Goal: Task Accomplishment & Management: Manage account settings

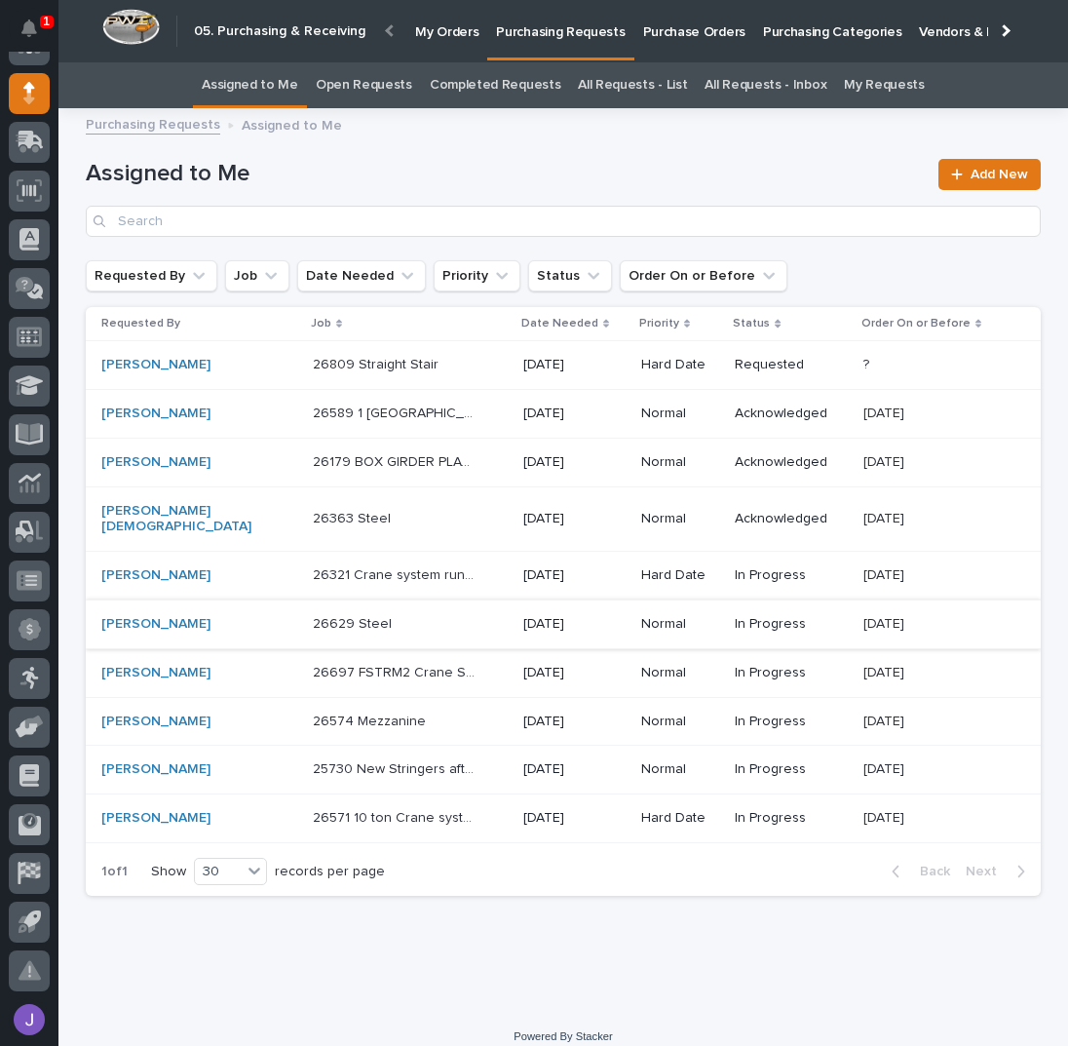
scroll to position [173, 0]
drag, startPoint x: 426, startPoint y: 159, endPoint x: 474, endPoint y: 159, distance: 47.7
click at [426, 159] on div "Assigned to Me Add New" at bounding box center [563, 198] width 955 height 78
click at [643, 27] on p "Purchase Orders" at bounding box center [694, 20] width 102 height 41
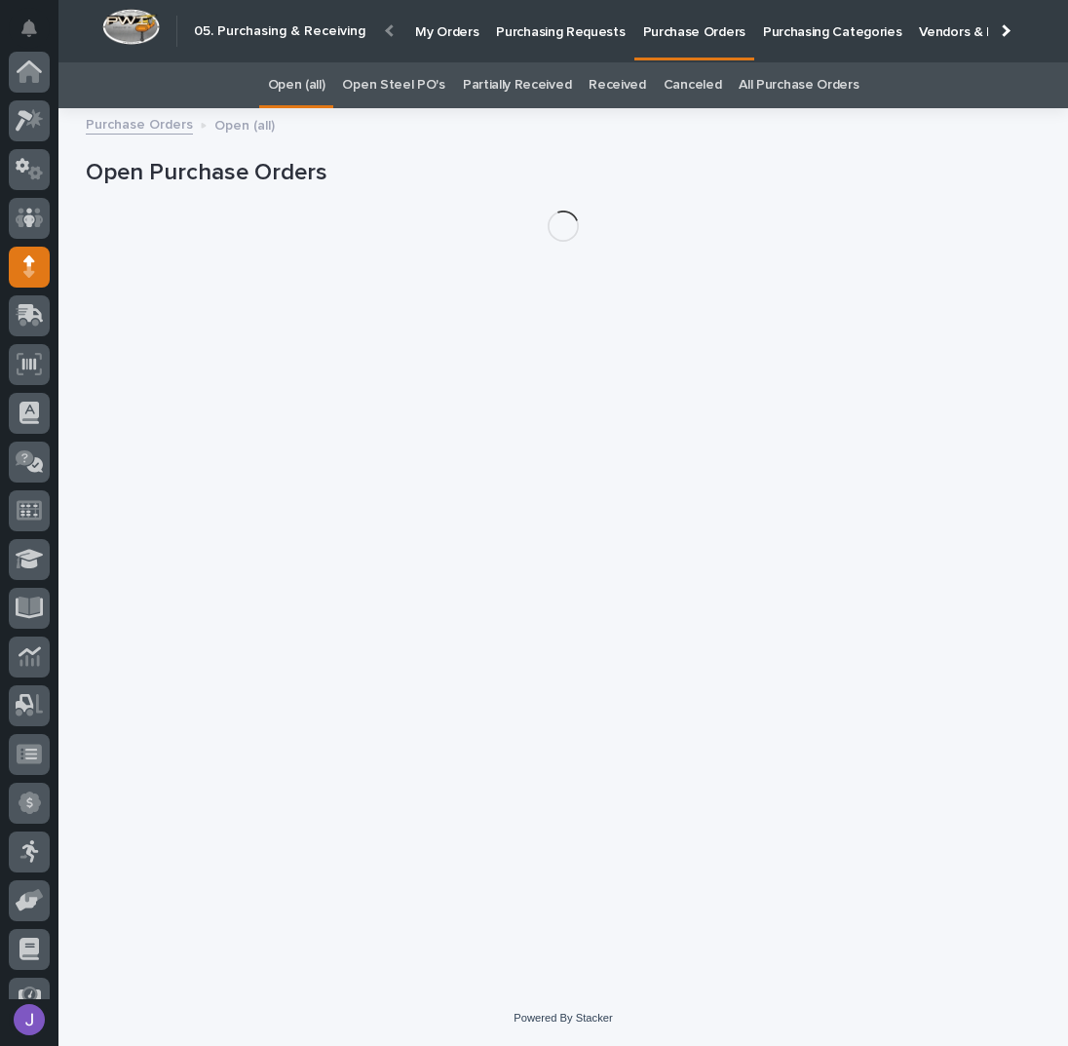
scroll to position [173, 0]
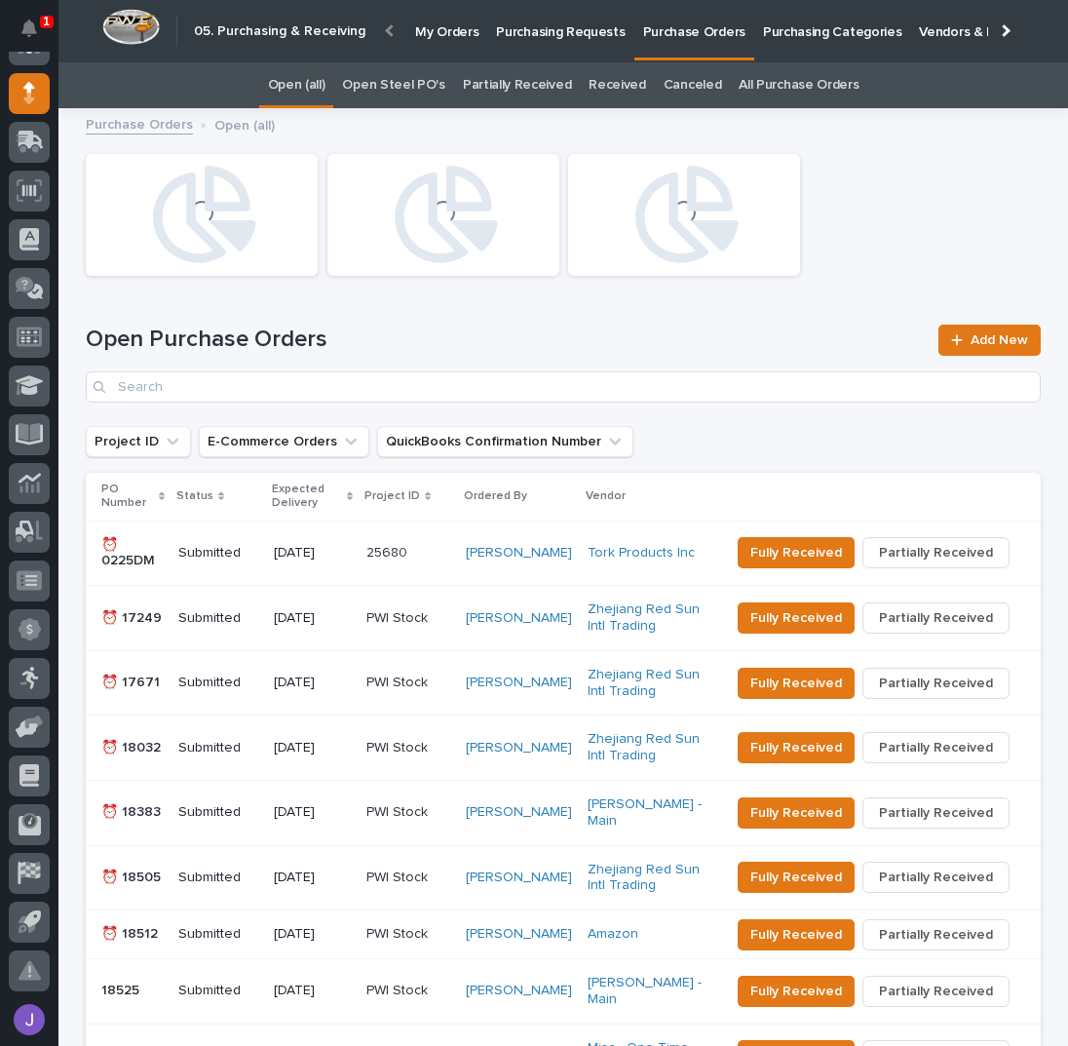
click at [414, 77] on link "Open Steel PO's" at bounding box center [393, 85] width 102 height 46
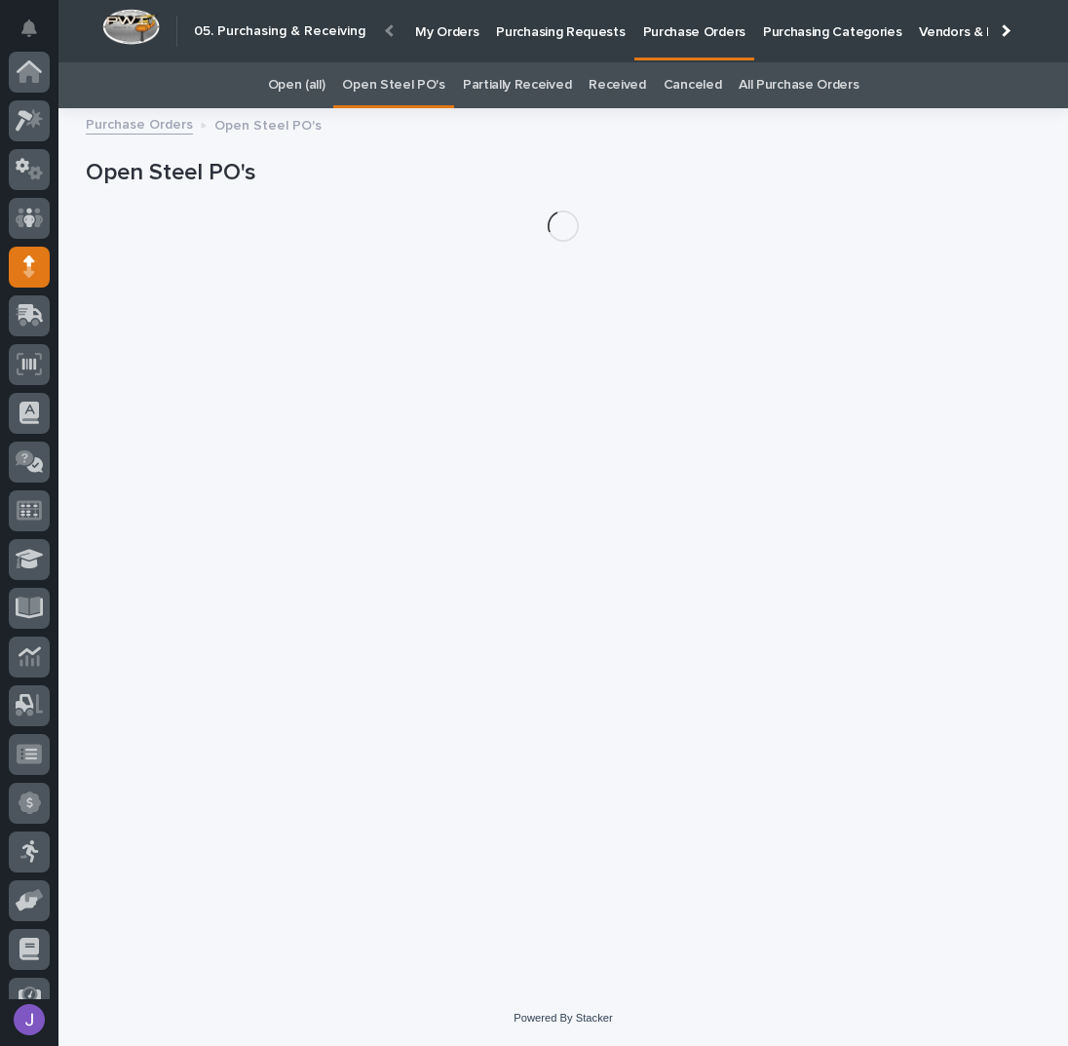
scroll to position [173, 0]
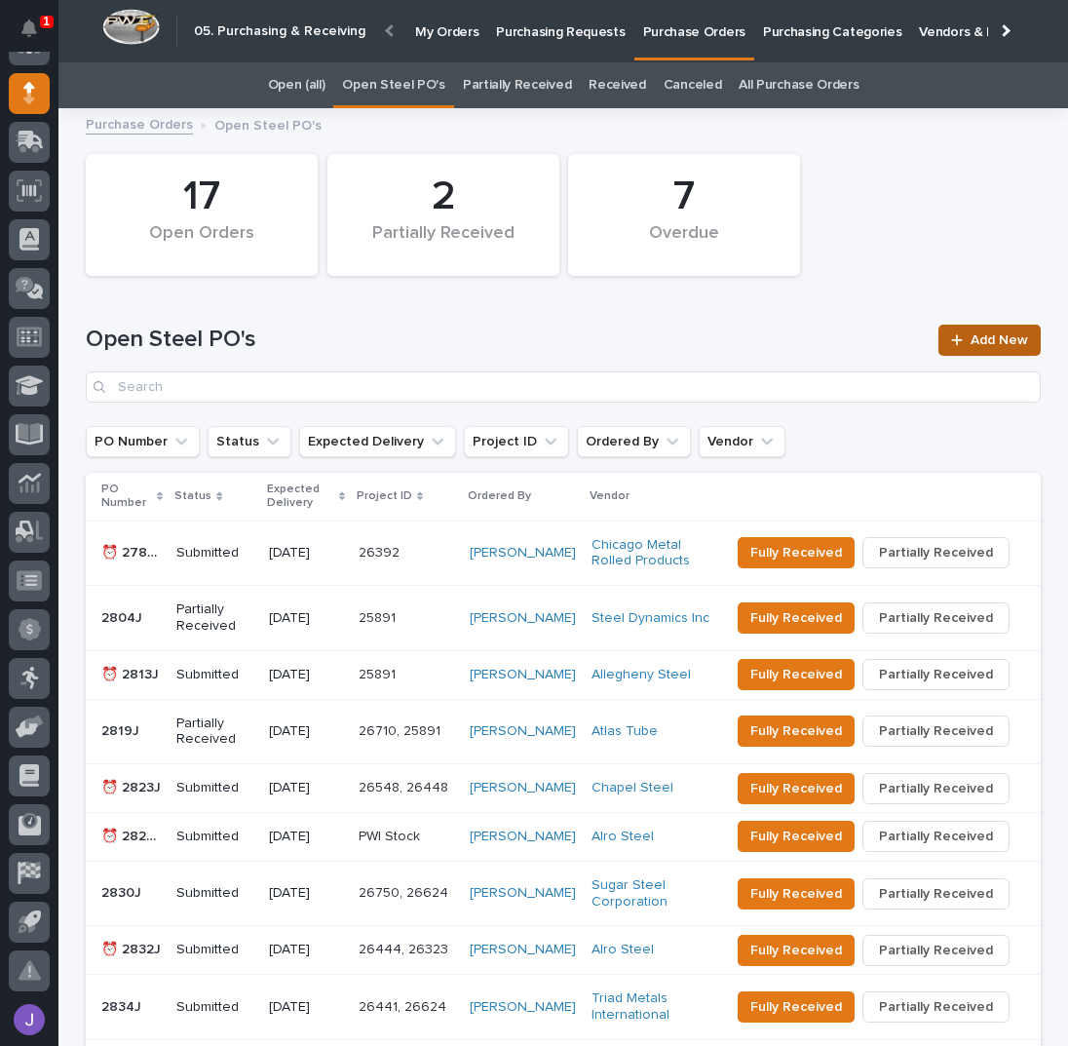
click at [1018, 339] on span "Add New" at bounding box center [999, 340] width 57 height 14
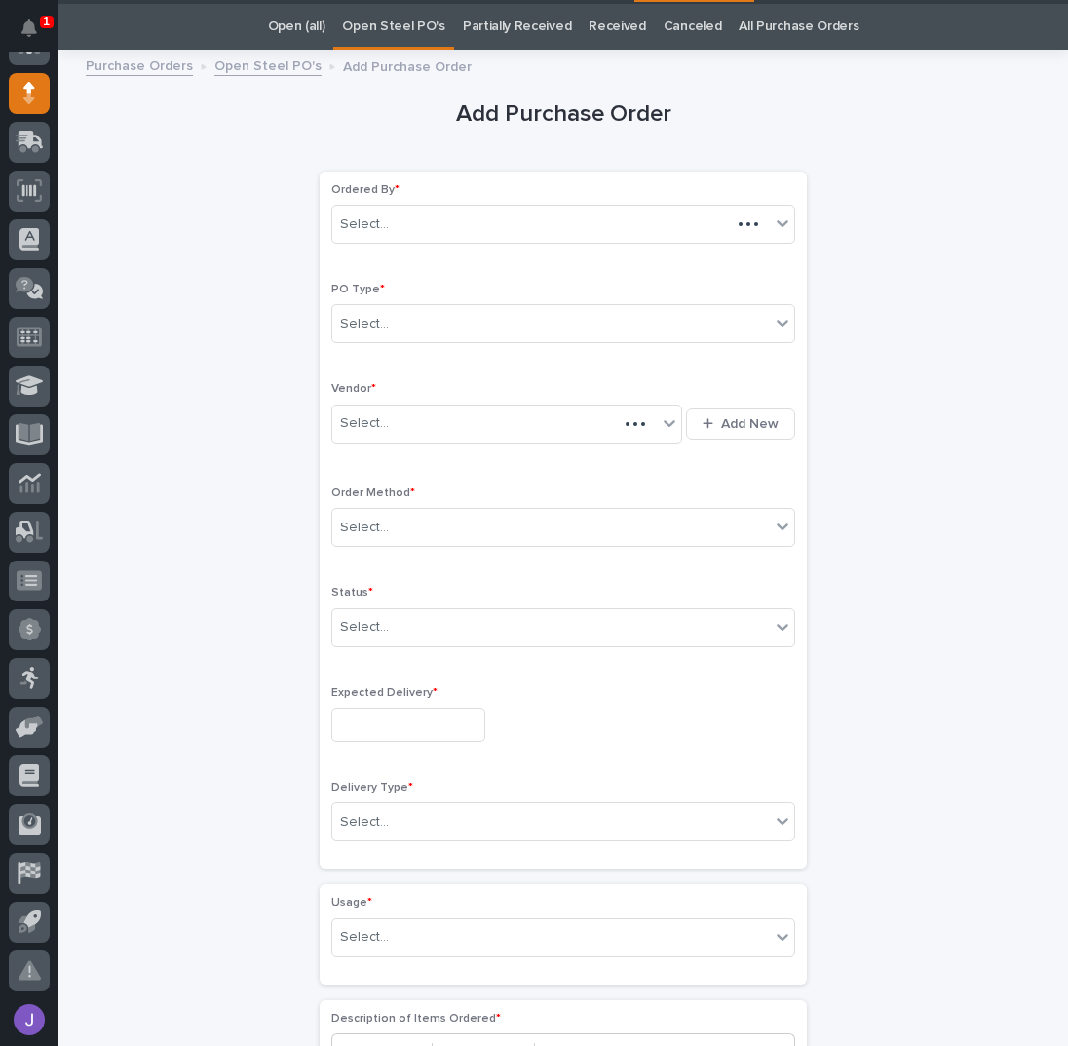
scroll to position [61, 0]
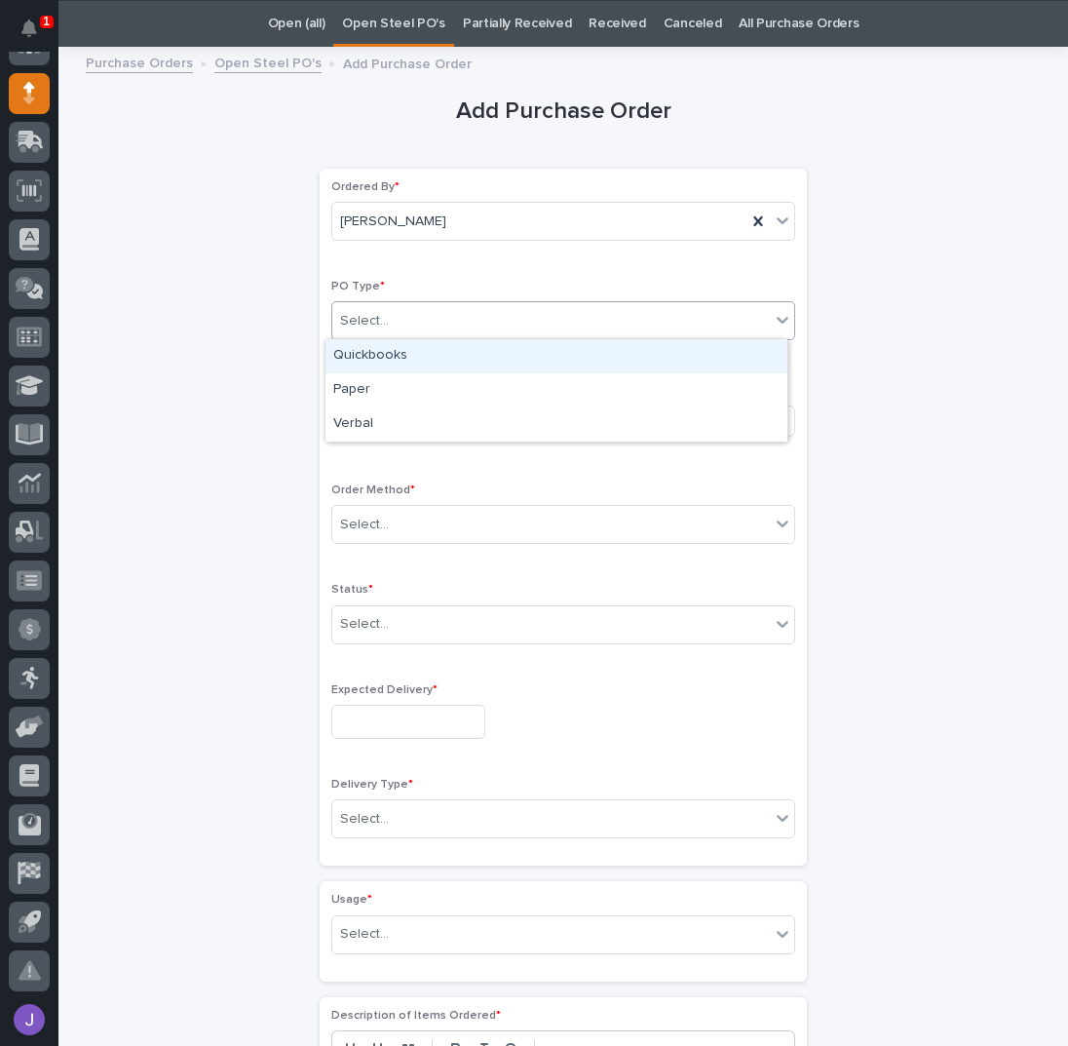
drag, startPoint x: 460, startPoint y: 306, endPoint x: 444, endPoint y: 334, distance: 32.3
click at [460, 307] on div "Select..." at bounding box center [551, 321] width 438 height 32
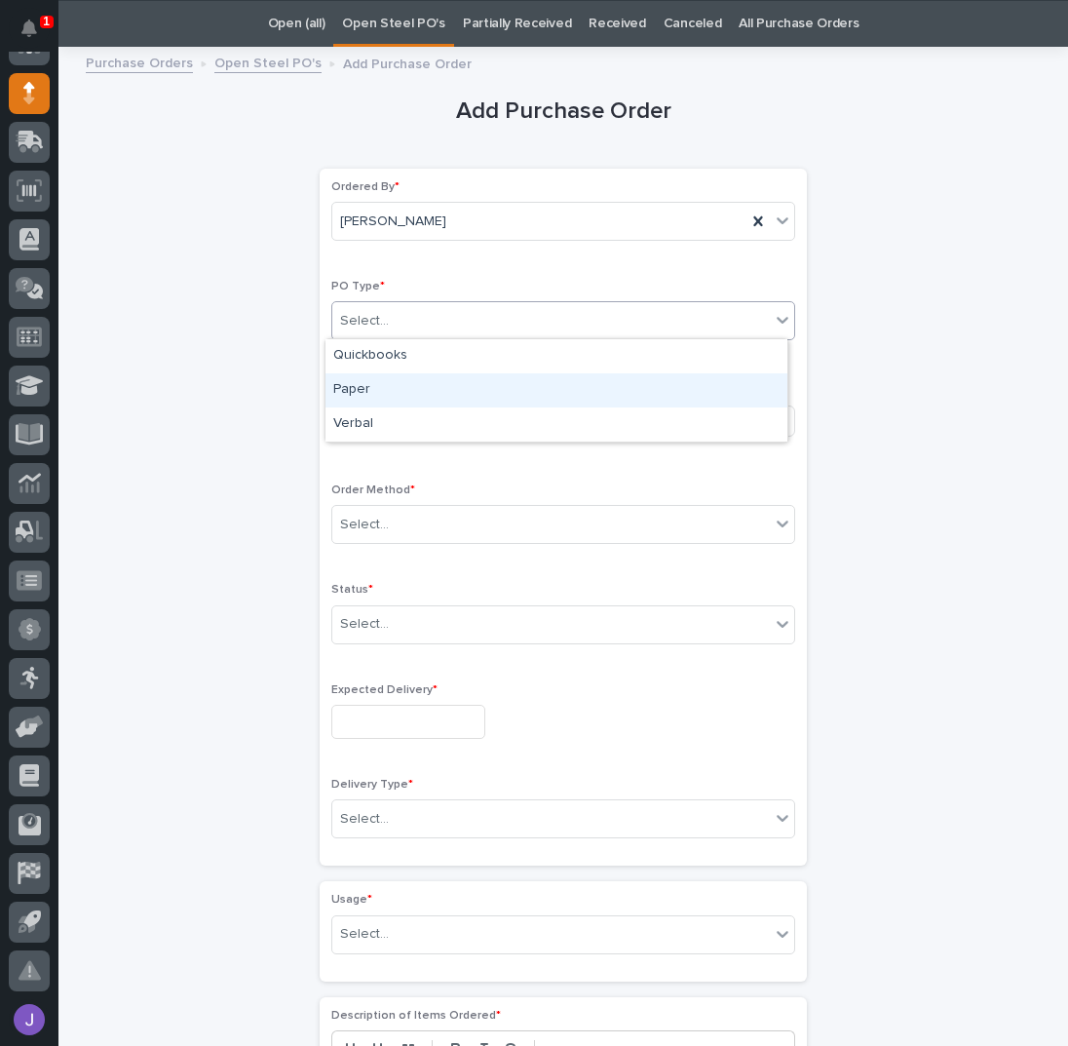
click at [405, 381] on div "Paper" at bounding box center [556, 390] width 462 height 34
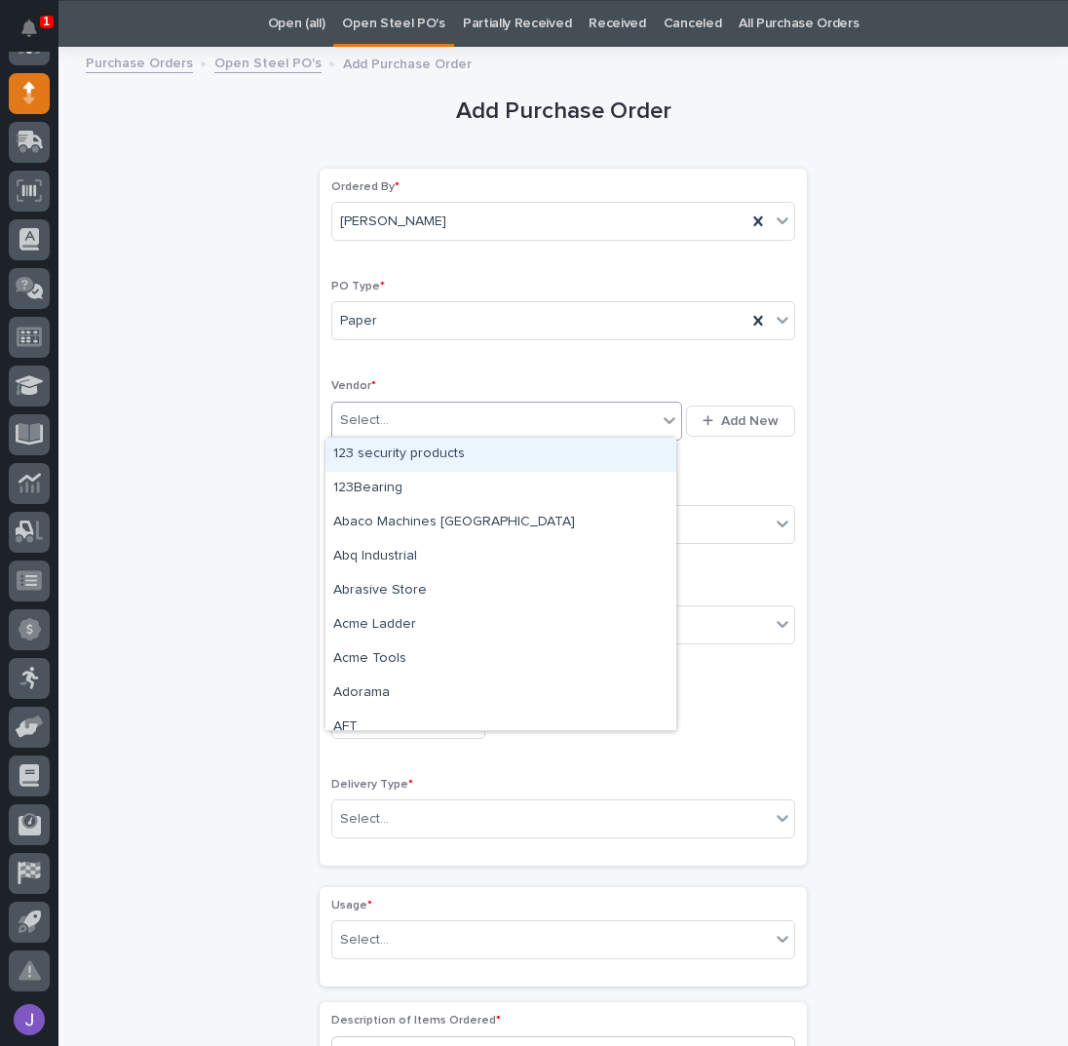
click at [387, 421] on div "Select..." at bounding box center [494, 420] width 324 height 32
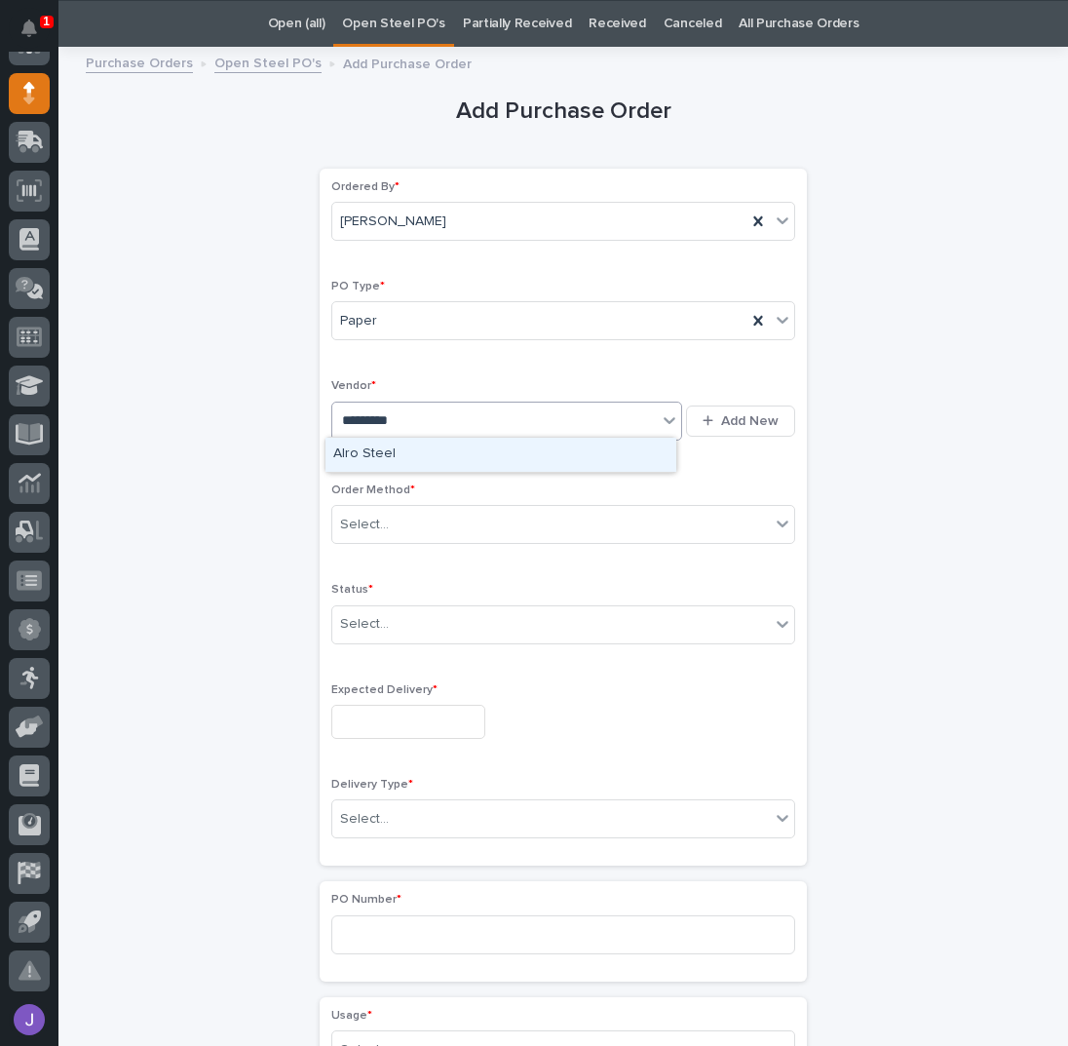
type input "**********"
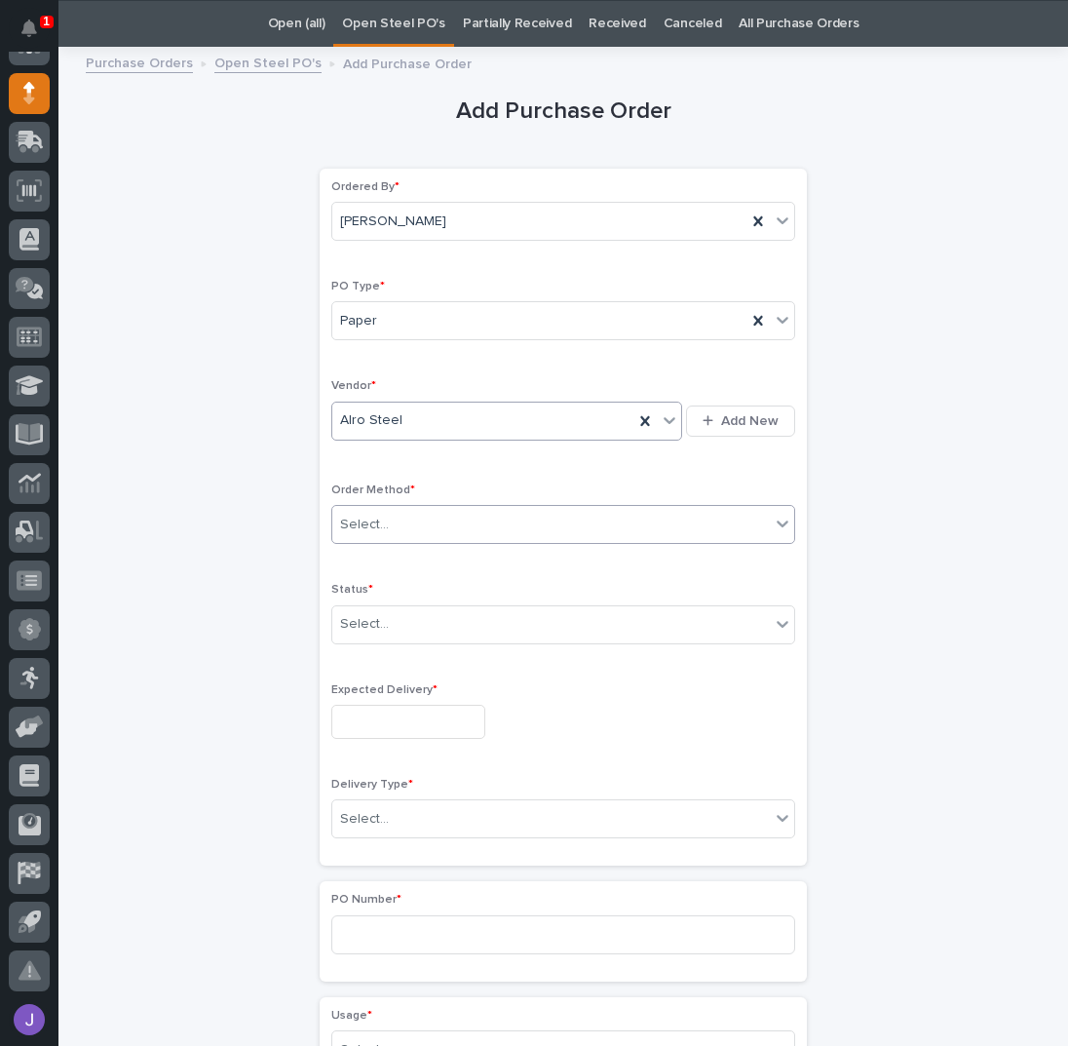
click at [377, 517] on div "Select..." at bounding box center [364, 524] width 49 height 20
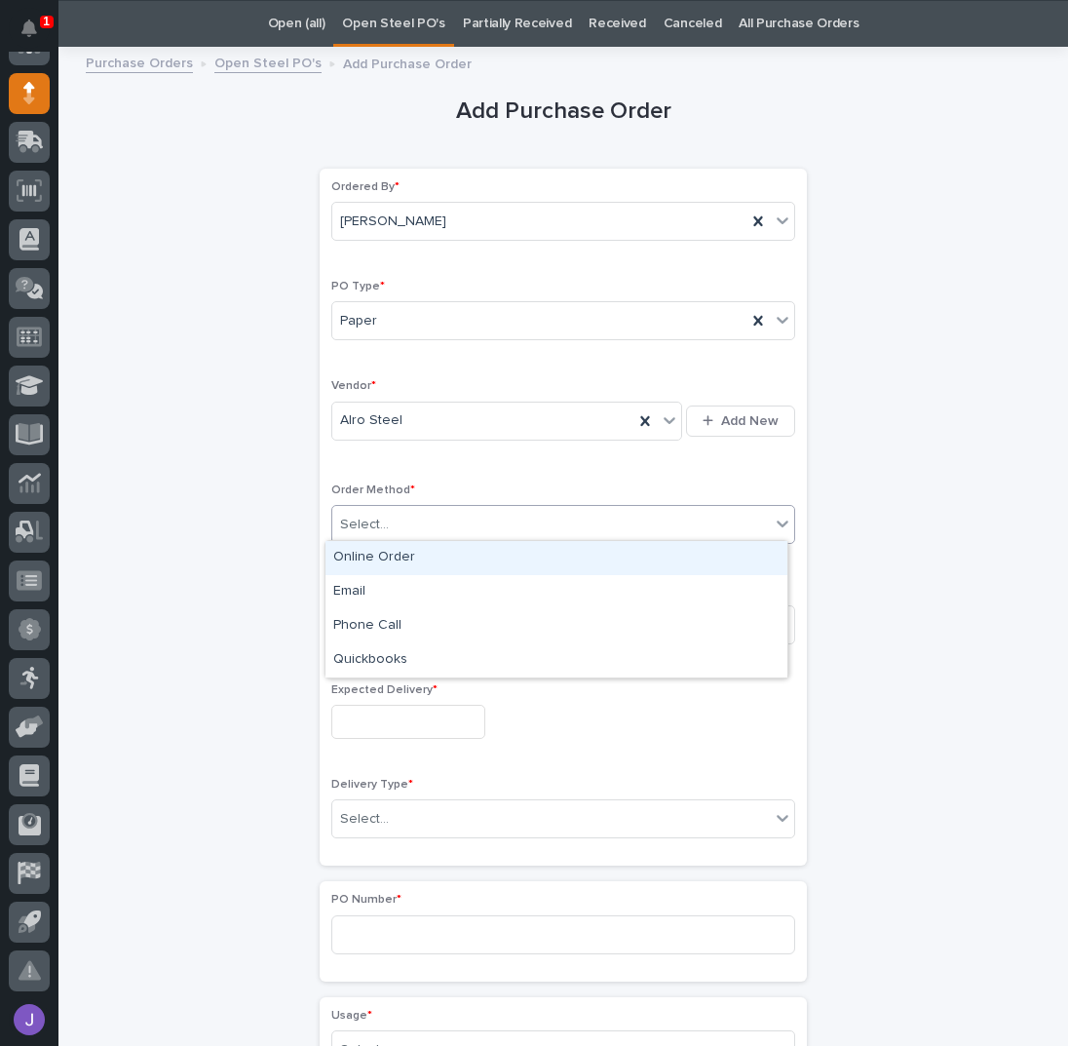
click at [367, 565] on div "Online Order" at bounding box center [556, 558] width 462 height 34
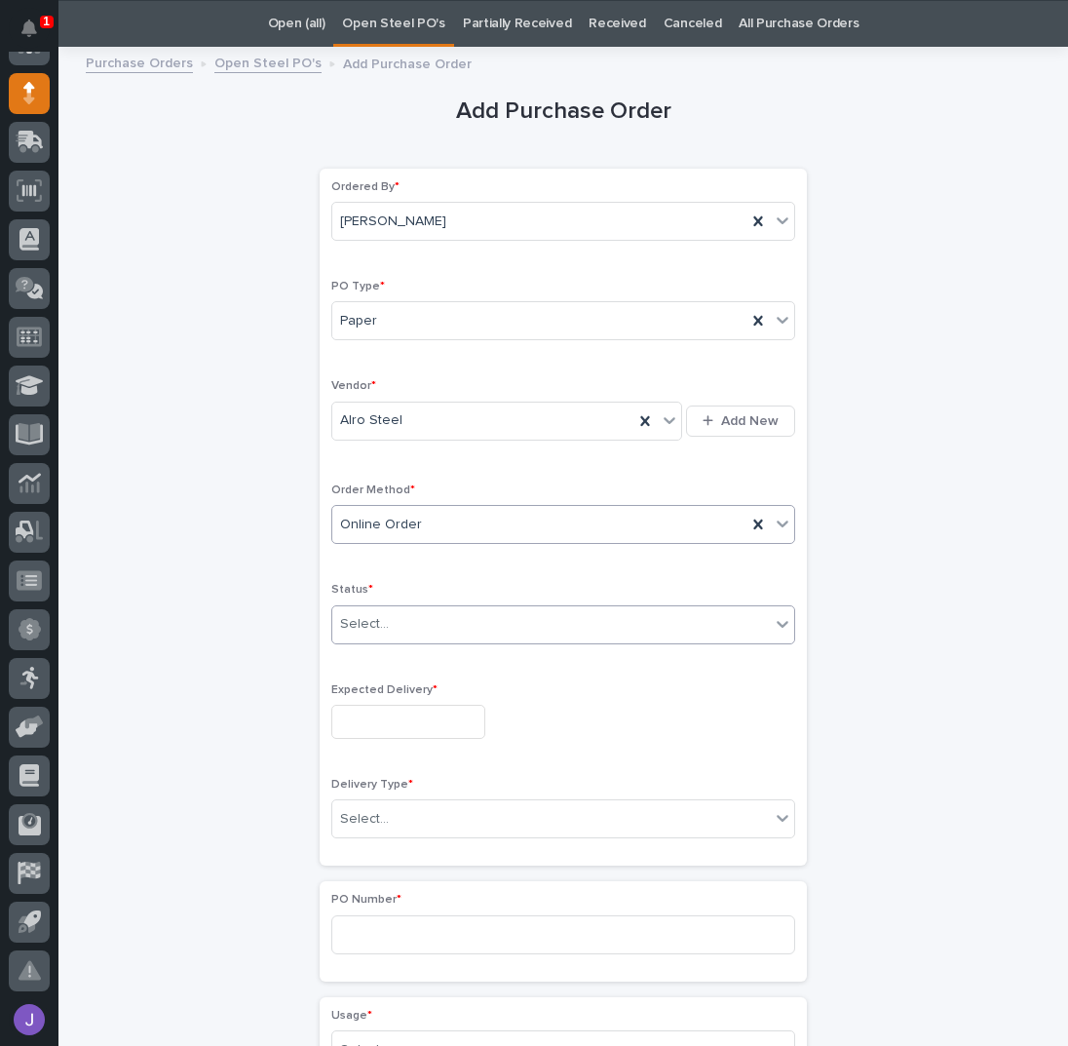
drag, startPoint x: 365, startPoint y: 624, endPoint x: 365, endPoint y: 637, distance: 13.6
click at [365, 624] on div "Select..." at bounding box center [364, 624] width 49 height 20
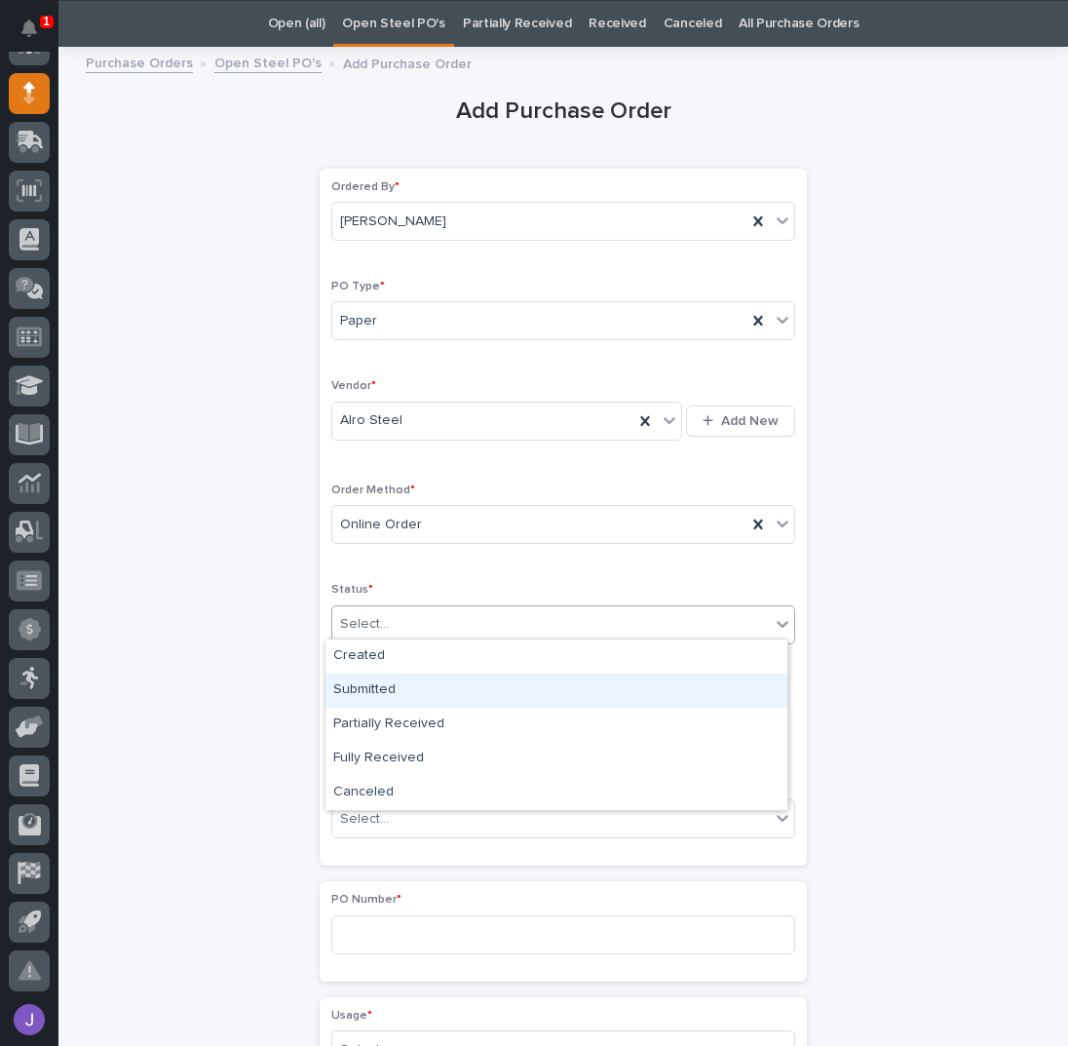
click at [363, 686] on div "Submitted" at bounding box center [556, 690] width 462 height 34
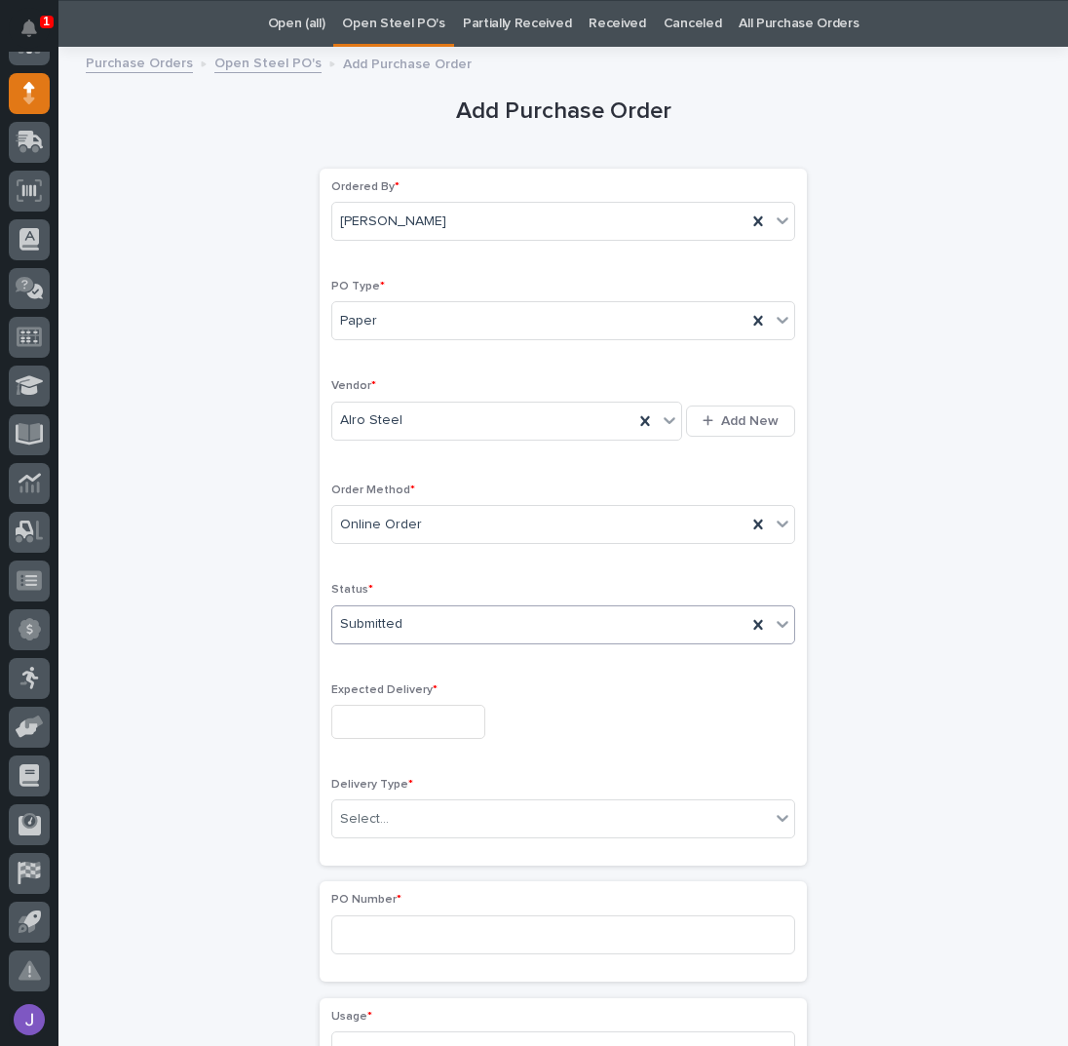
click at [366, 720] on input "text" at bounding box center [408, 721] width 154 height 34
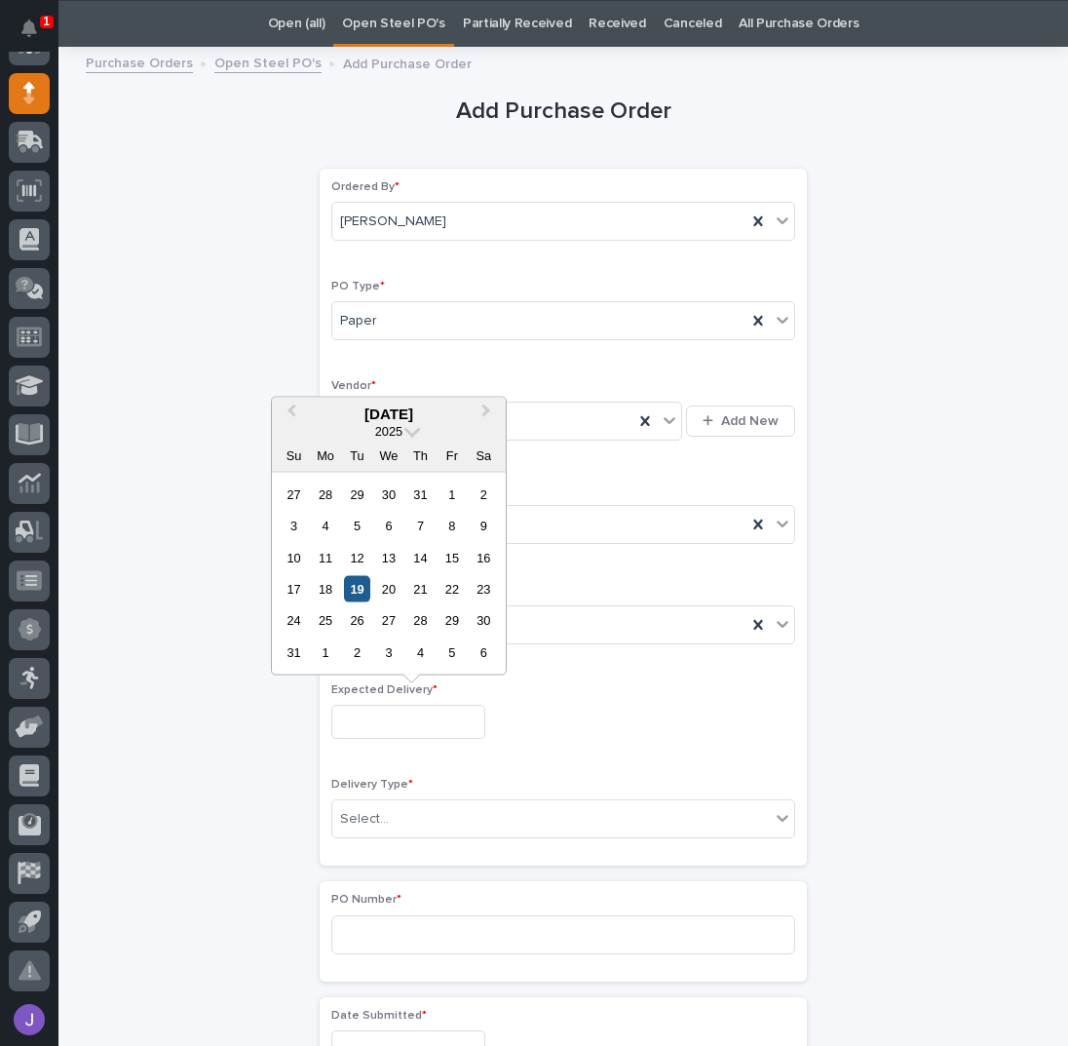
click at [355, 590] on div "19" at bounding box center [357, 589] width 26 height 26
type input "**********"
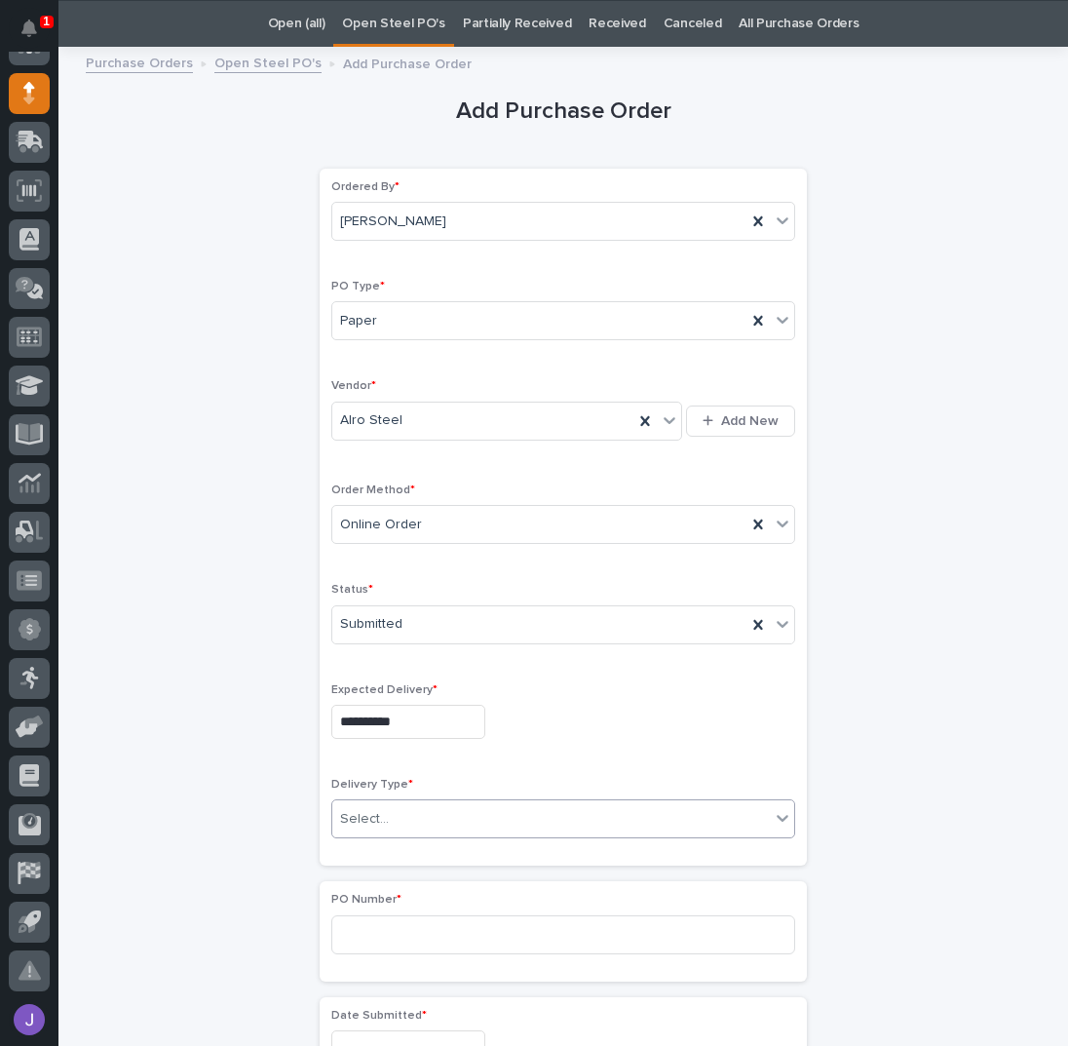
click at [391, 807] on div at bounding box center [392, 819] width 2 height 24
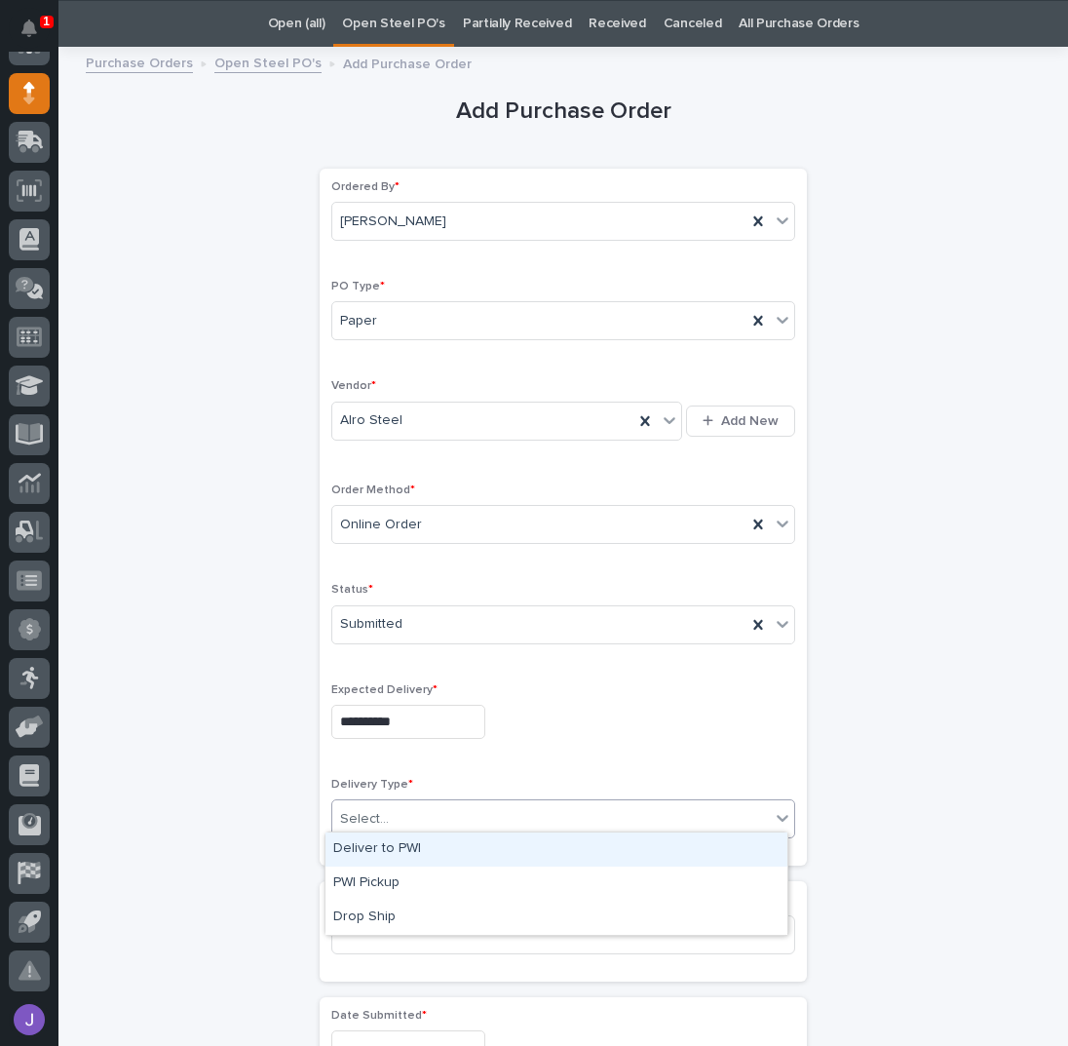
click at [384, 856] on div "Deliver to PWI" at bounding box center [556, 849] width 462 height 34
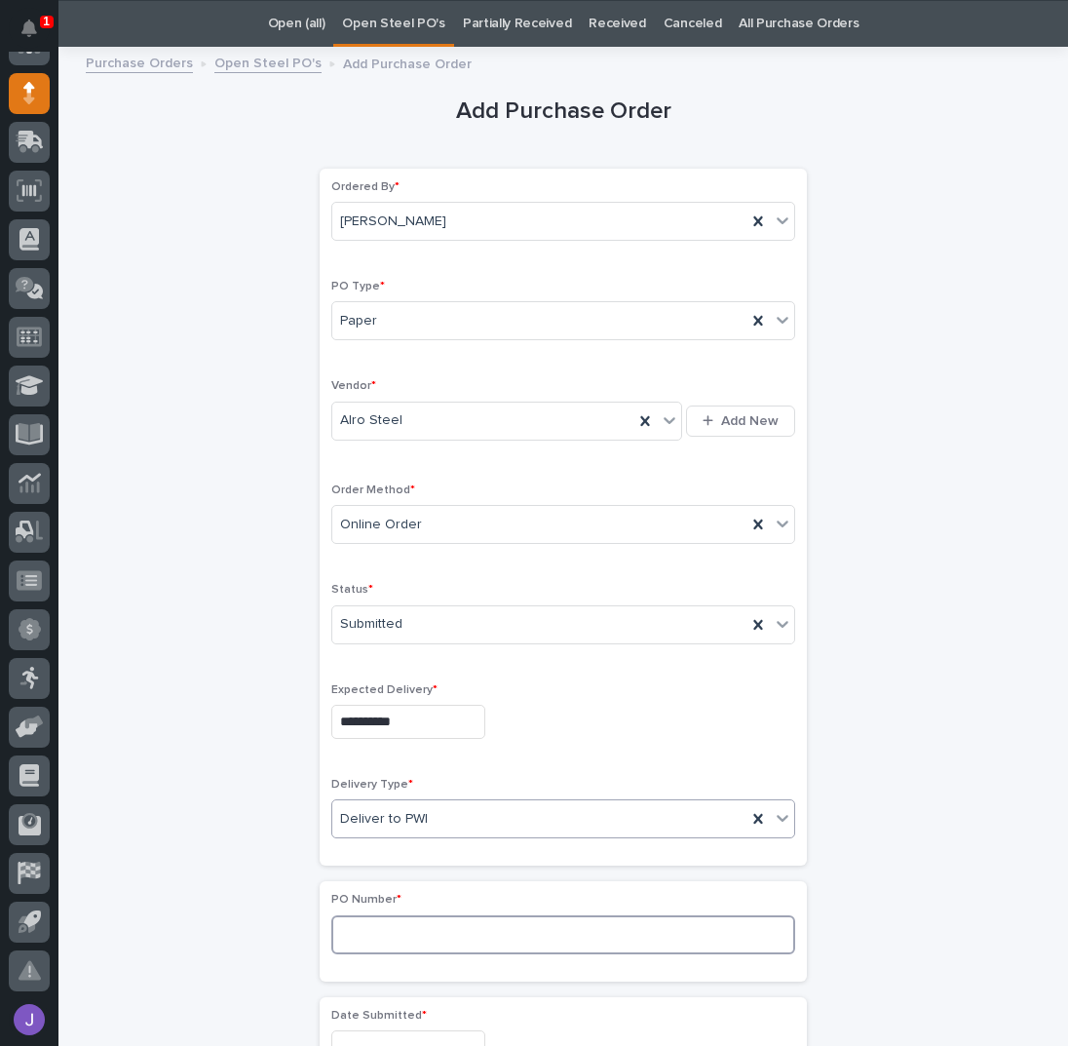
click at [368, 915] on input at bounding box center [563, 934] width 464 height 39
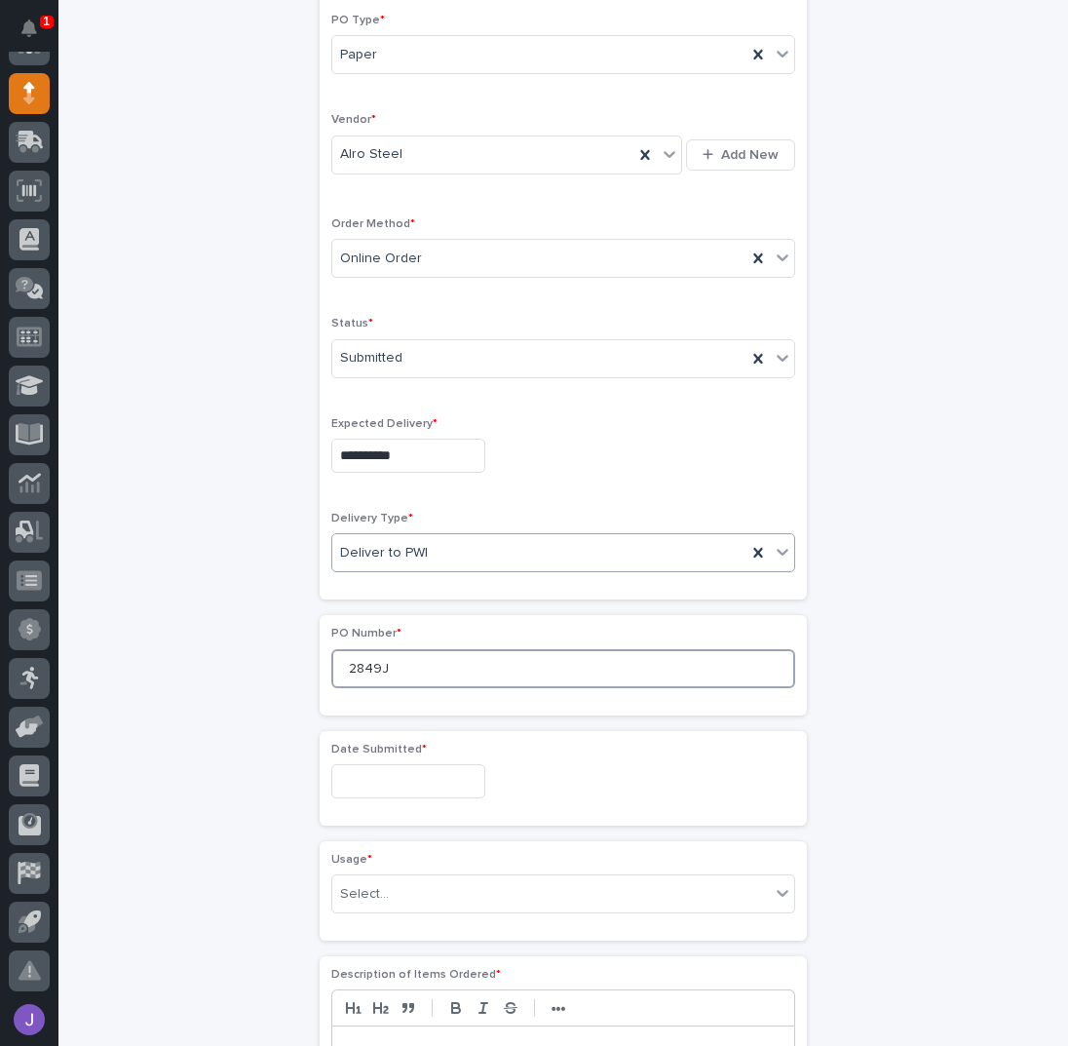
scroll to position [451, 0]
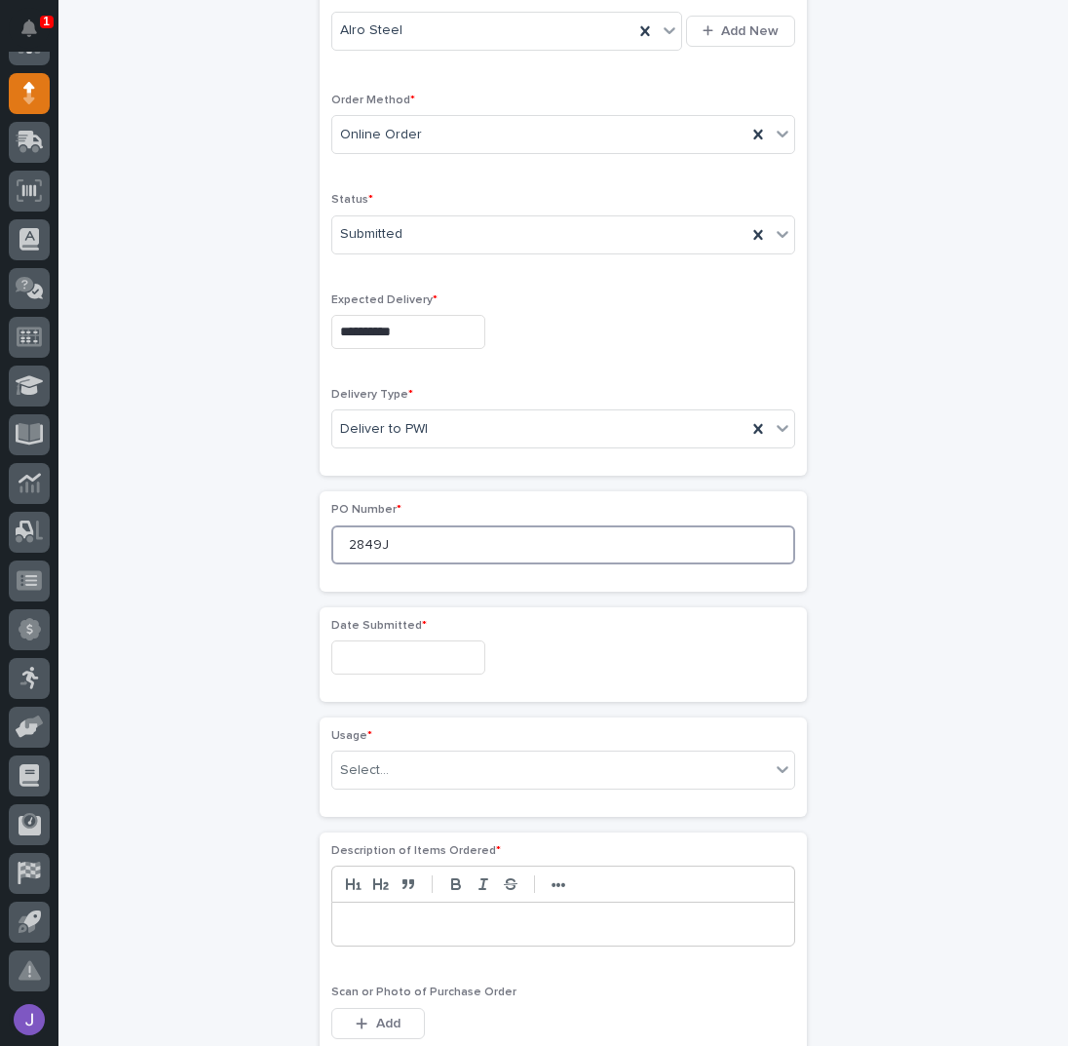
type input "2849J"
click at [371, 643] on input "text" at bounding box center [408, 657] width 154 height 34
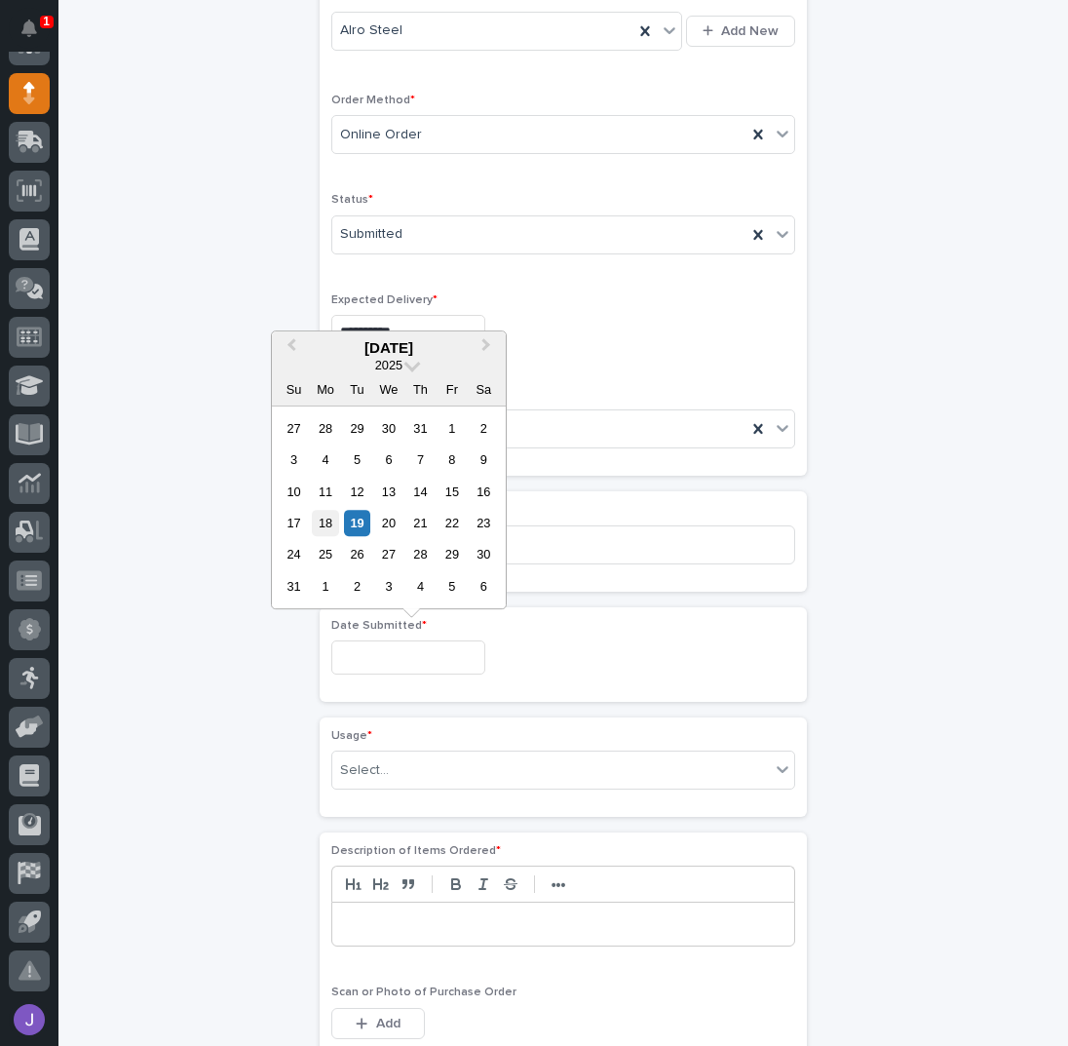
click at [333, 524] on div "18" at bounding box center [325, 523] width 26 height 26
type input "**********"
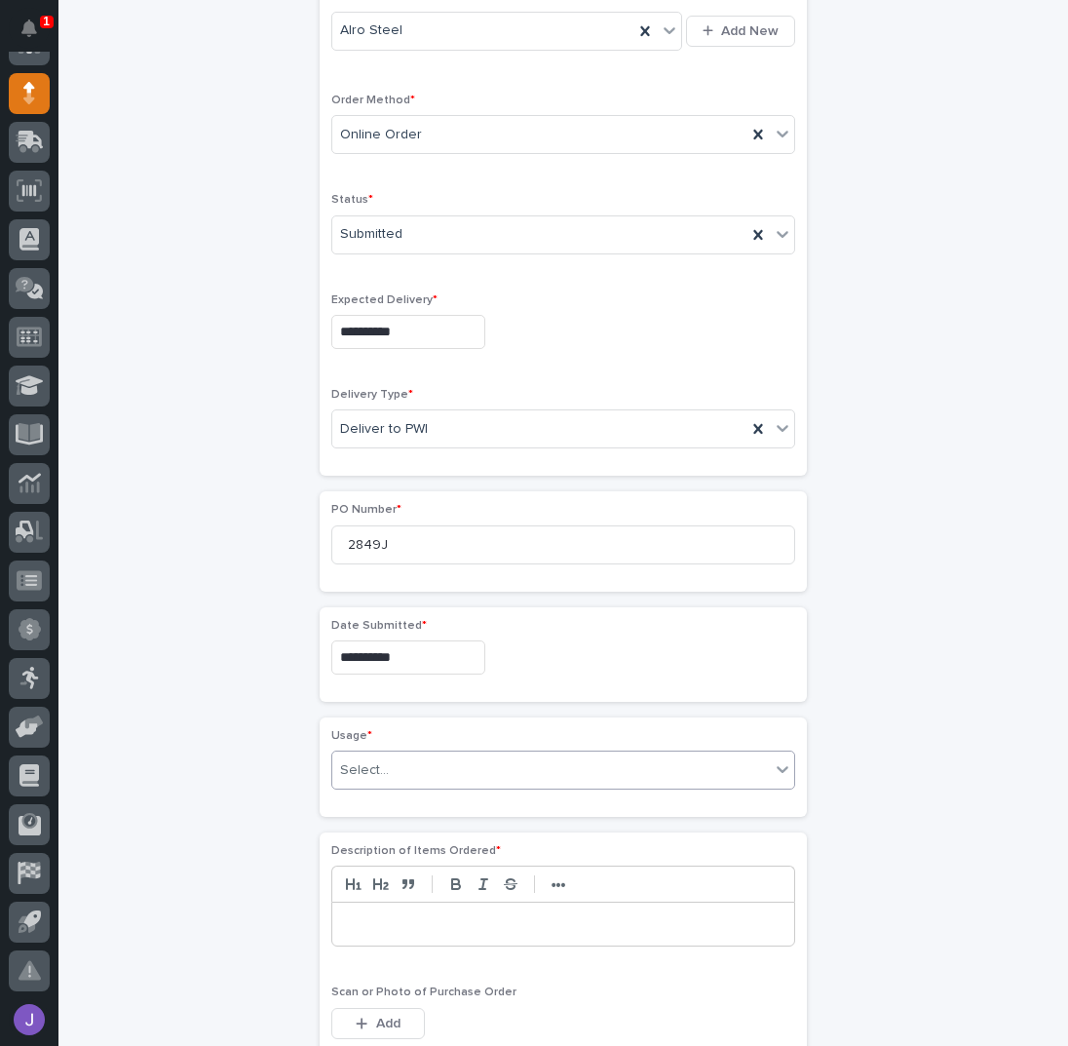
drag, startPoint x: 360, startPoint y: 749, endPoint x: 378, endPoint y: 774, distance: 30.6
click at [362, 754] on div "Select..." at bounding box center [551, 770] width 438 height 32
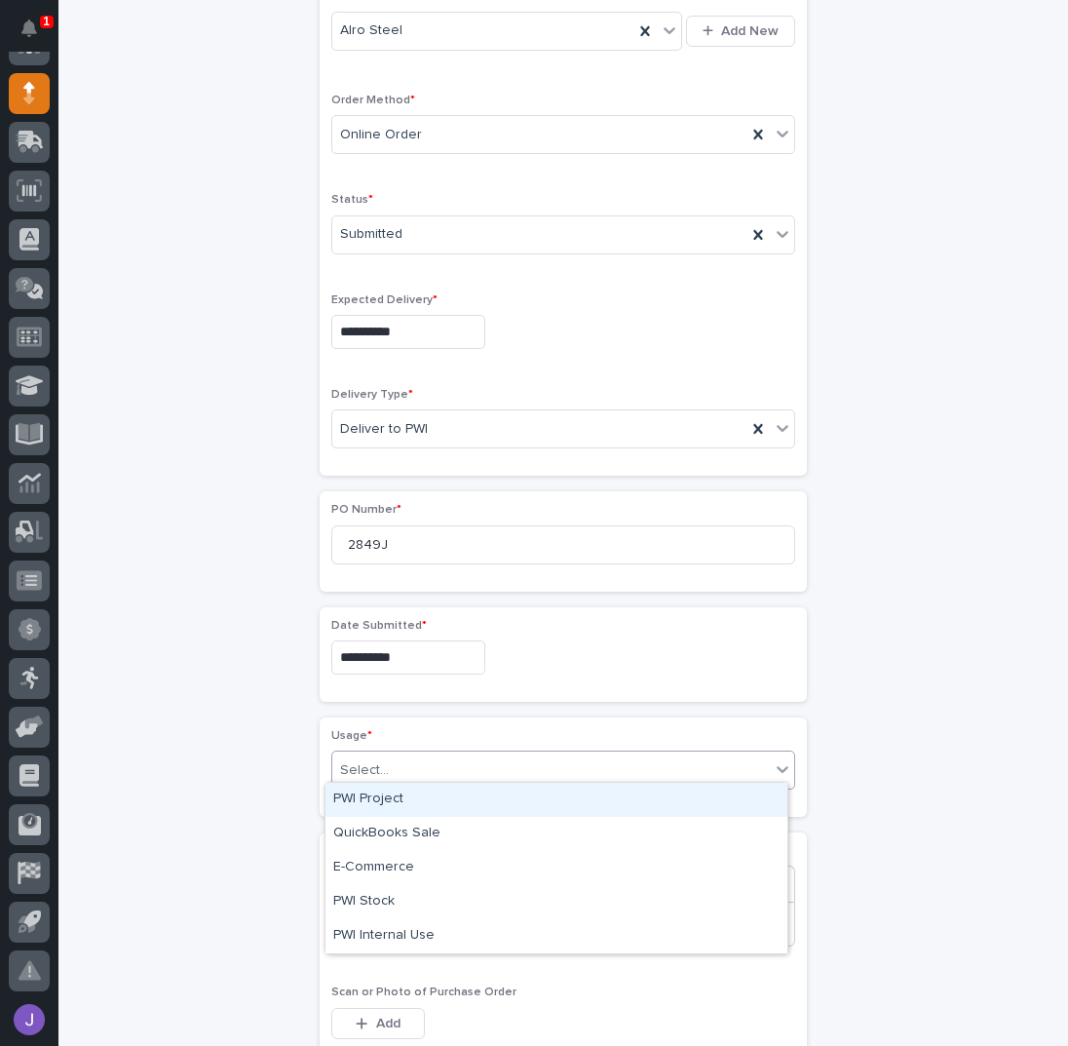
click at [387, 806] on div "PWI Project" at bounding box center [556, 799] width 462 height 34
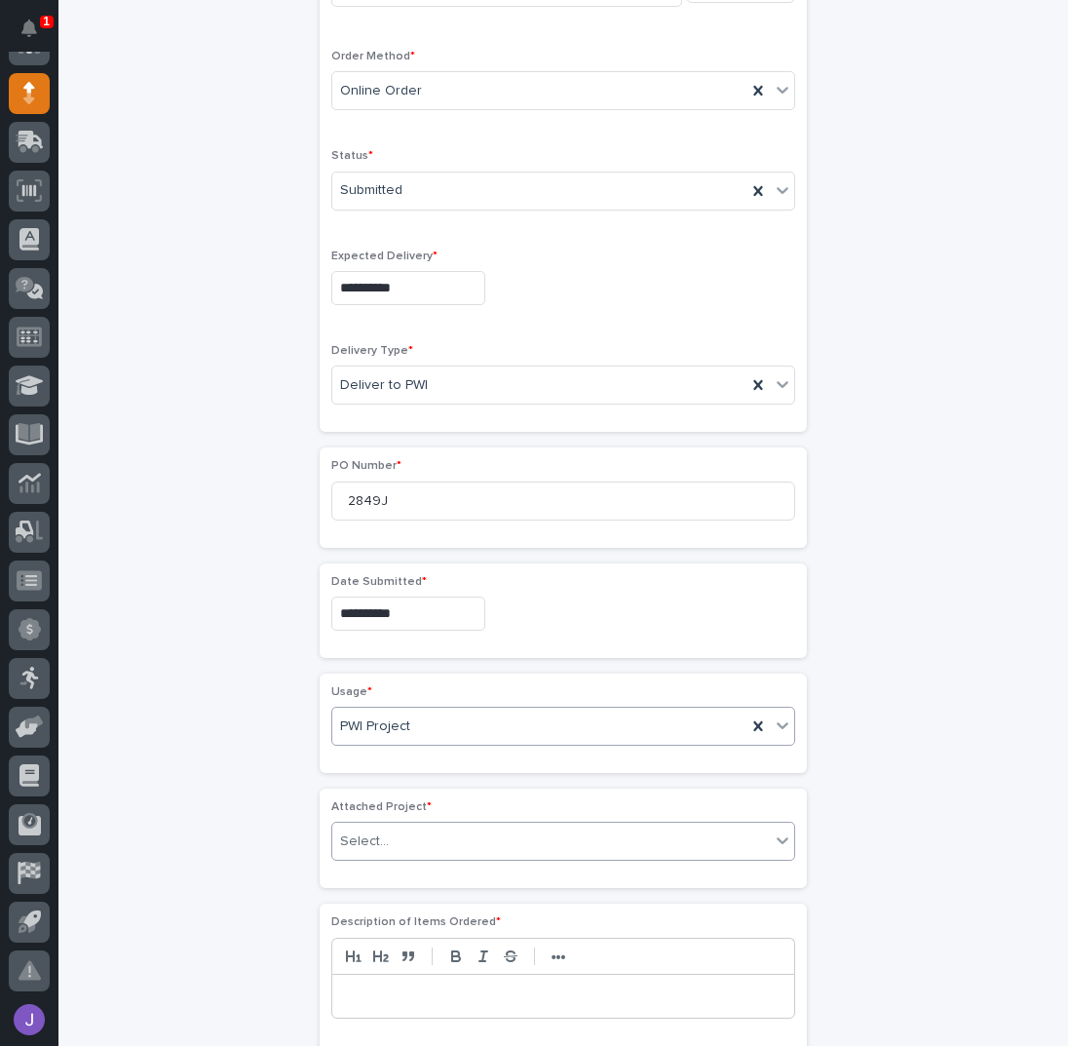
scroll to position [509, 0]
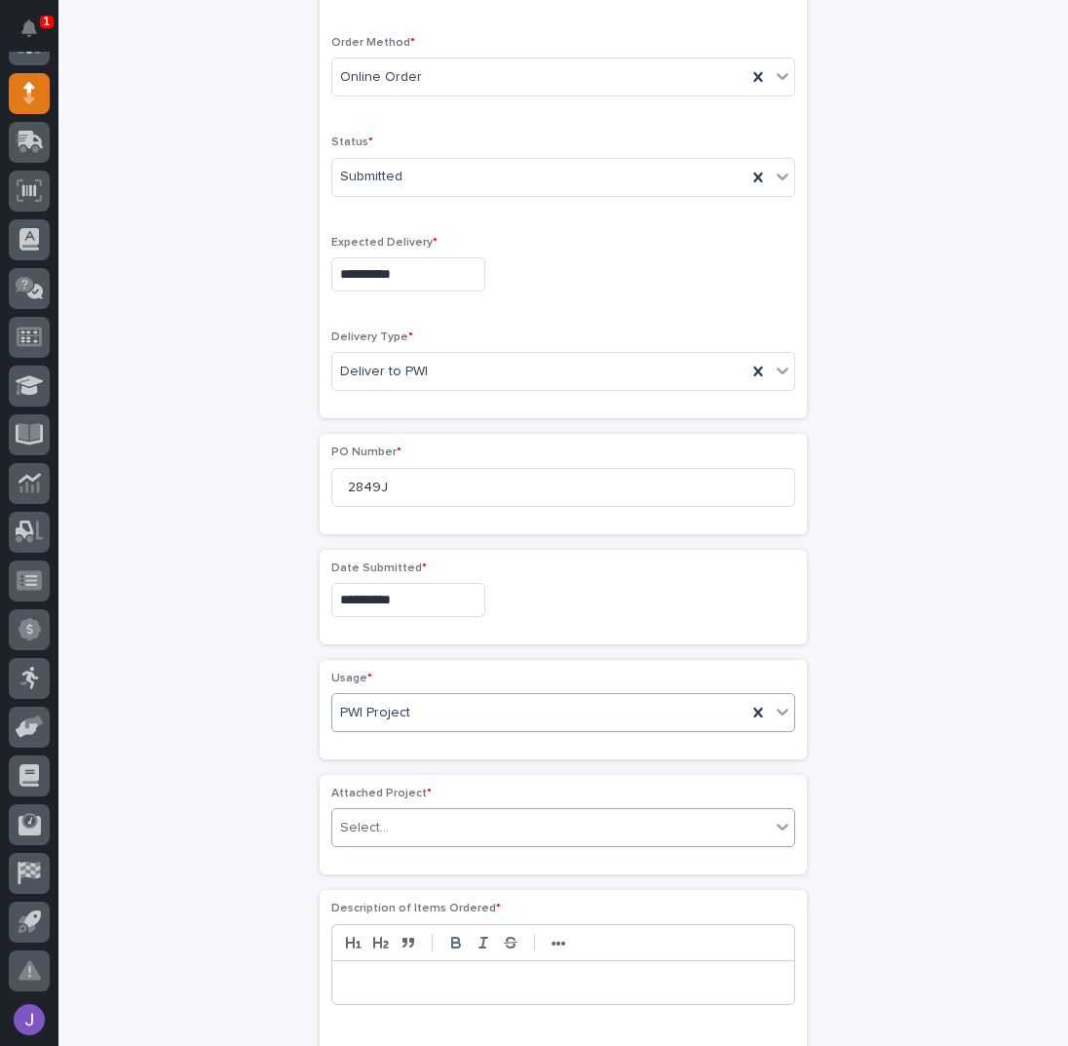
click at [391, 819] on input "text" at bounding box center [392, 827] width 2 height 17
type input "*****"
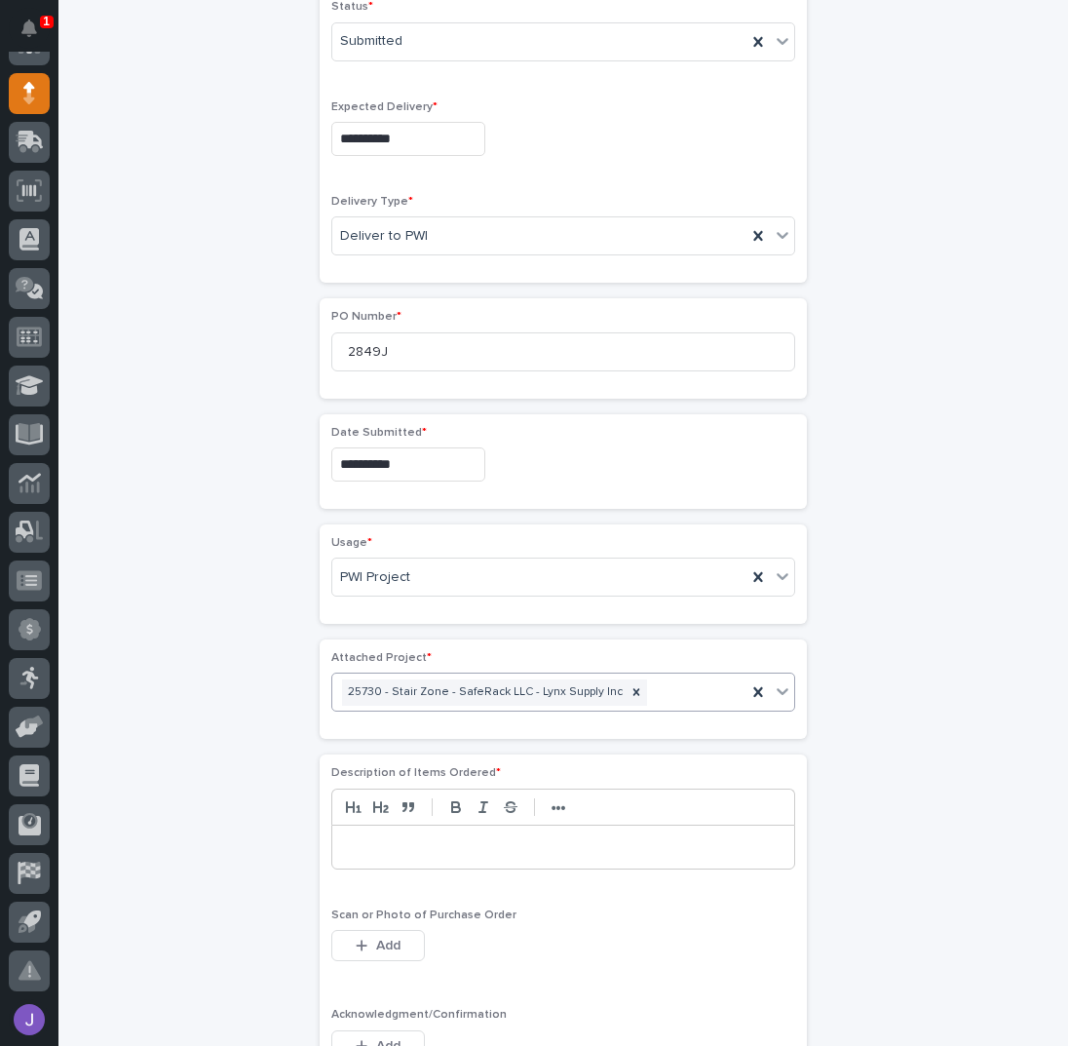
scroll to position [898, 0]
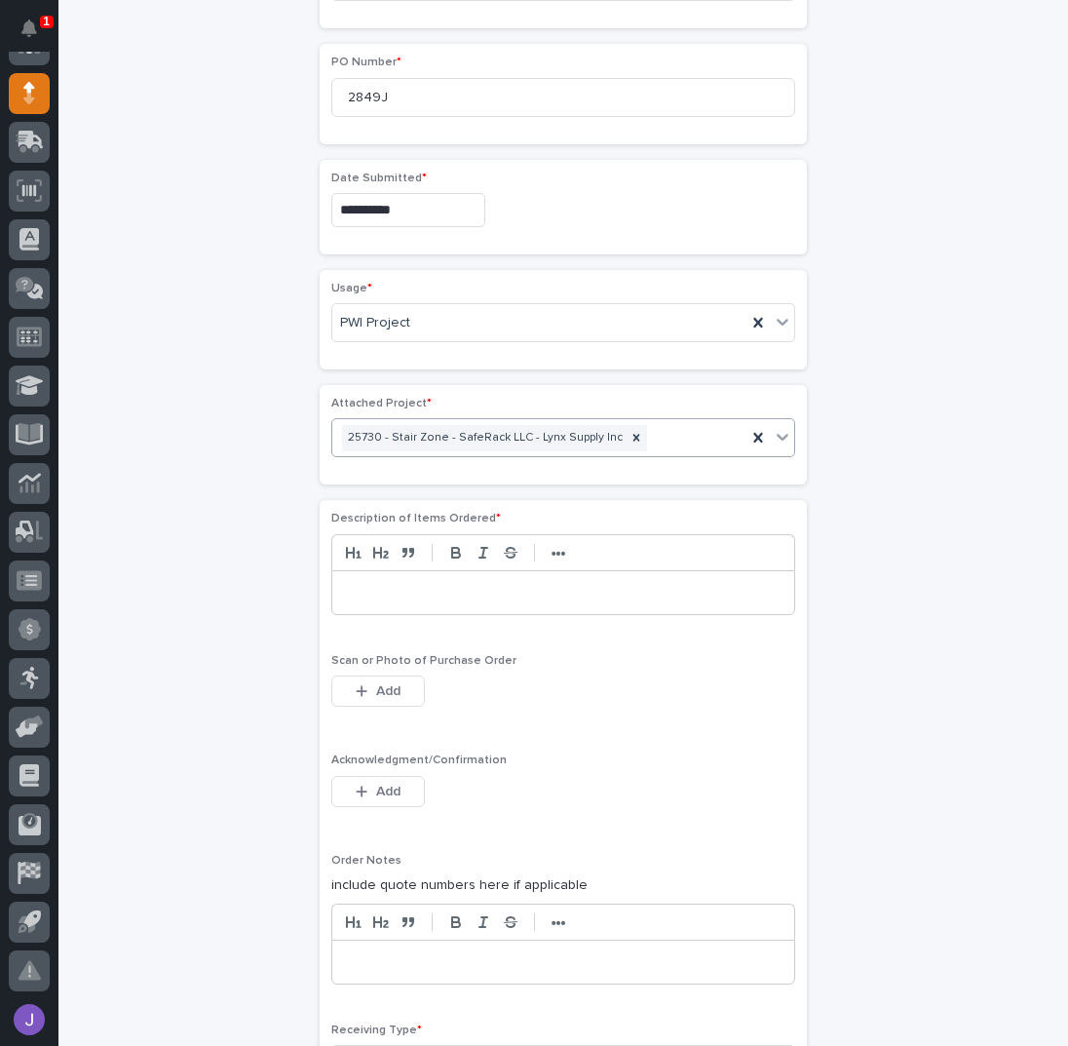
click at [410, 592] on div at bounding box center [563, 592] width 462 height 43
click at [383, 784] on span "Add" at bounding box center [388, 791] width 24 height 14
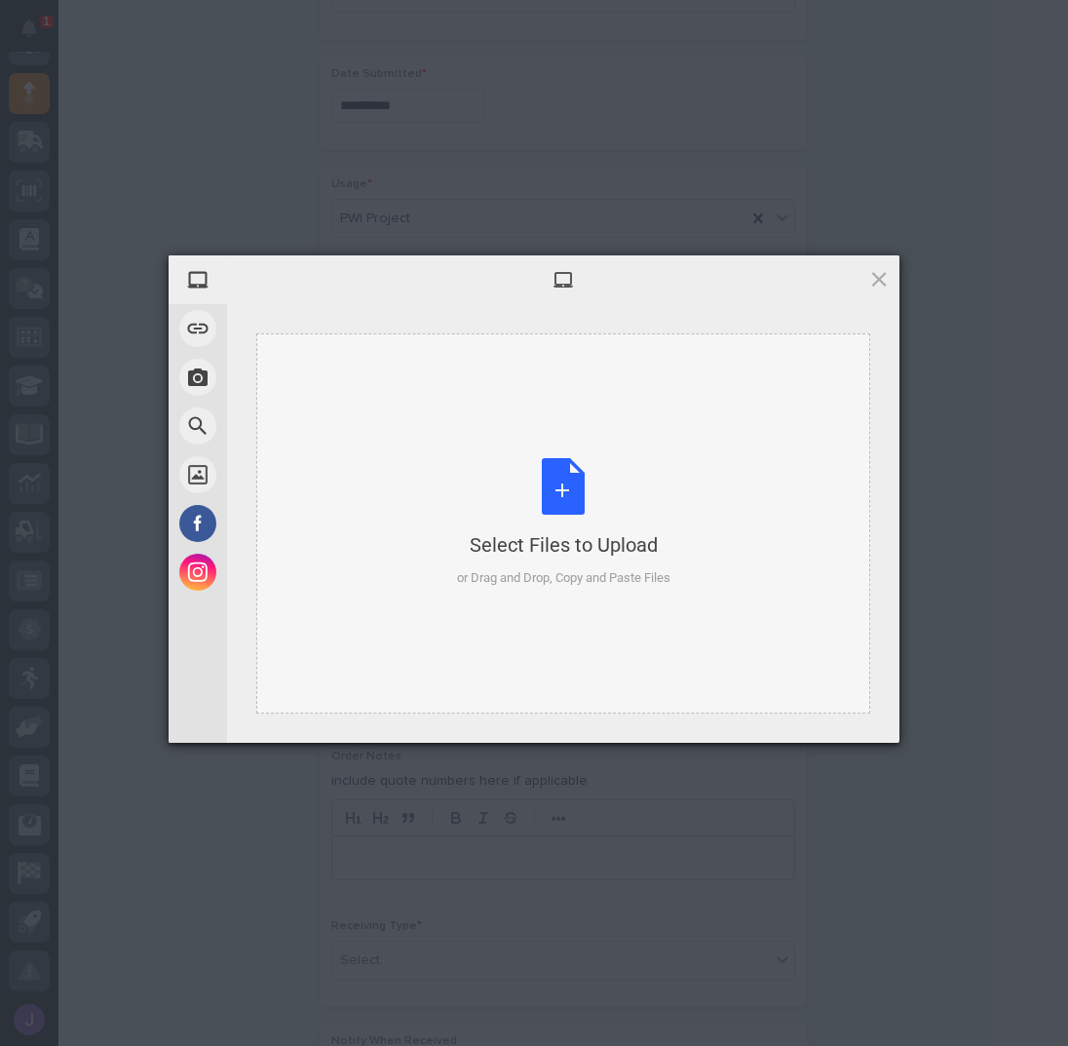
scroll to position [1159, 0]
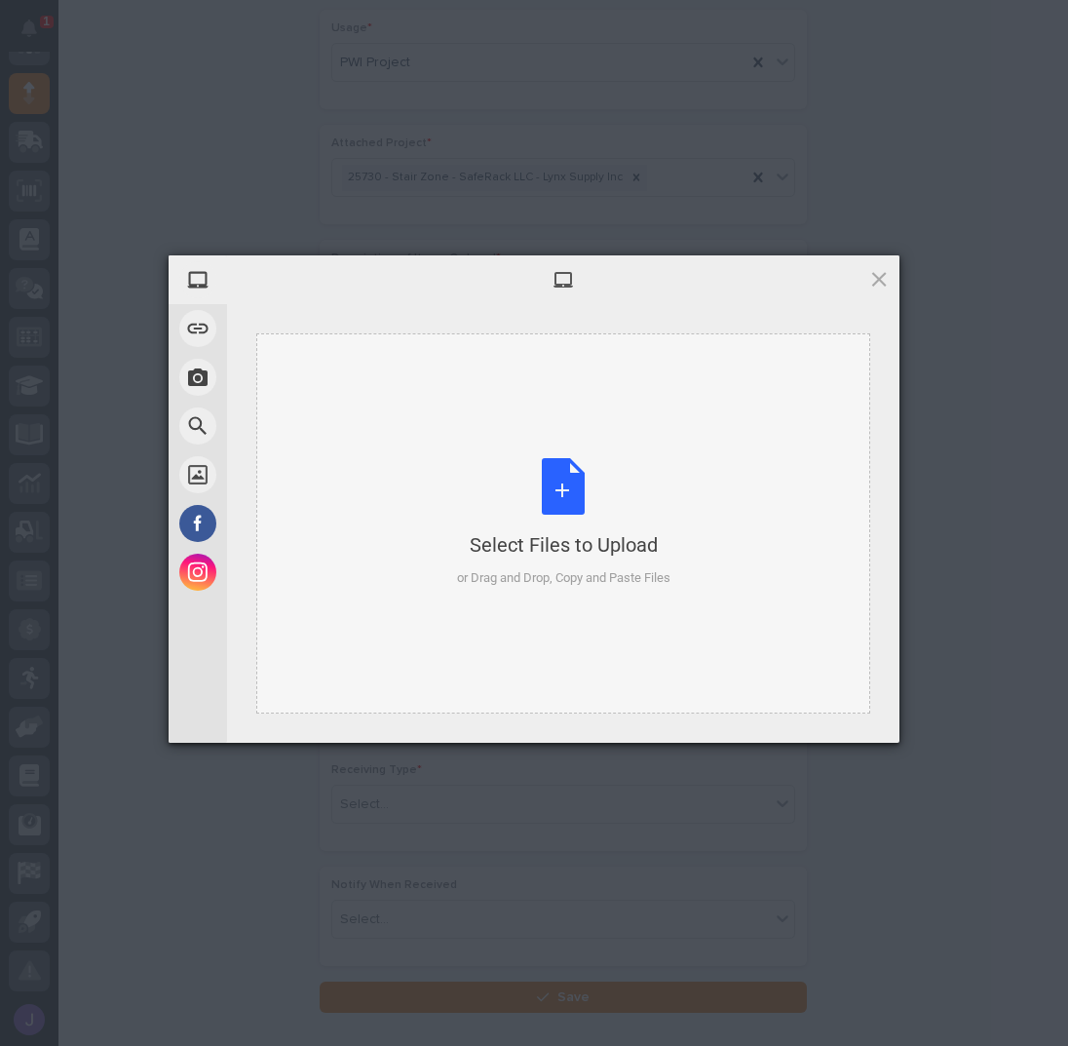
click at [571, 476] on div "Select Files to Upload or Drag and Drop, Copy and Paste Files" at bounding box center [563, 523] width 213 height 130
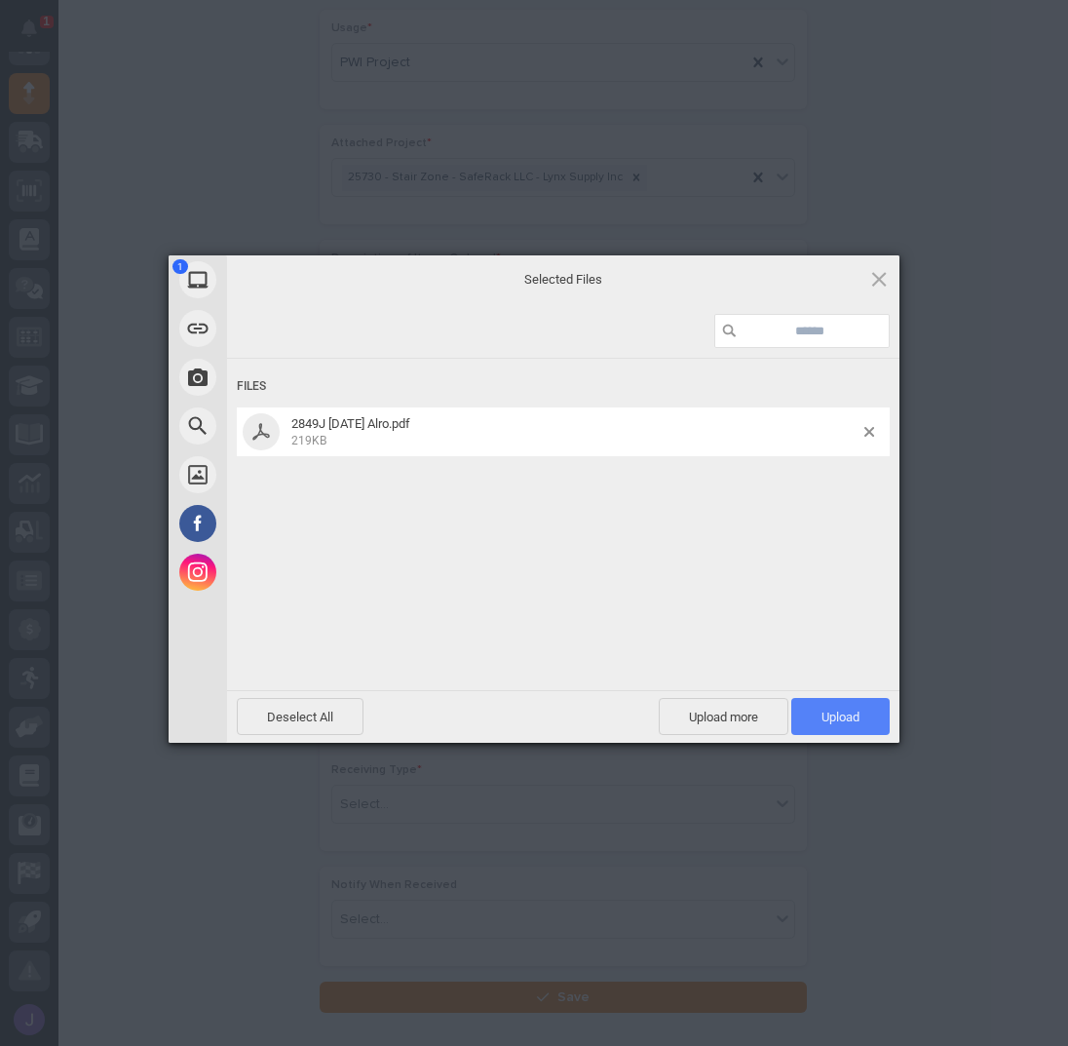
click at [842, 723] on span "Upload 1" at bounding box center [840, 716] width 38 height 15
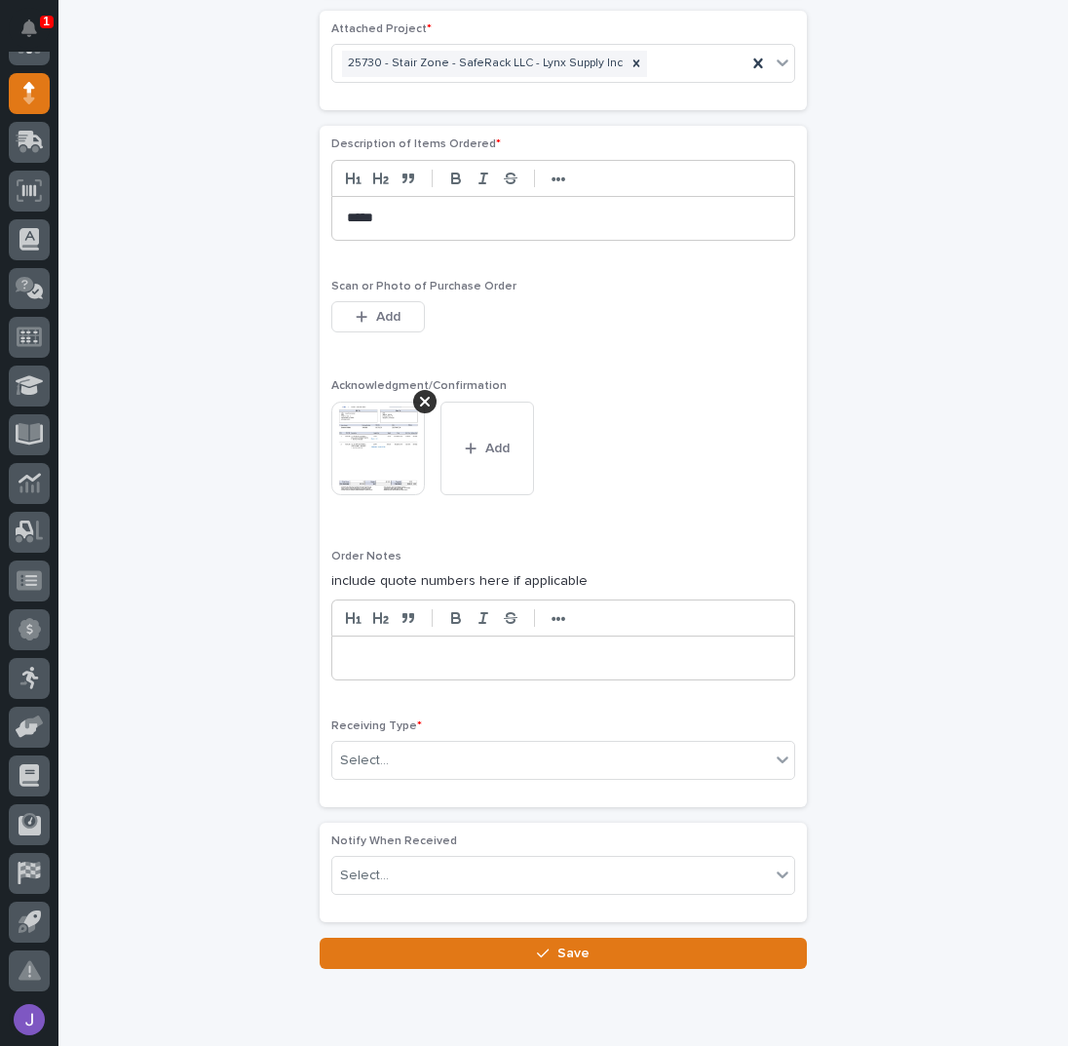
scroll to position [1335, 0]
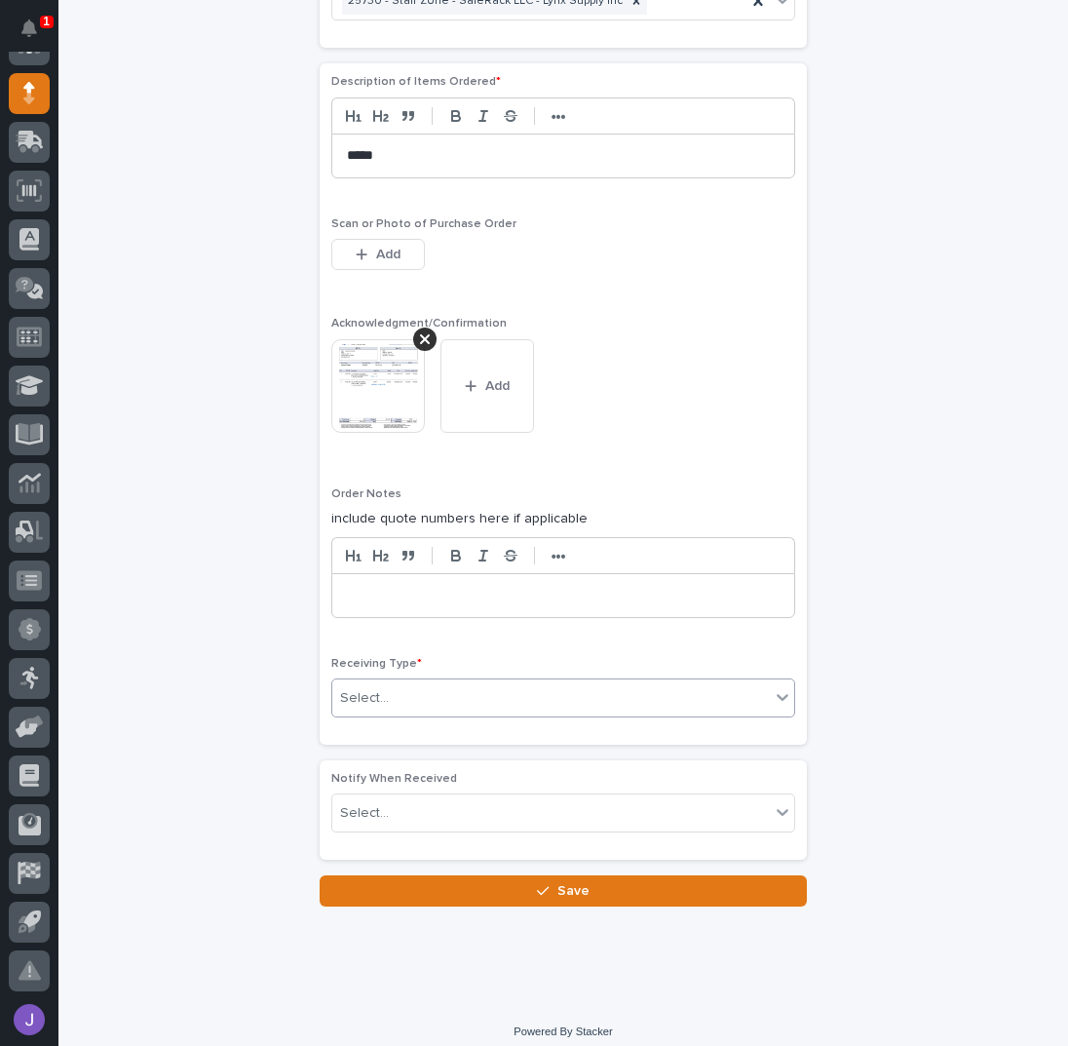
click at [442, 682] on div "Select..." at bounding box center [551, 698] width 438 height 32
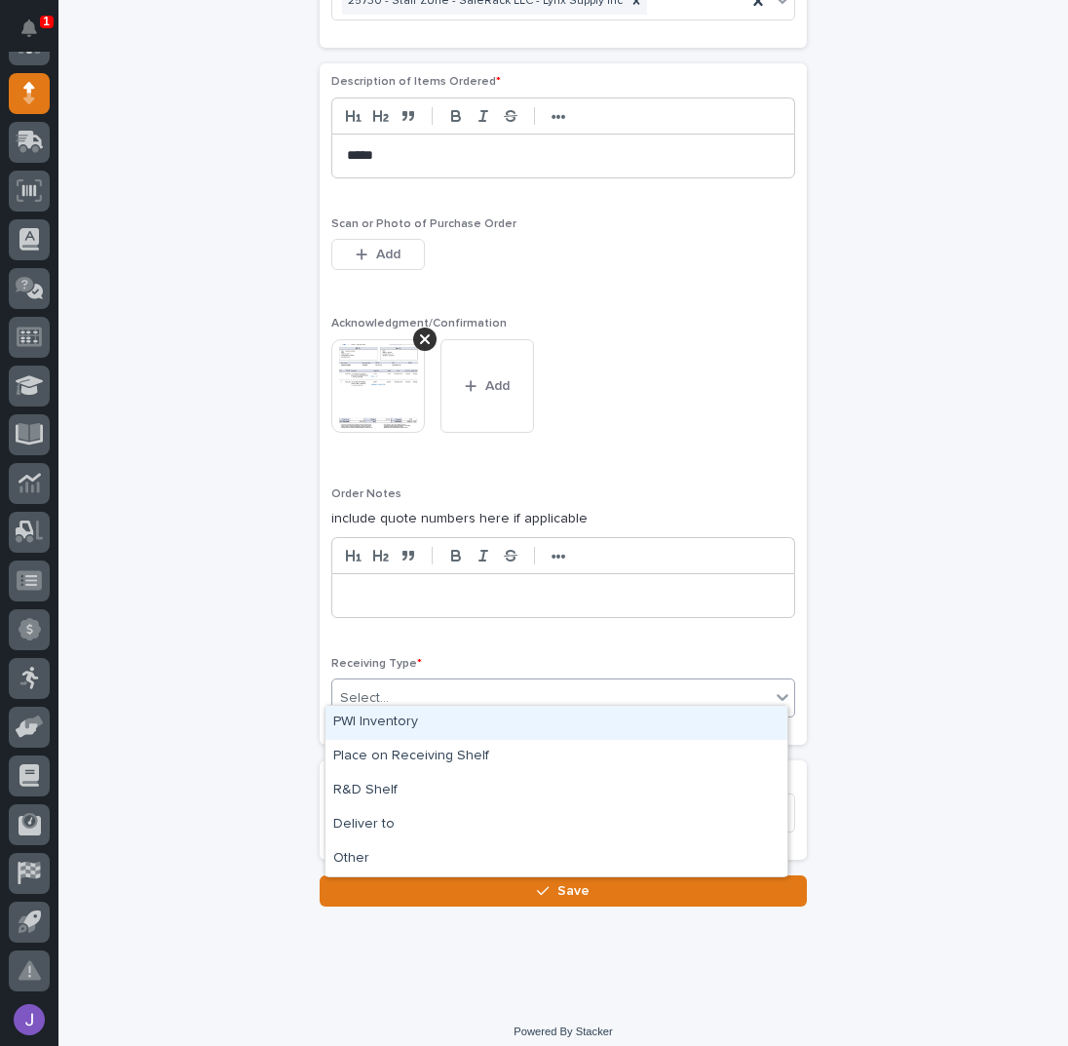
click at [383, 729] on div "PWI Inventory" at bounding box center [556, 722] width 462 height 34
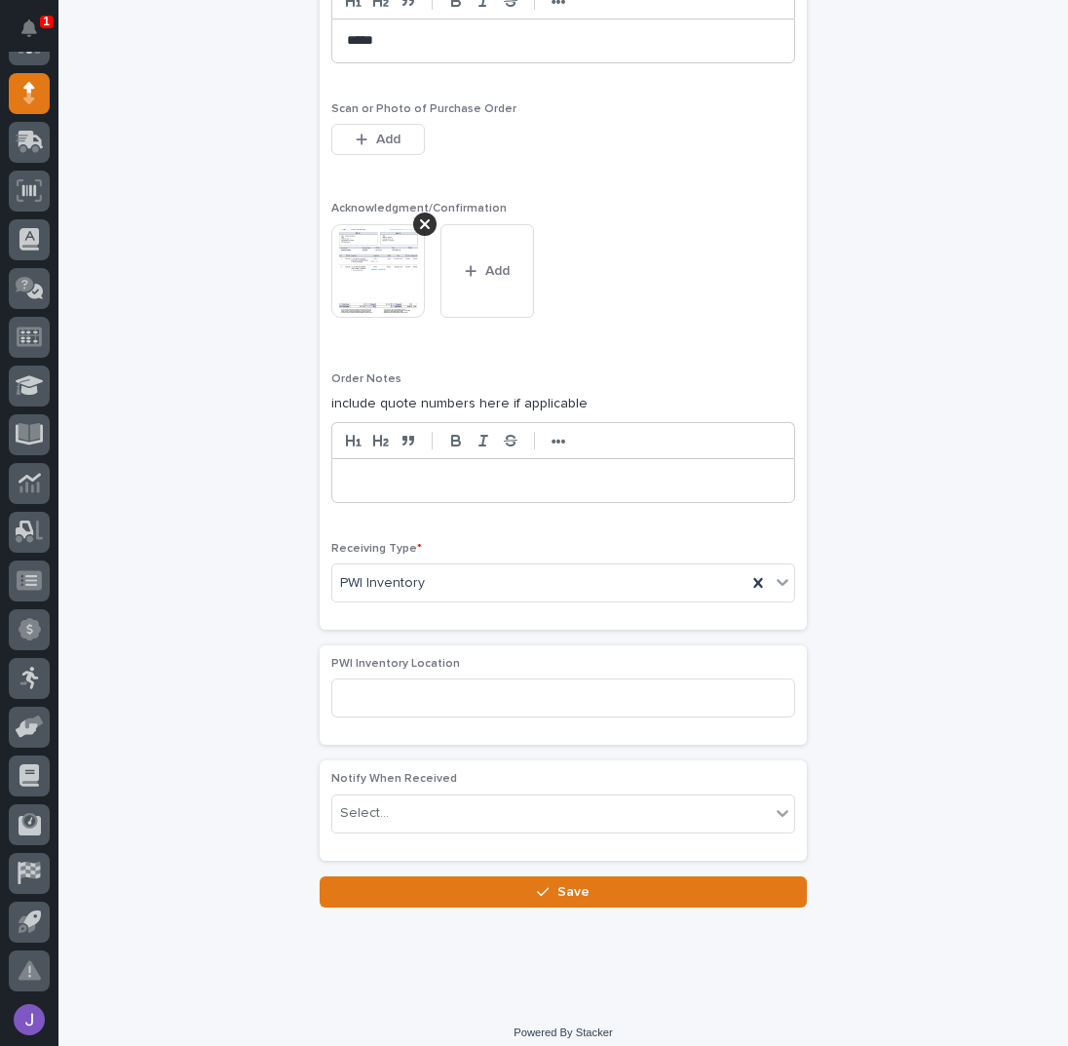
scroll to position [1451, 0]
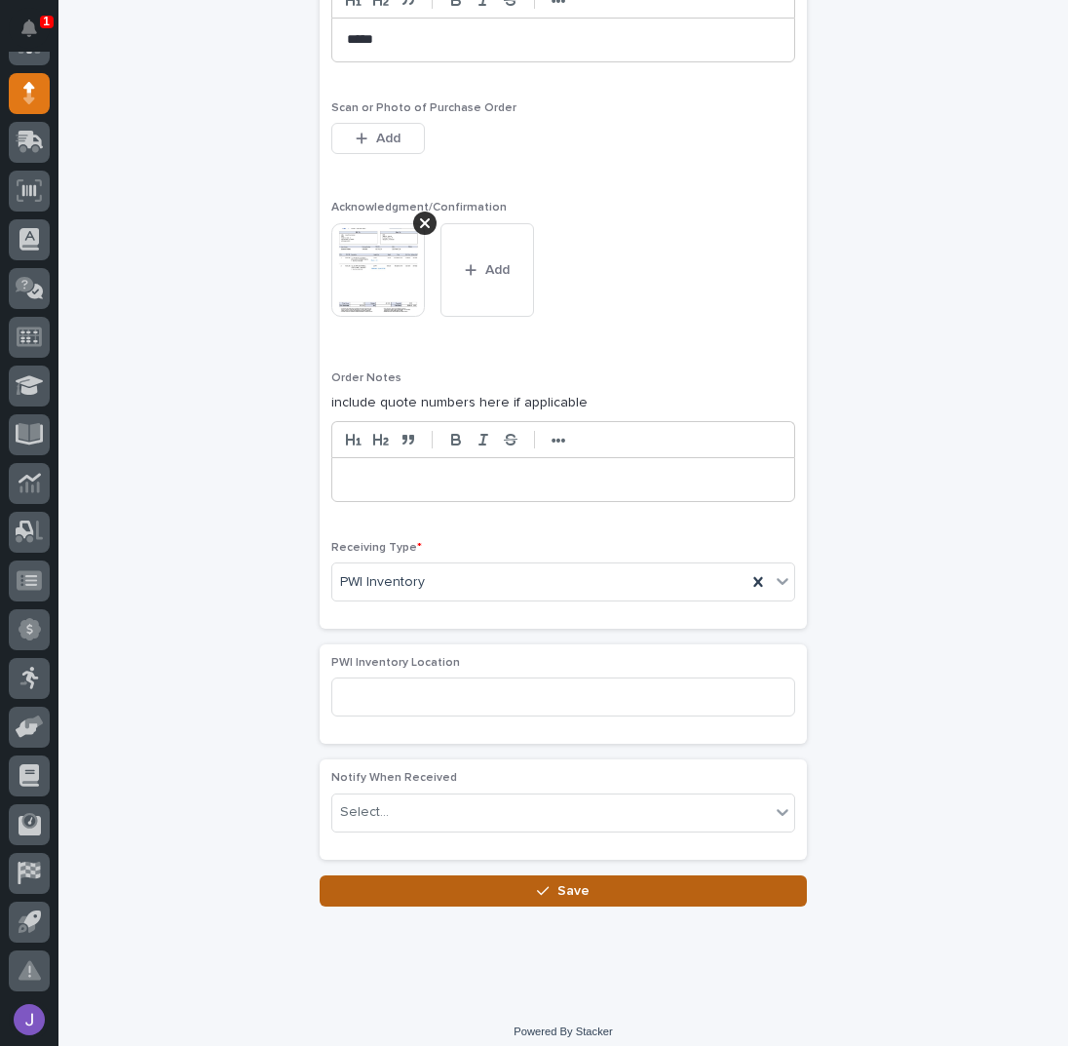
click at [391, 881] on button "Save" at bounding box center [563, 890] width 487 height 31
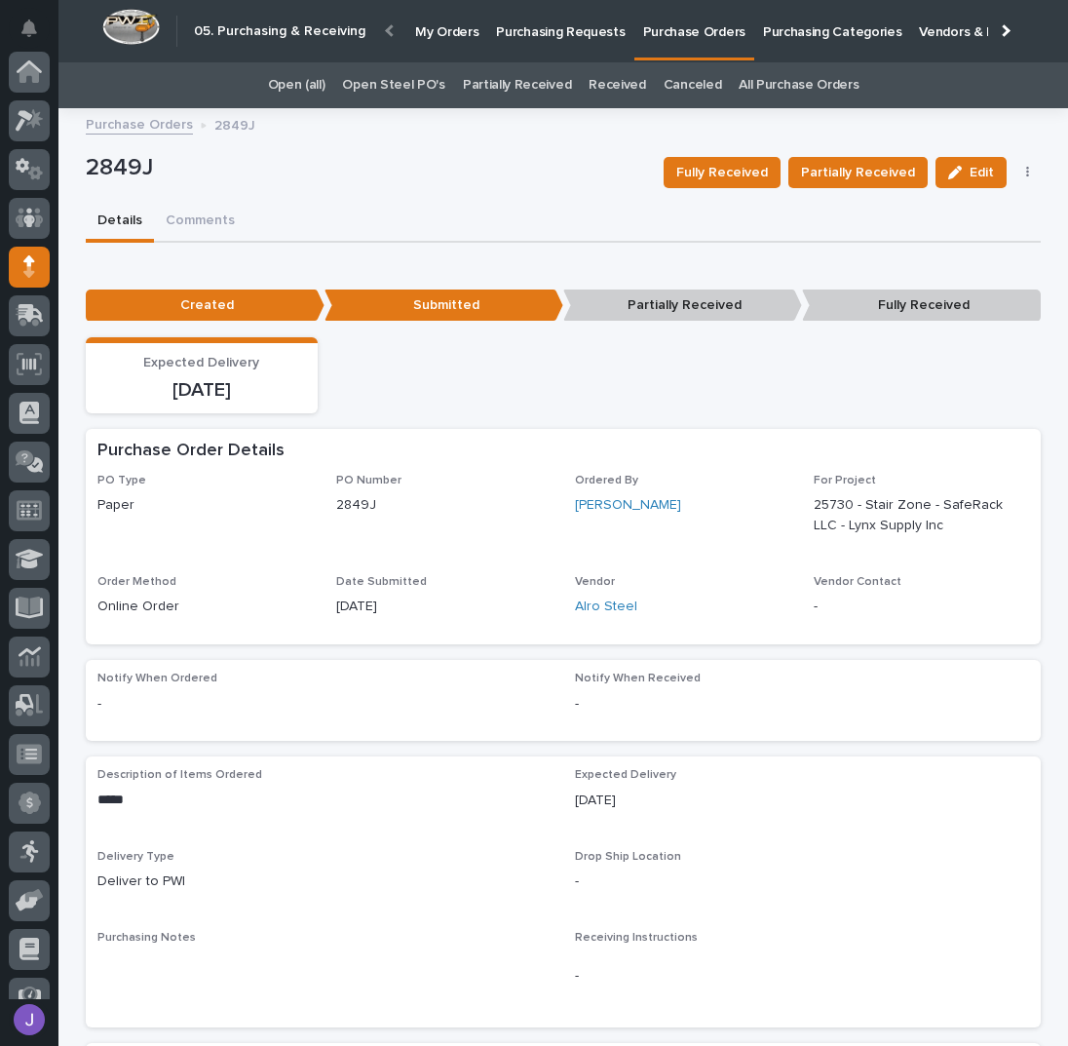
scroll to position [173, 0]
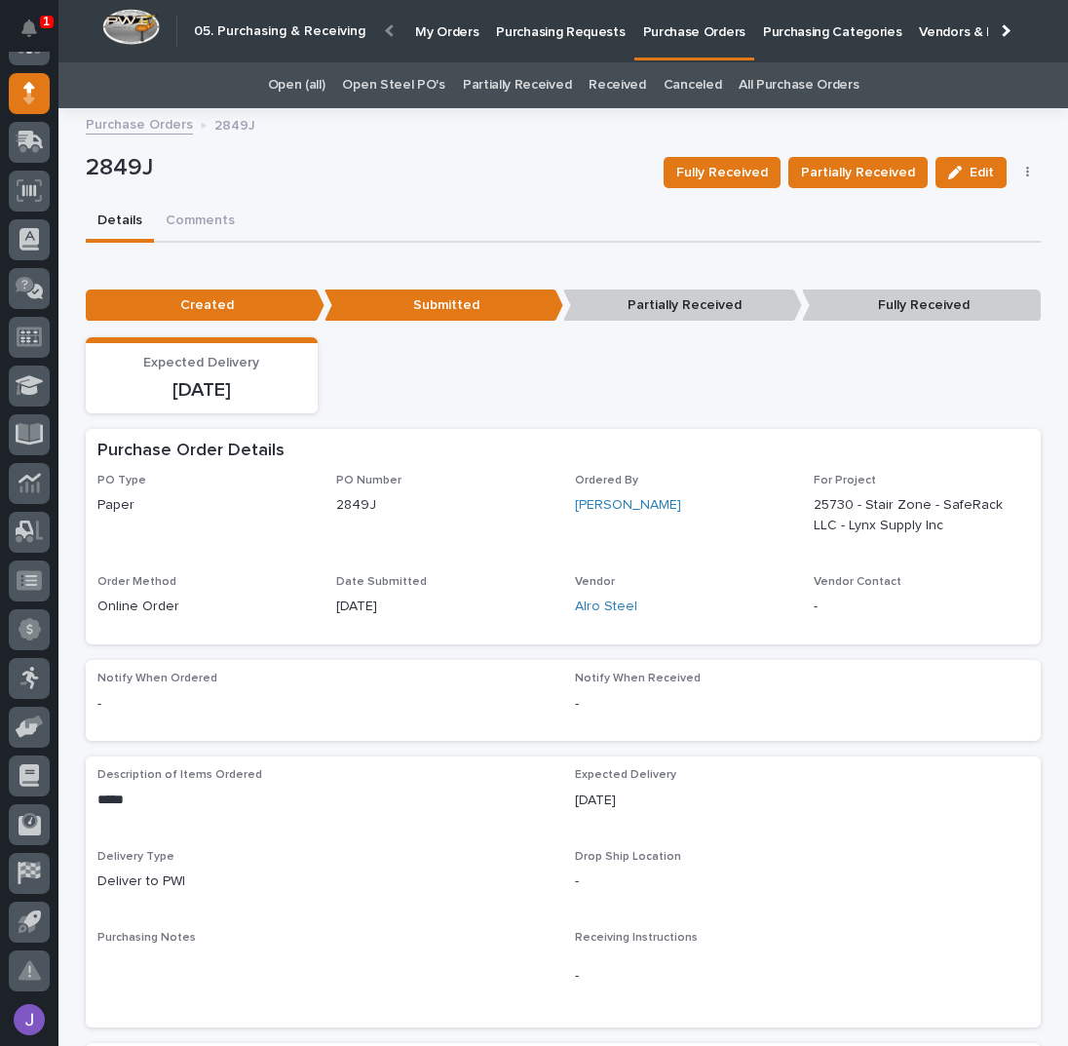
click at [517, 36] on p "Purchasing Requests" at bounding box center [560, 20] width 129 height 41
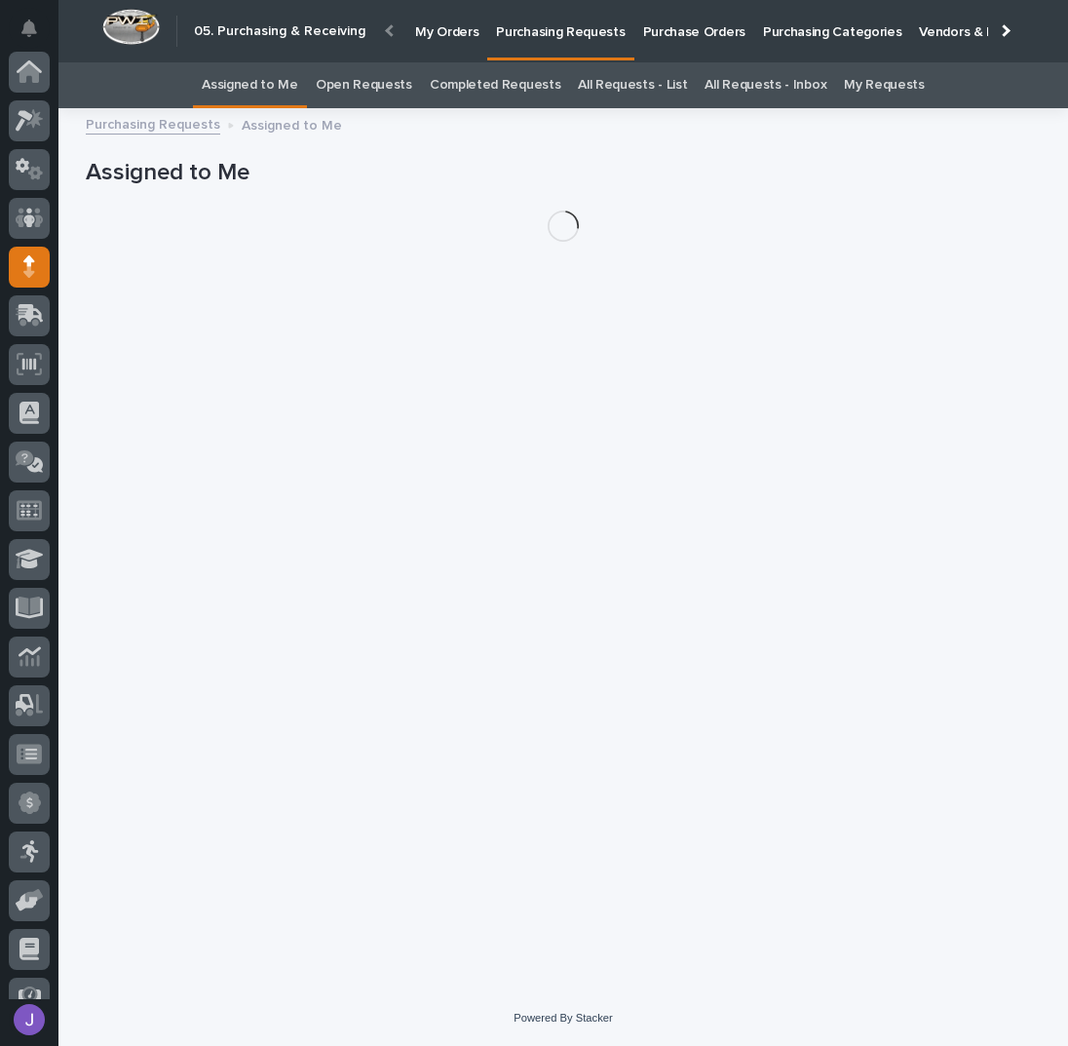
scroll to position [173, 0]
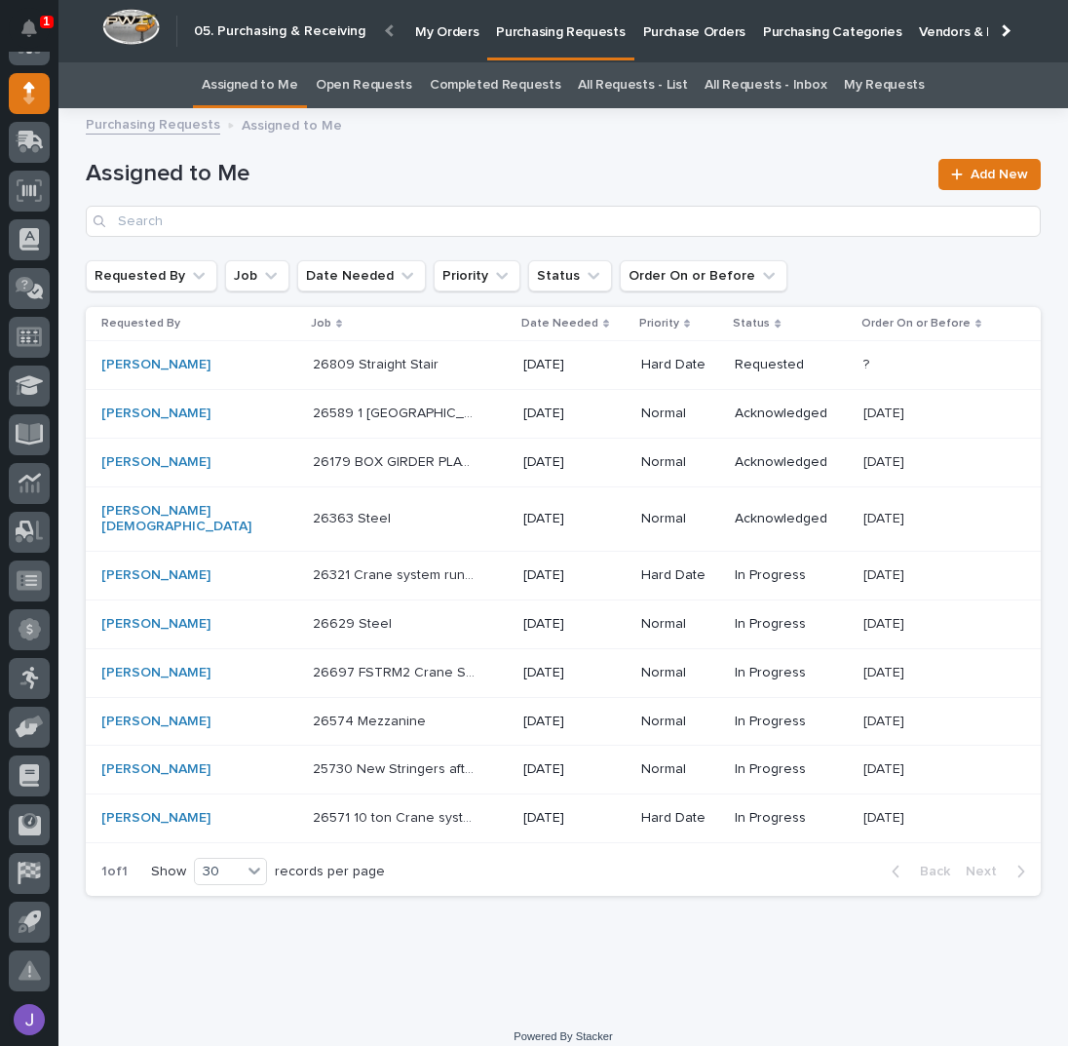
click at [445, 753] on div "25730 New Stringers after changes 25730 New Stringers after changes" at bounding box center [410, 769] width 195 height 32
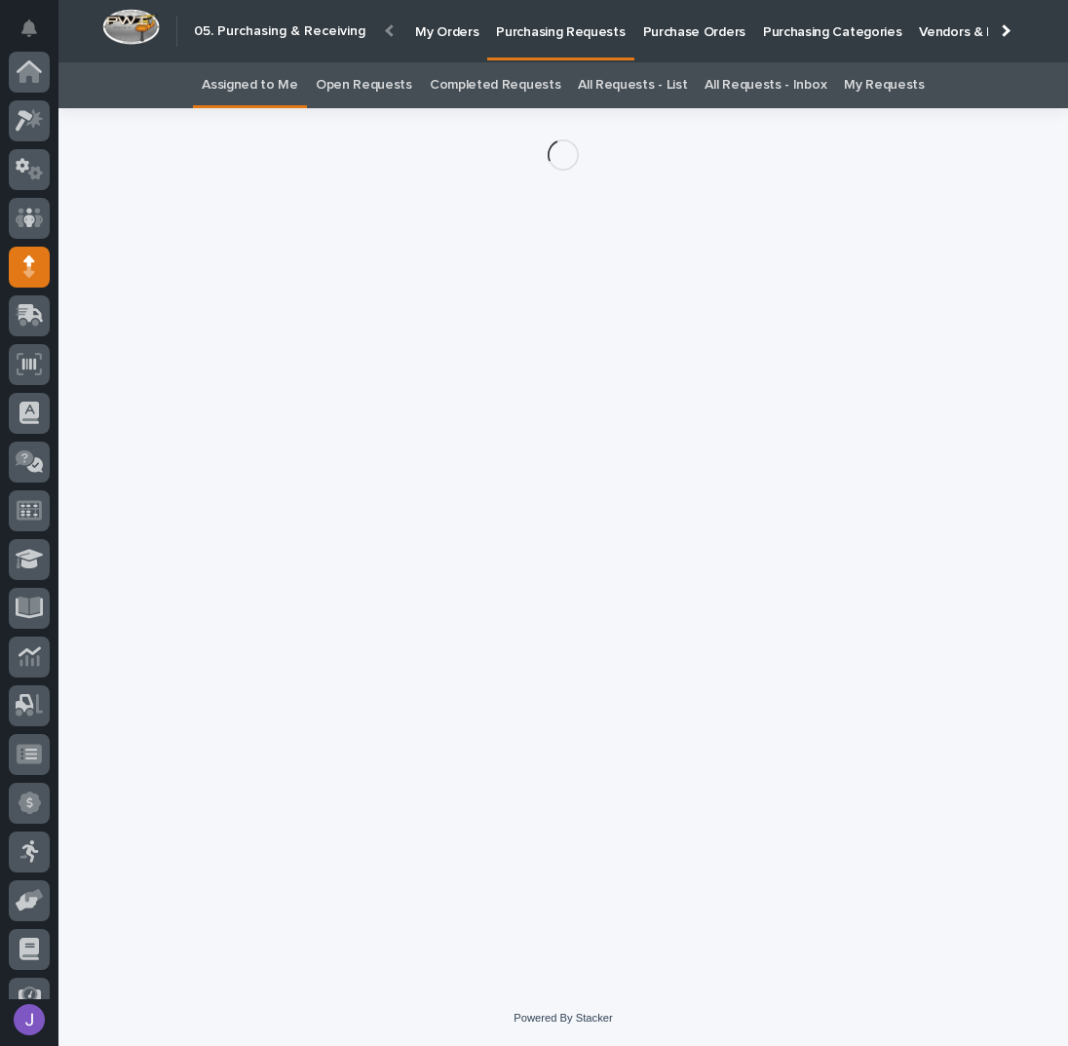
scroll to position [173, 0]
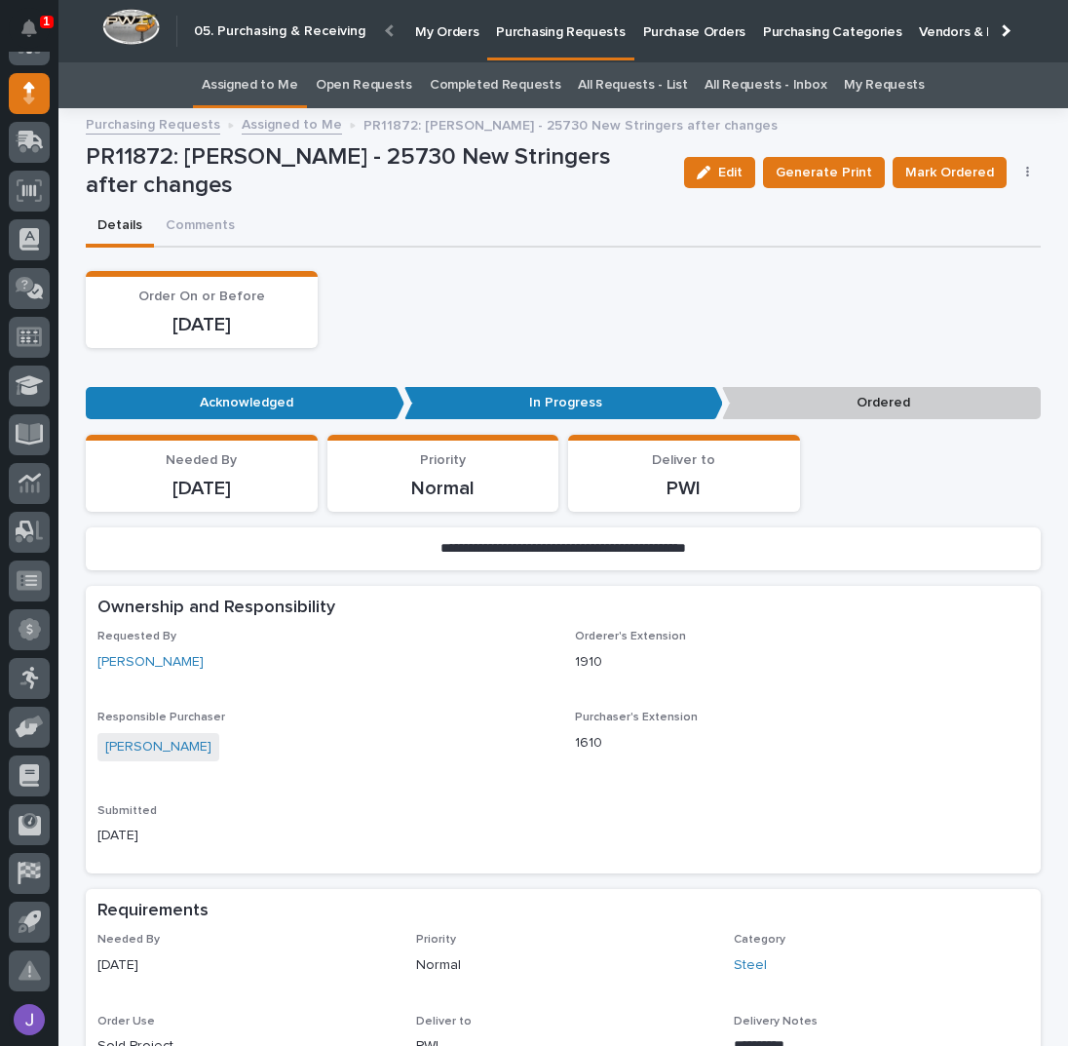
click at [1022, 172] on button "button" at bounding box center [1027, 173] width 27 height 14
click at [1007, 247] on button "Edit Linked PO's" at bounding box center [967, 242] width 129 height 31
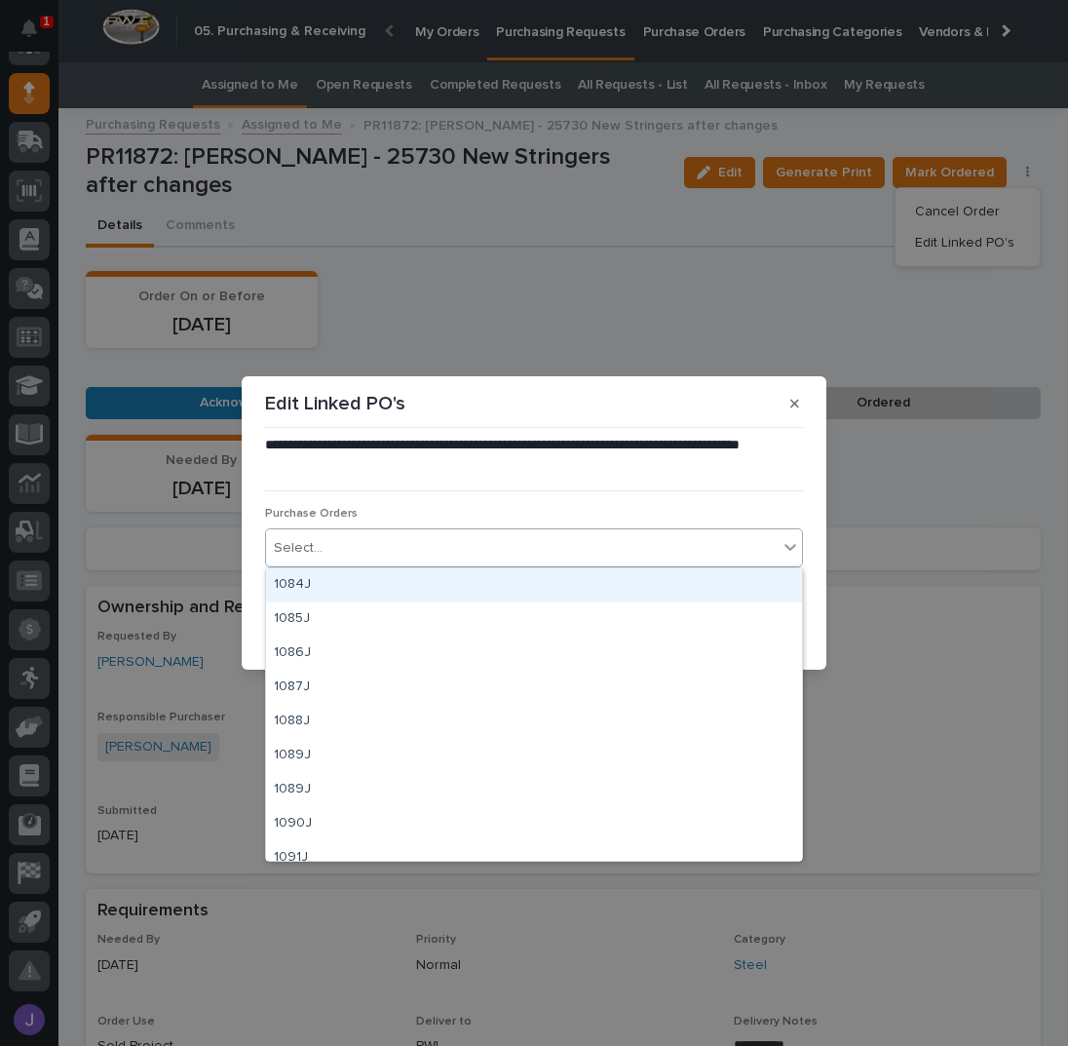
click at [430, 539] on div "Select..." at bounding box center [522, 548] width 512 height 32
type input "****"
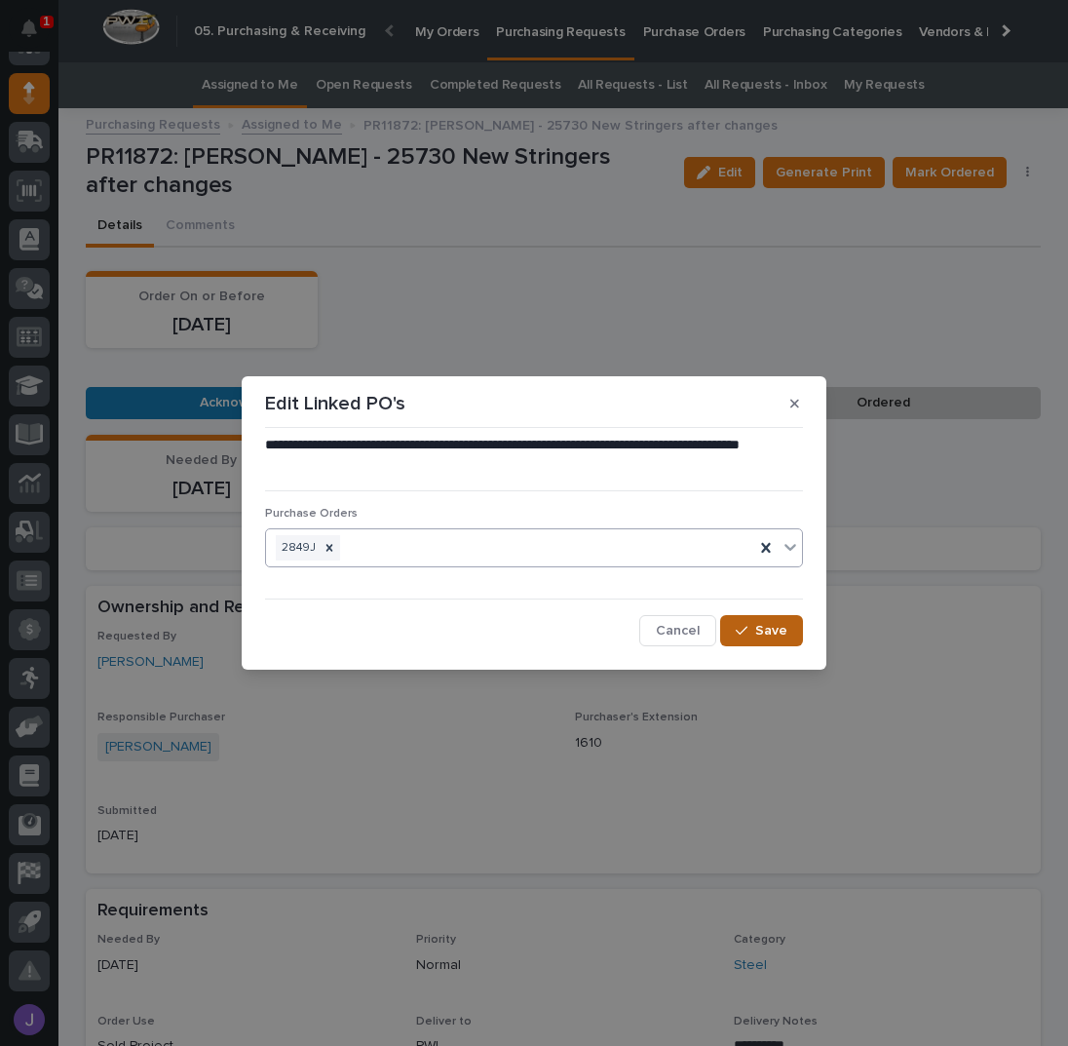
click at [786, 631] on span "Save" at bounding box center [771, 631] width 32 height 14
click at [963, 172] on div "**********" at bounding box center [534, 523] width 1068 height 1046
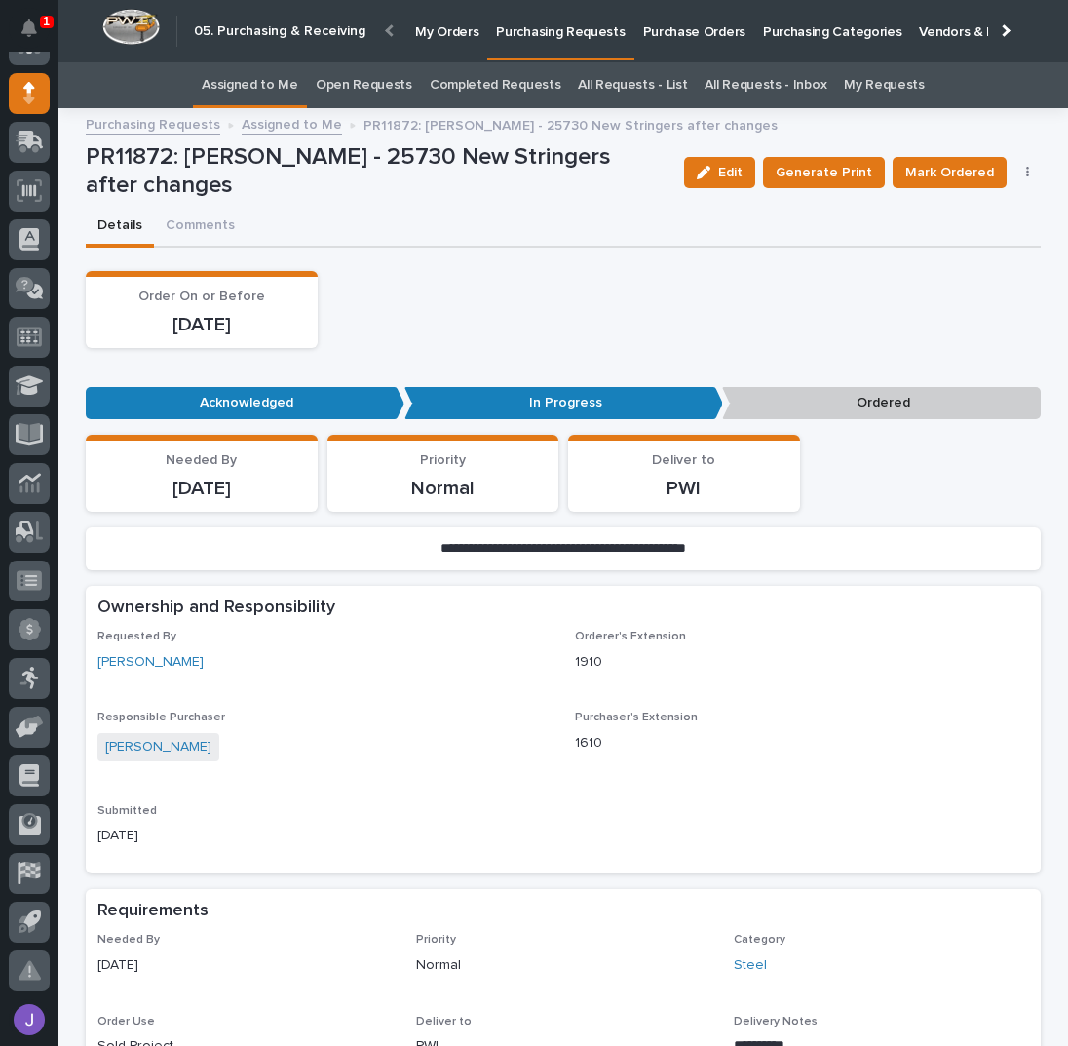
click at [963, 172] on span "Mark Ordered" at bounding box center [949, 172] width 89 height 19
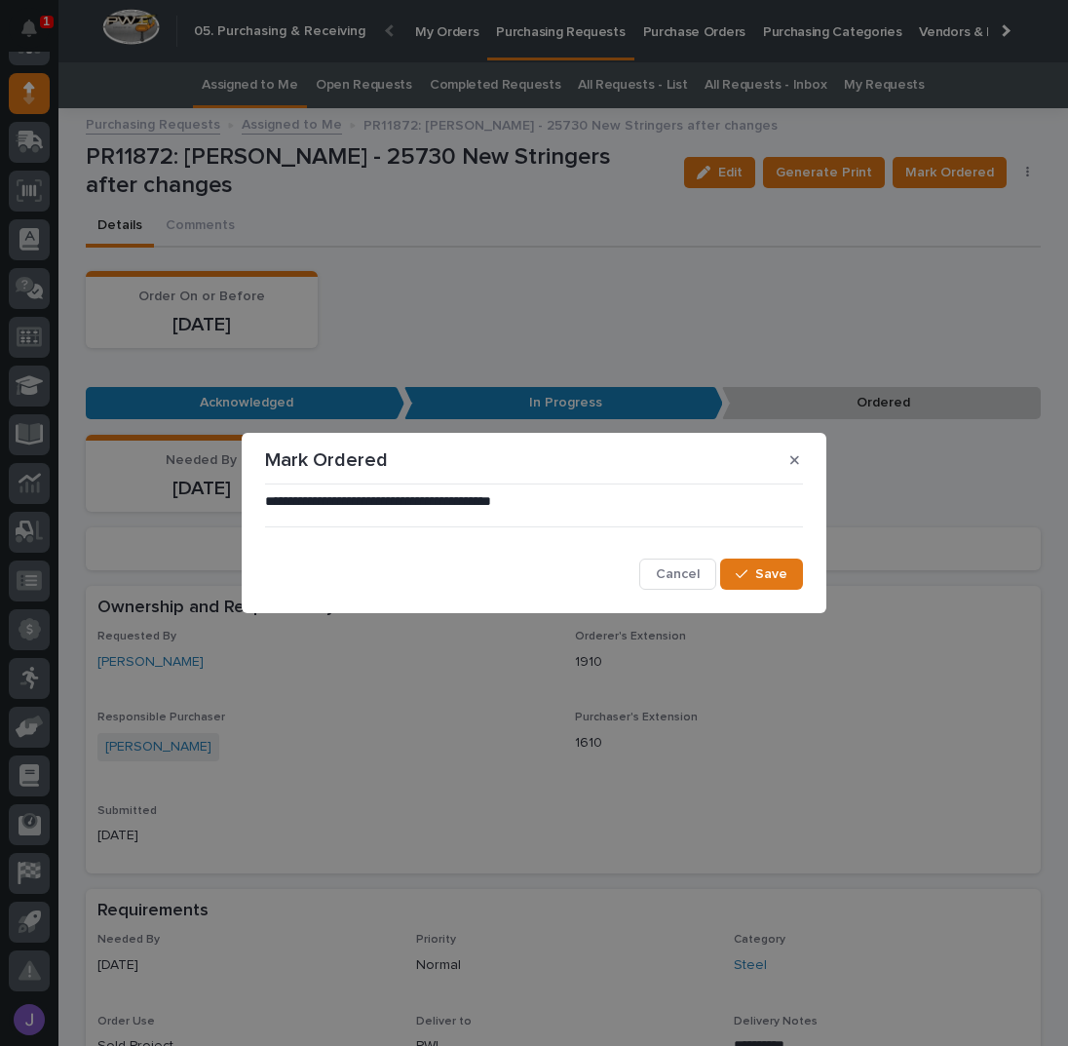
click at [763, 590] on div "**********" at bounding box center [534, 541] width 548 height 108
click at [762, 570] on span "Save" at bounding box center [771, 574] width 32 height 14
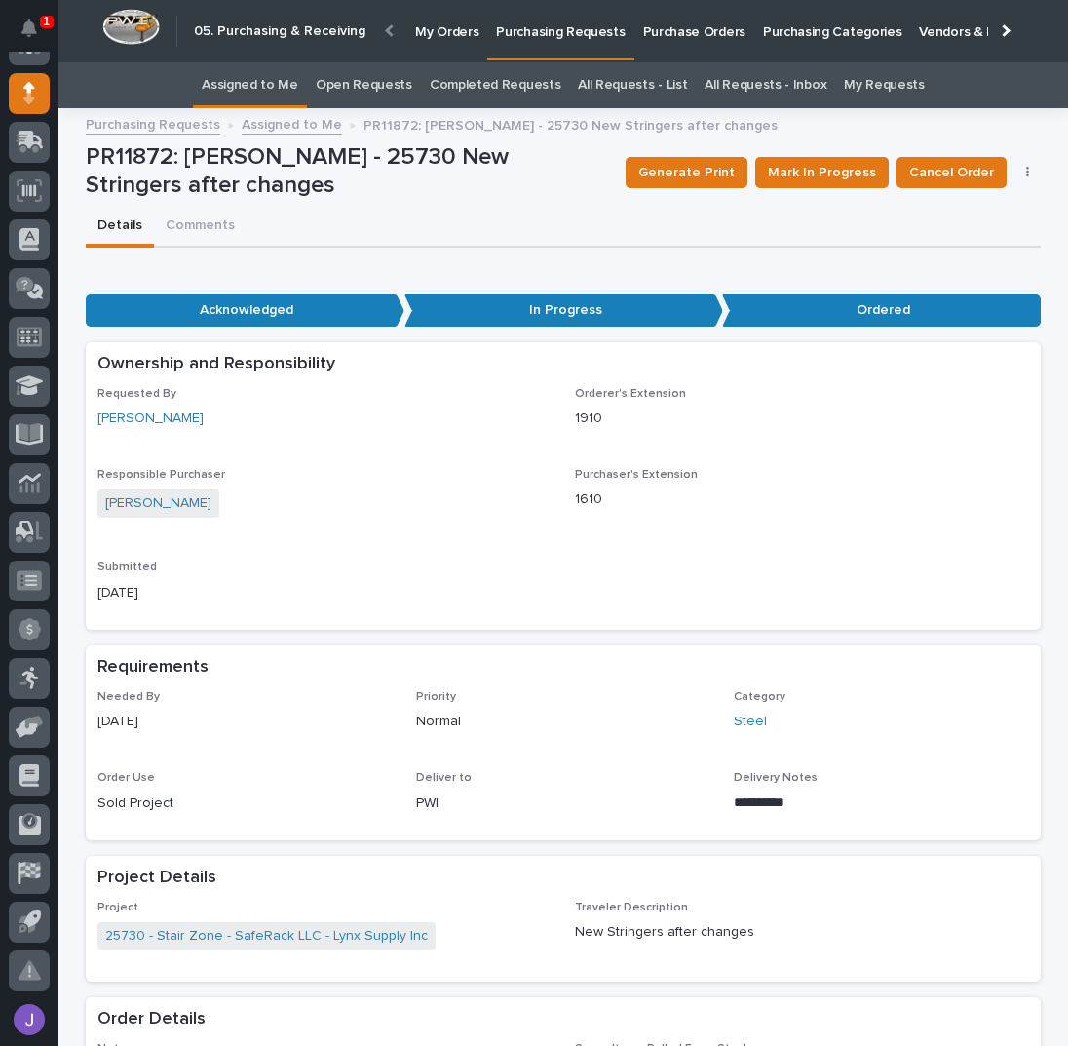
click at [271, 82] on link "Assigned to Me" at bounding box center [250, 85] width 96 height 46
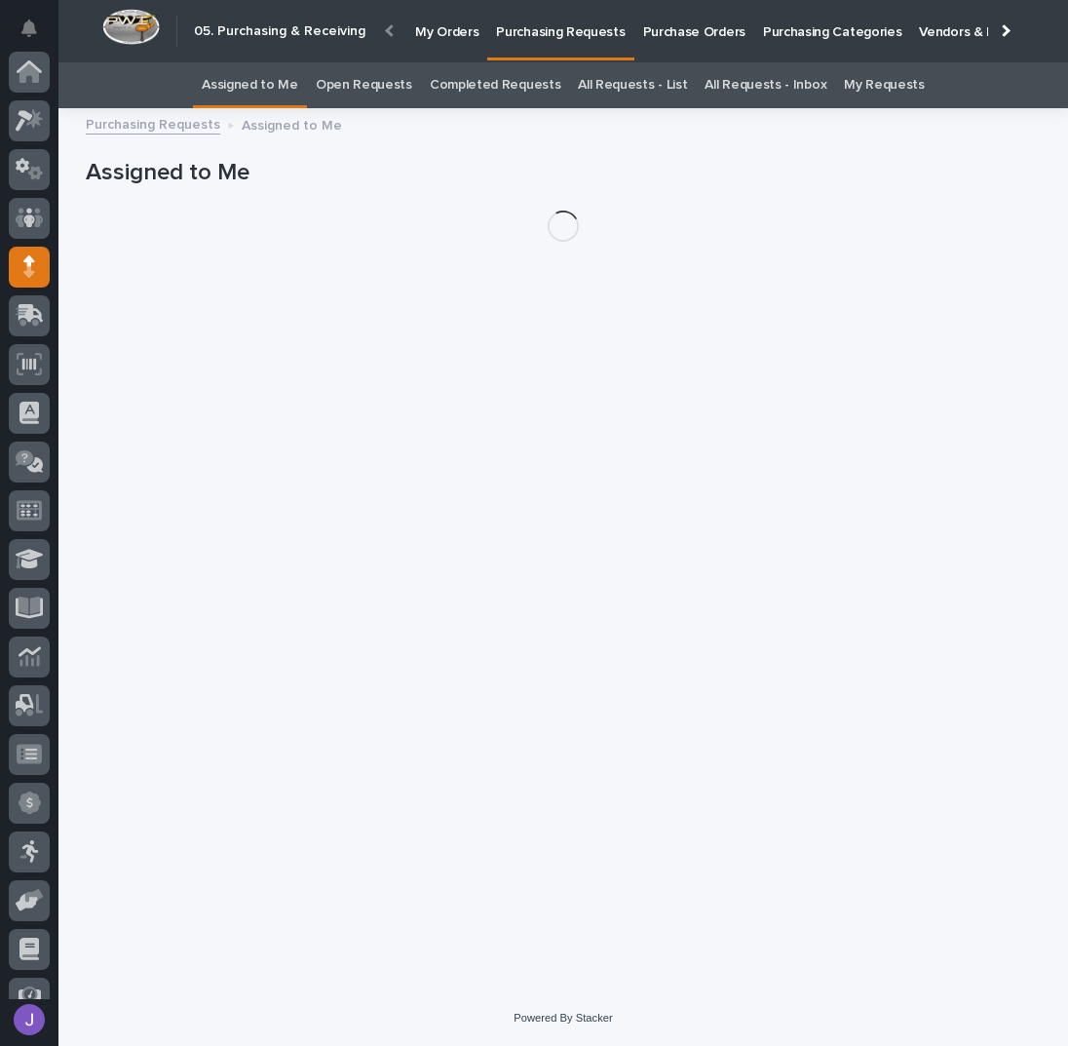
scroll to position [173, 0]
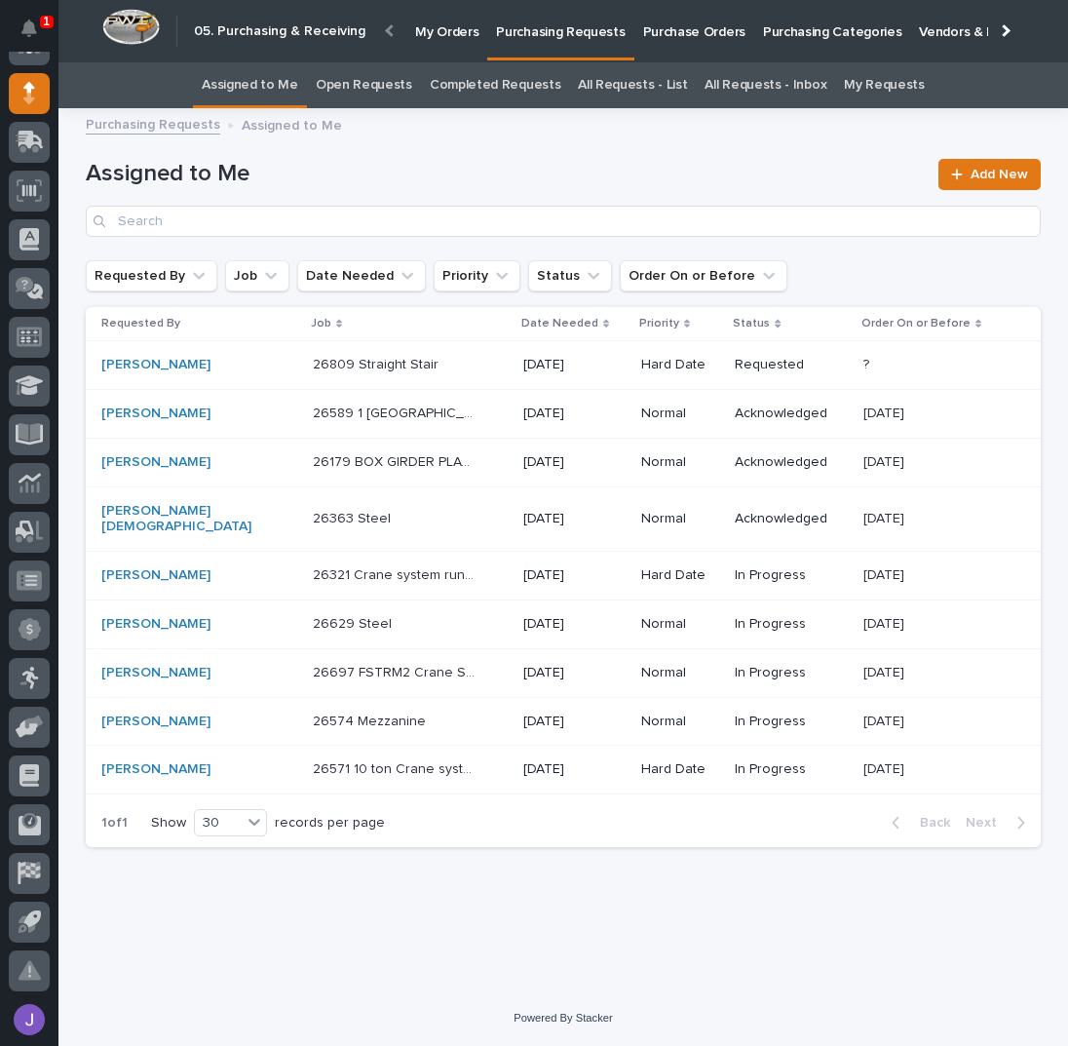
click at [409, 362] on p at bounding box center [394, 365] width 163 height 17
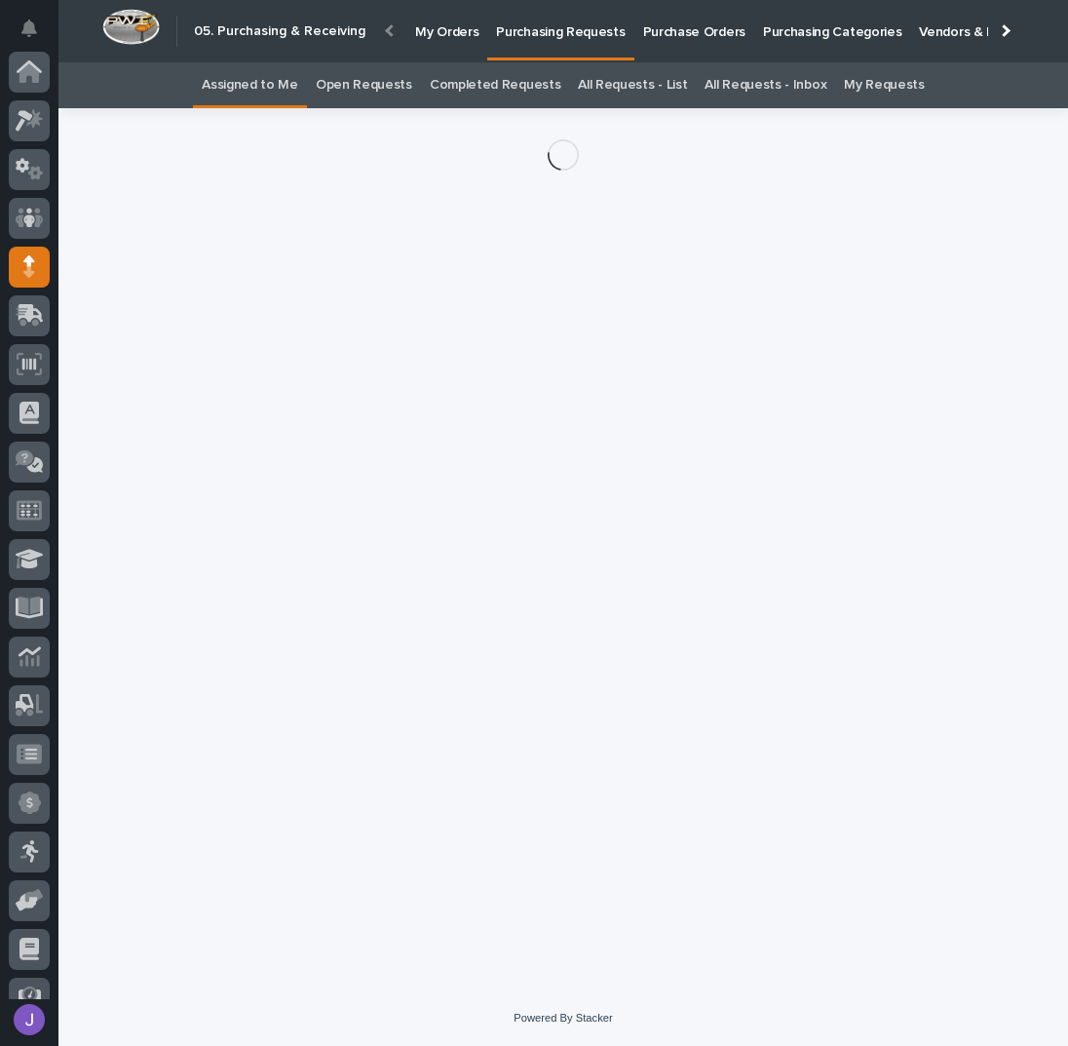
scroll to position [173, 0]
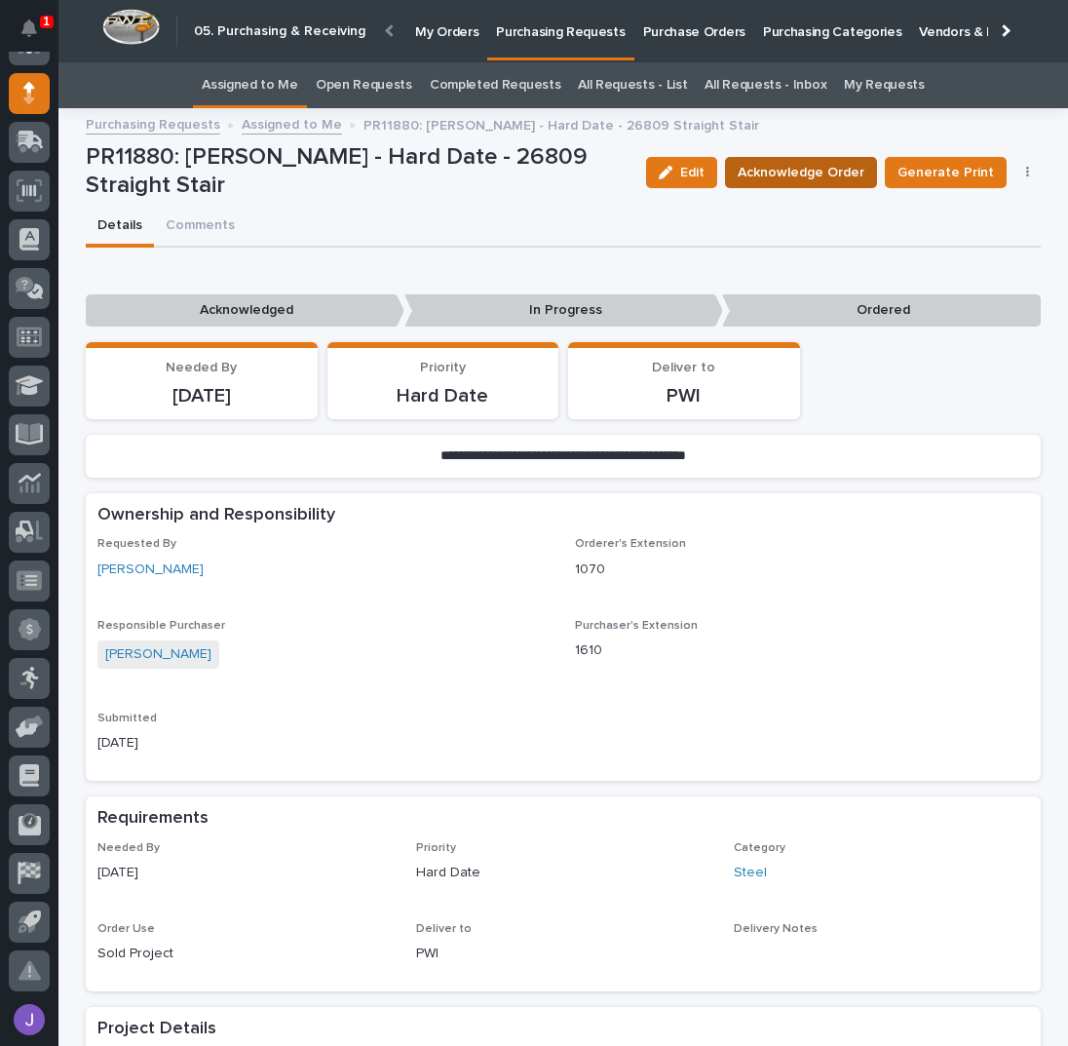
click at [780, 174] on span "Acknowledge Order" at bounding box center [801, 172] width 127 height 19
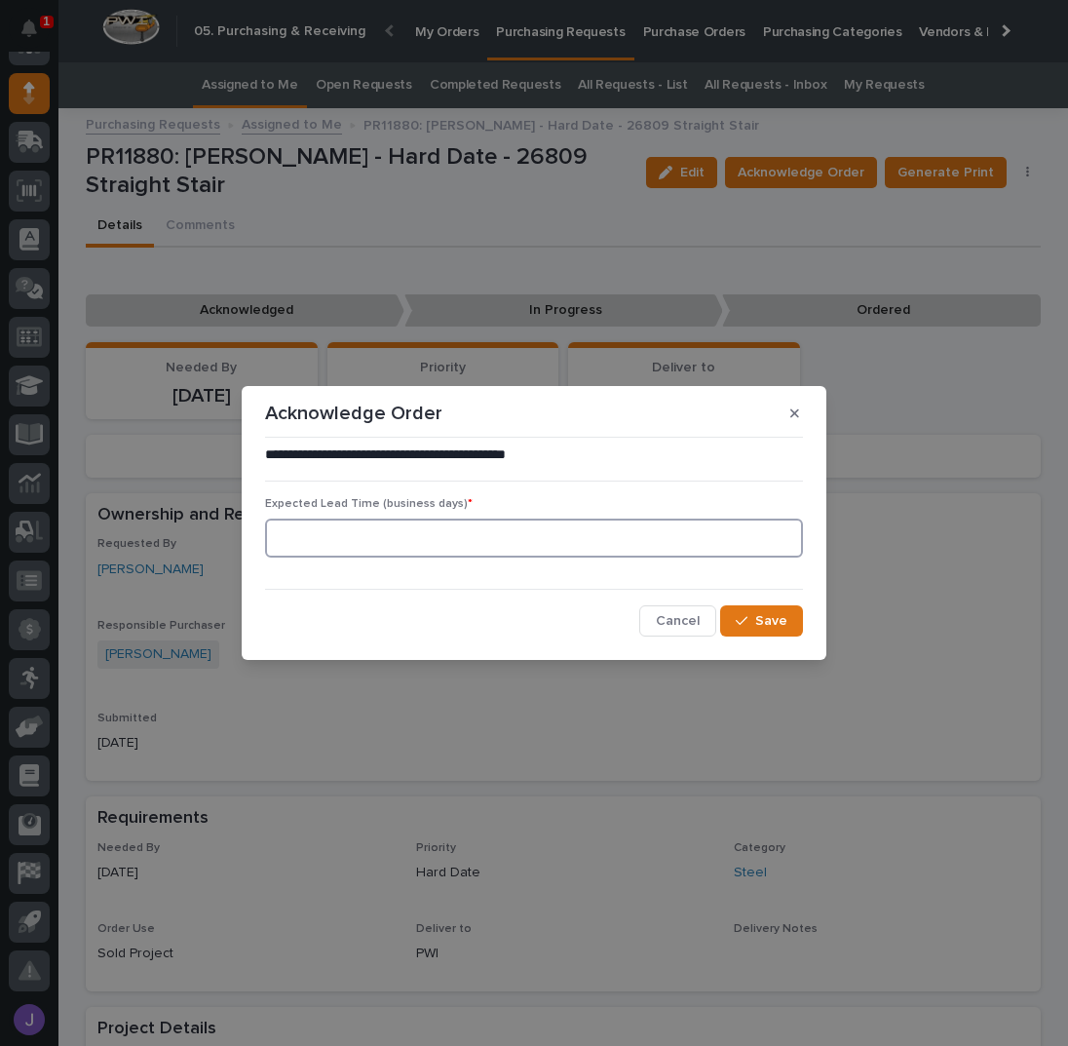
click at [465, 531] on input at bounding box center [534, 537] width 538 height 39
type input "0"
click at [753, 627] on button "Save" at bounding box center [761, 620] width 83 height 31
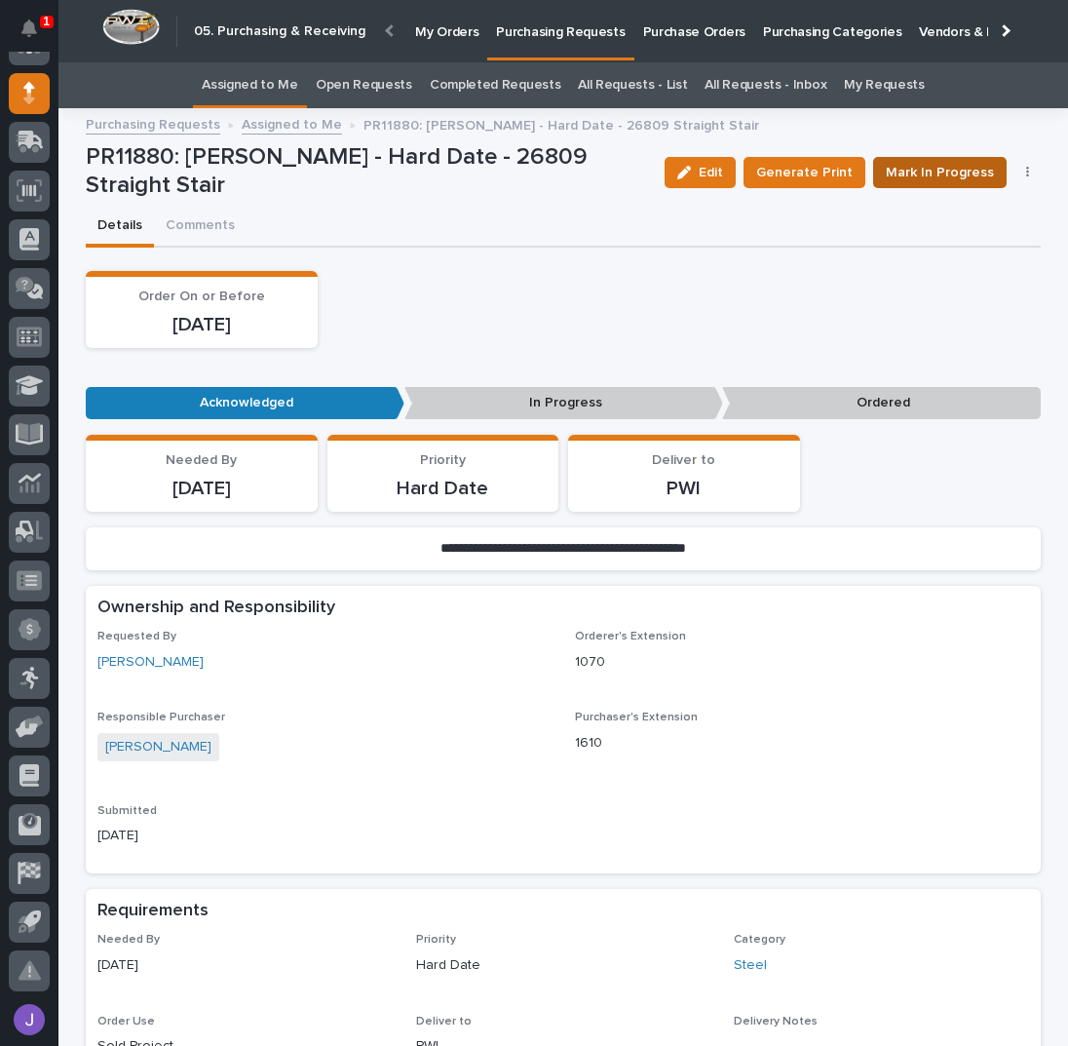
click at [968, 168] on span "Mark In Progress" at bounding box center [940, 172] width 108 height 19
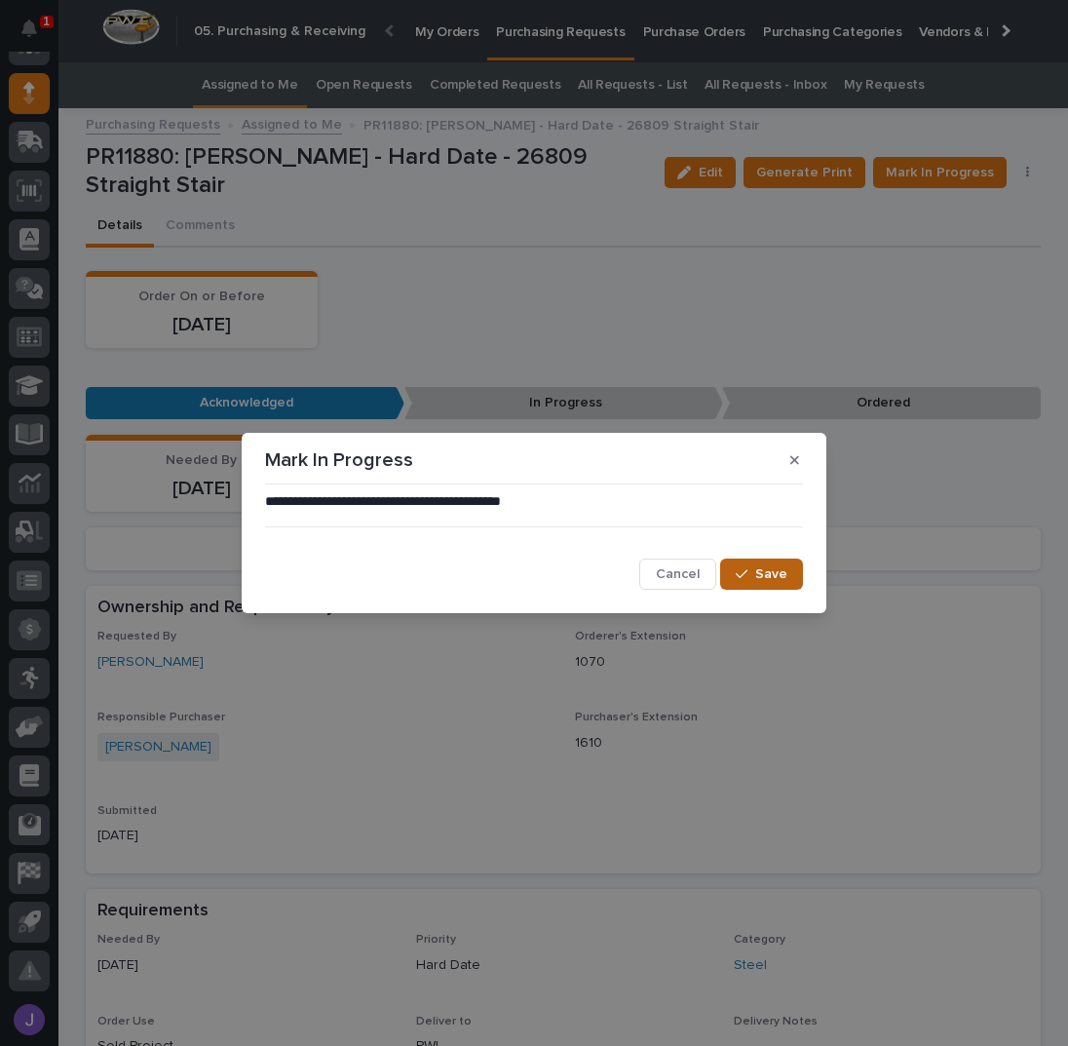
click at [731, 579] on button "Save" at bounding box center [761, 573] width 83 height 31
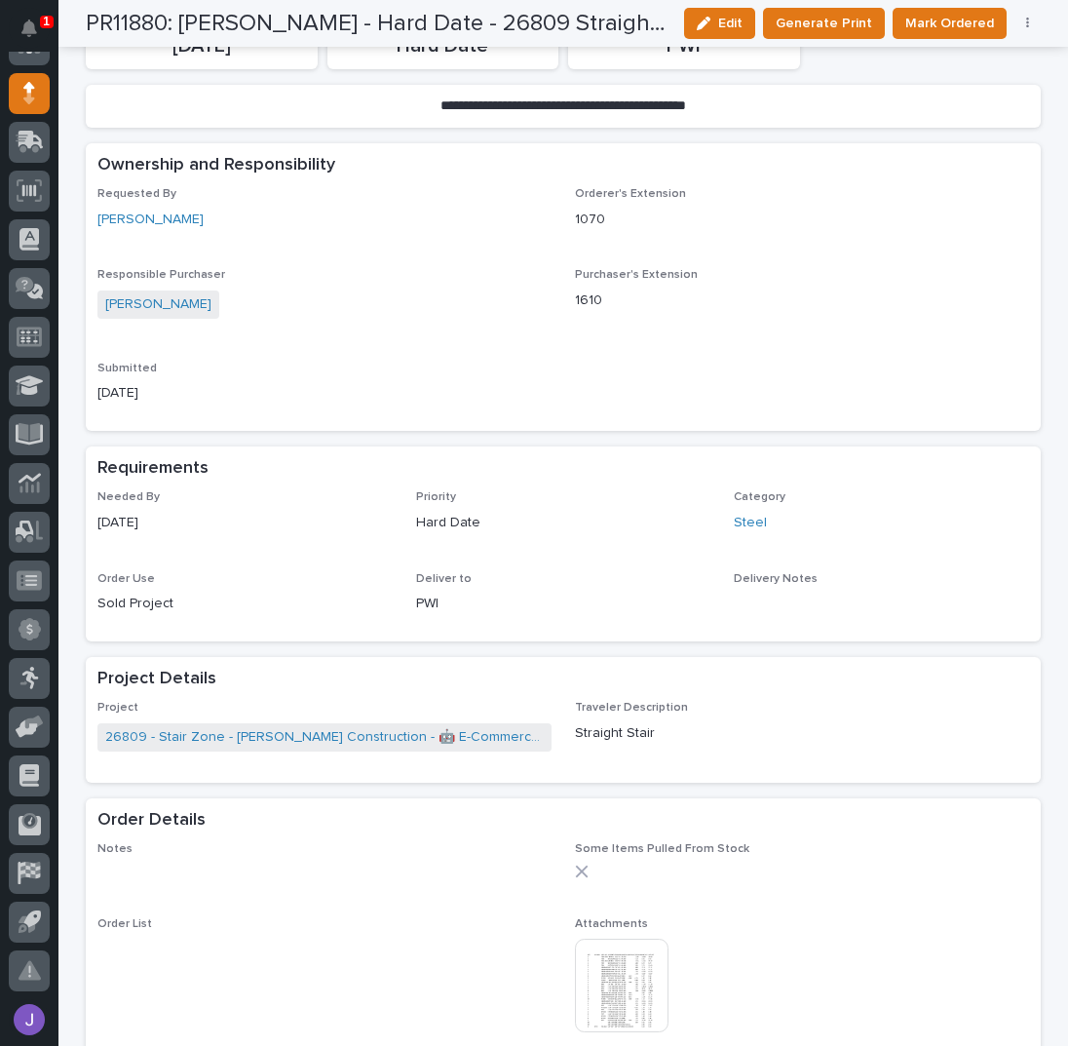
scroll to position [649, 0]
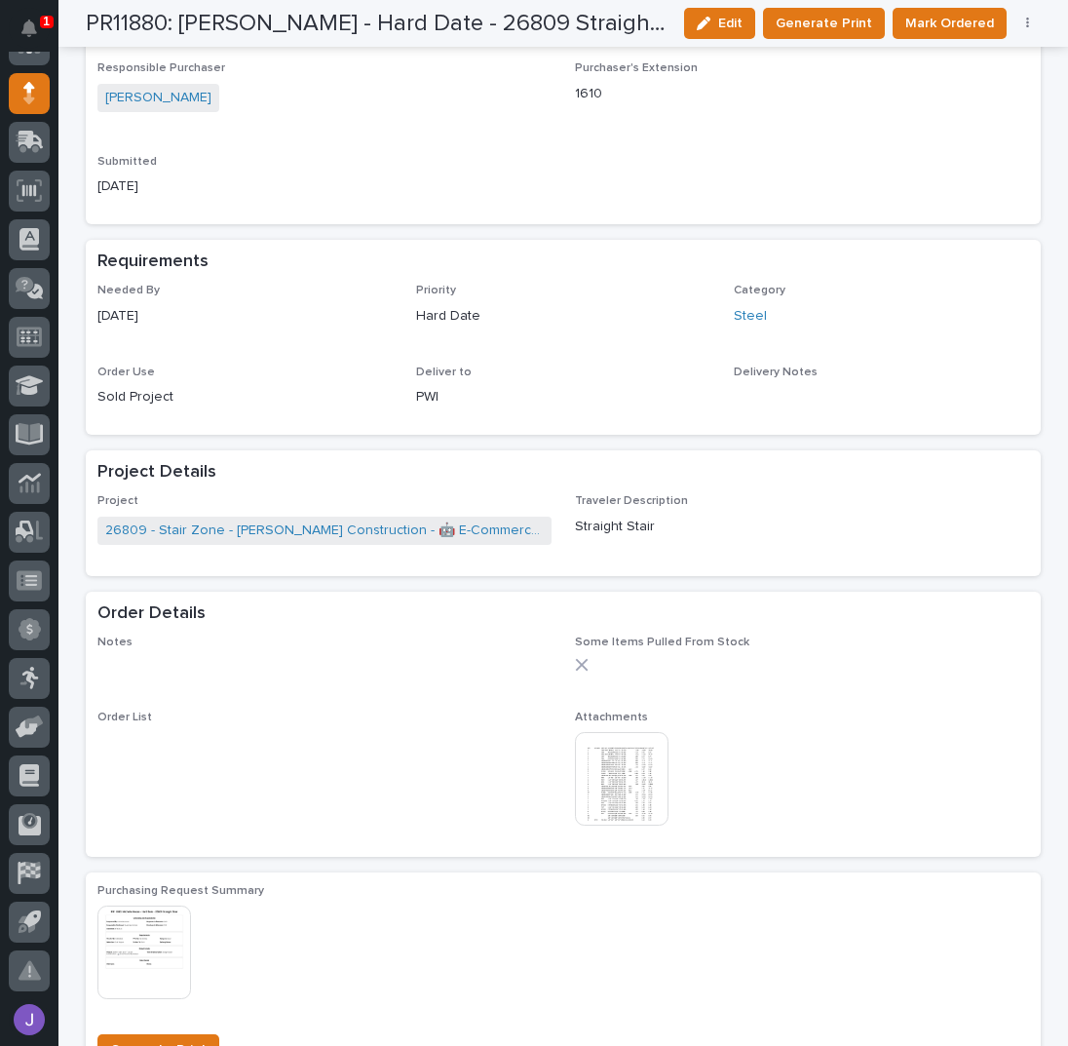
click at [618, 780] on img at bounding box center [622, 779] width 94 height 94
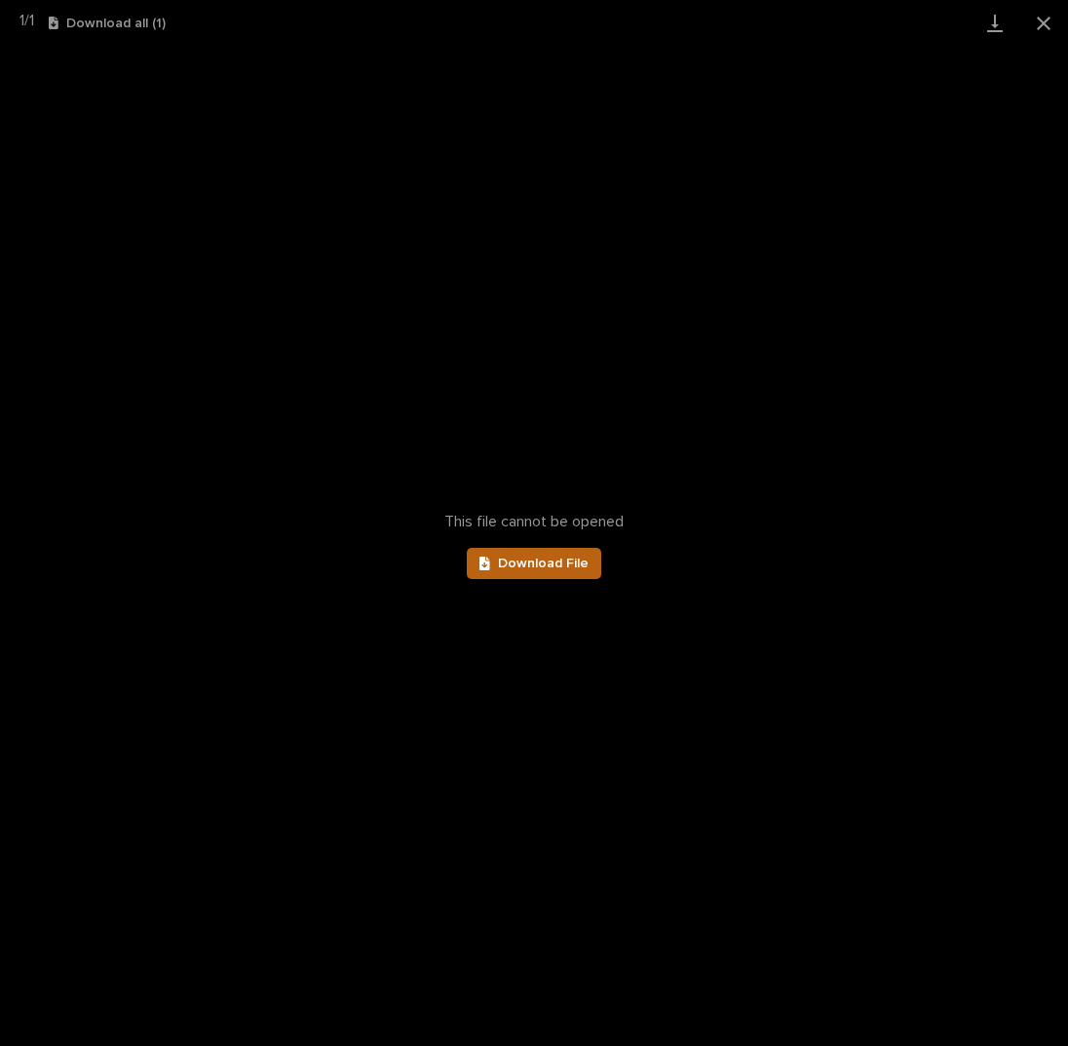
click at [557, 569] on link "Download File" at bounding box center [534, 563] width 134 height 31
click at [1047, 26] on button "Close gallery" at bounding box center [1043, 23] width 49 height 46
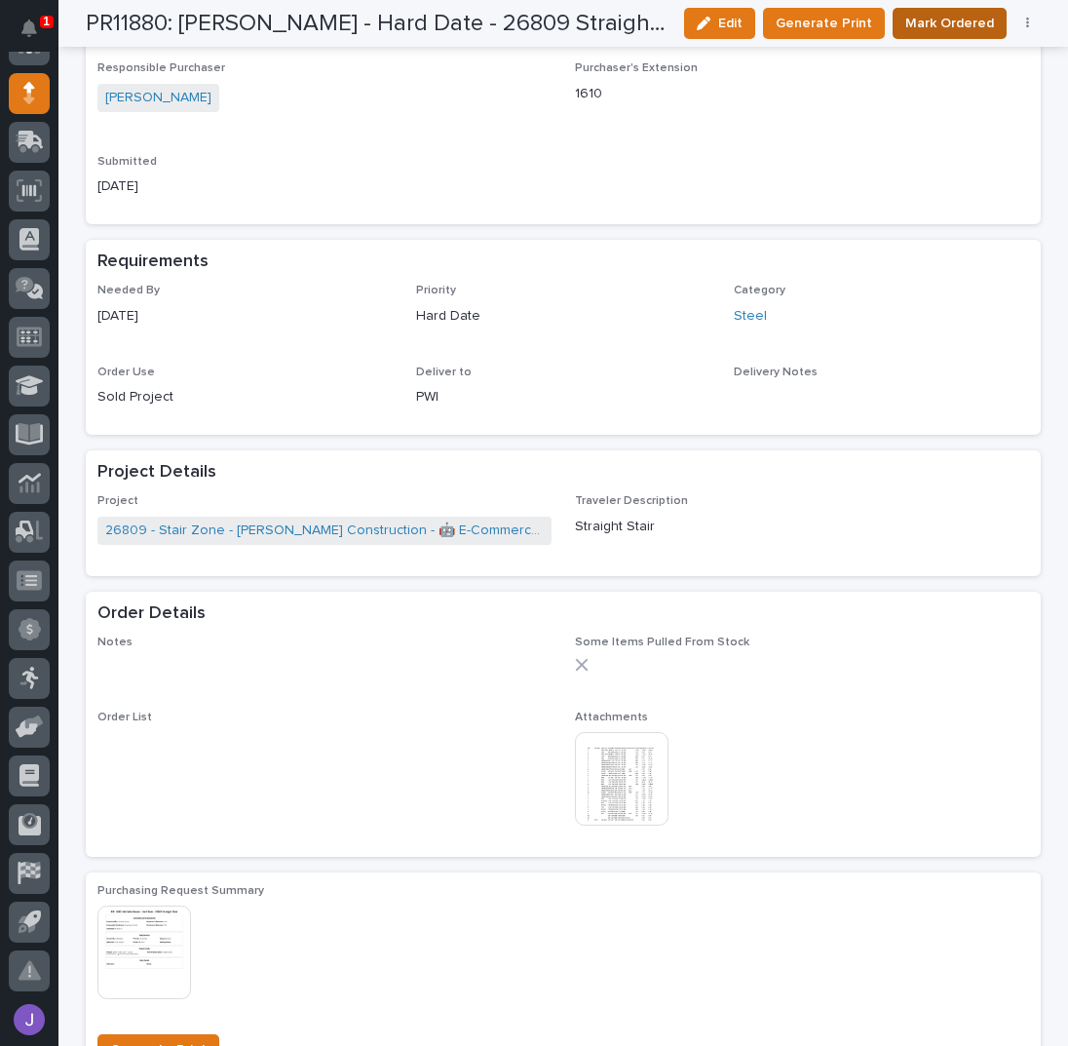
click at [971, 32] on span "Mark Ordered" at bounding box center [949, 23] width 89 height 19
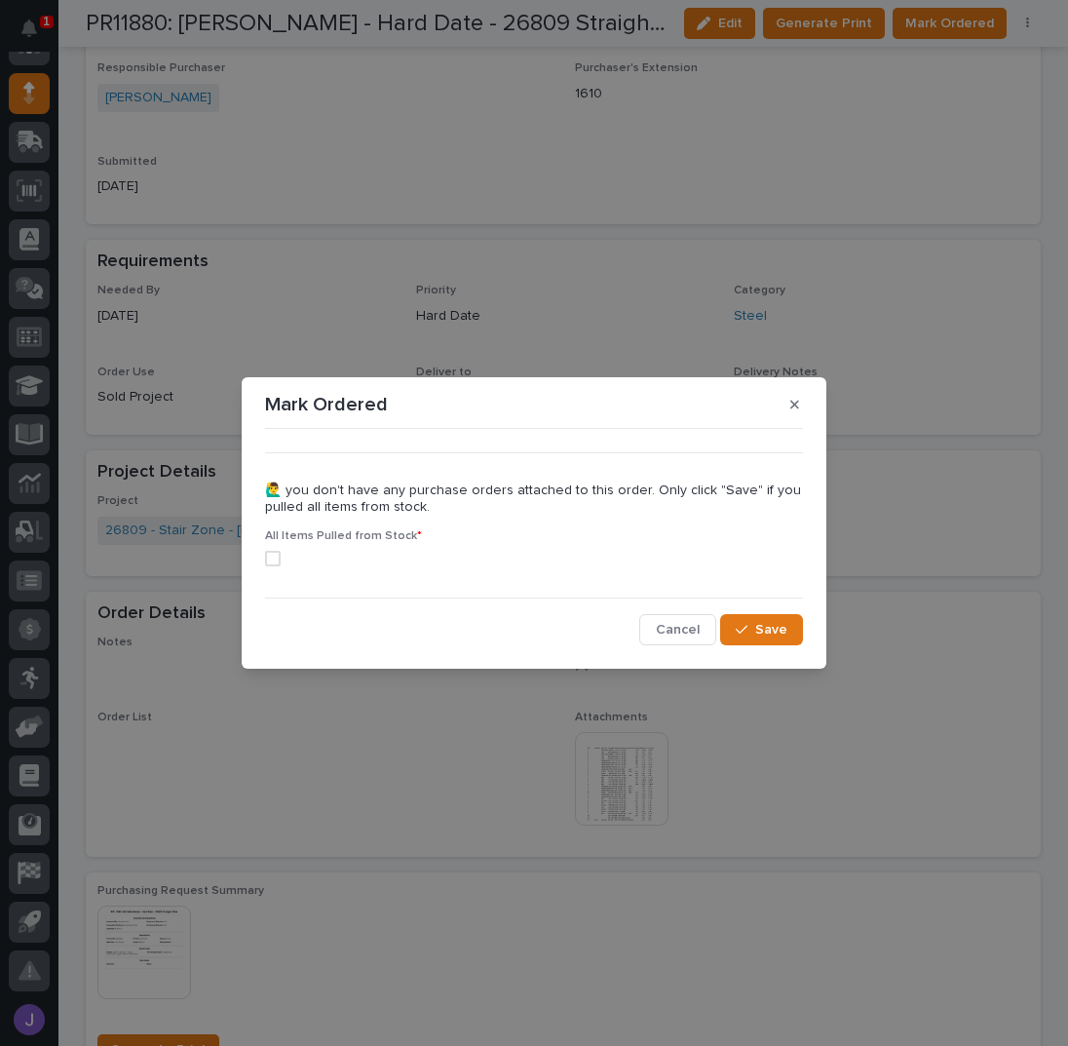
click at [277, 560] on span at bounding box center [273, 559] width 16 height 16
click at [728, 621] on button "Save" at bounding box center [761, 629] width 83 height 31
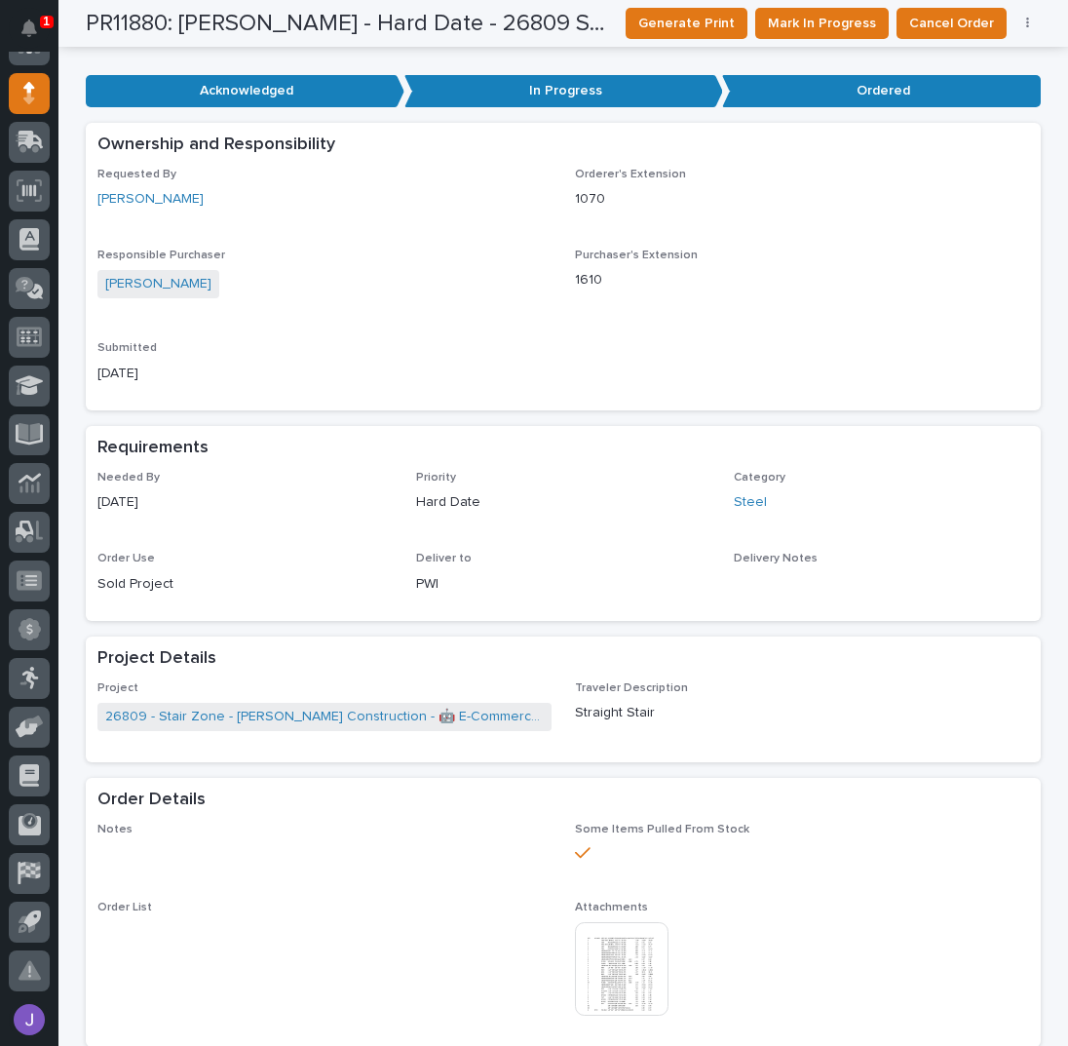
scroll to position [0, 0]
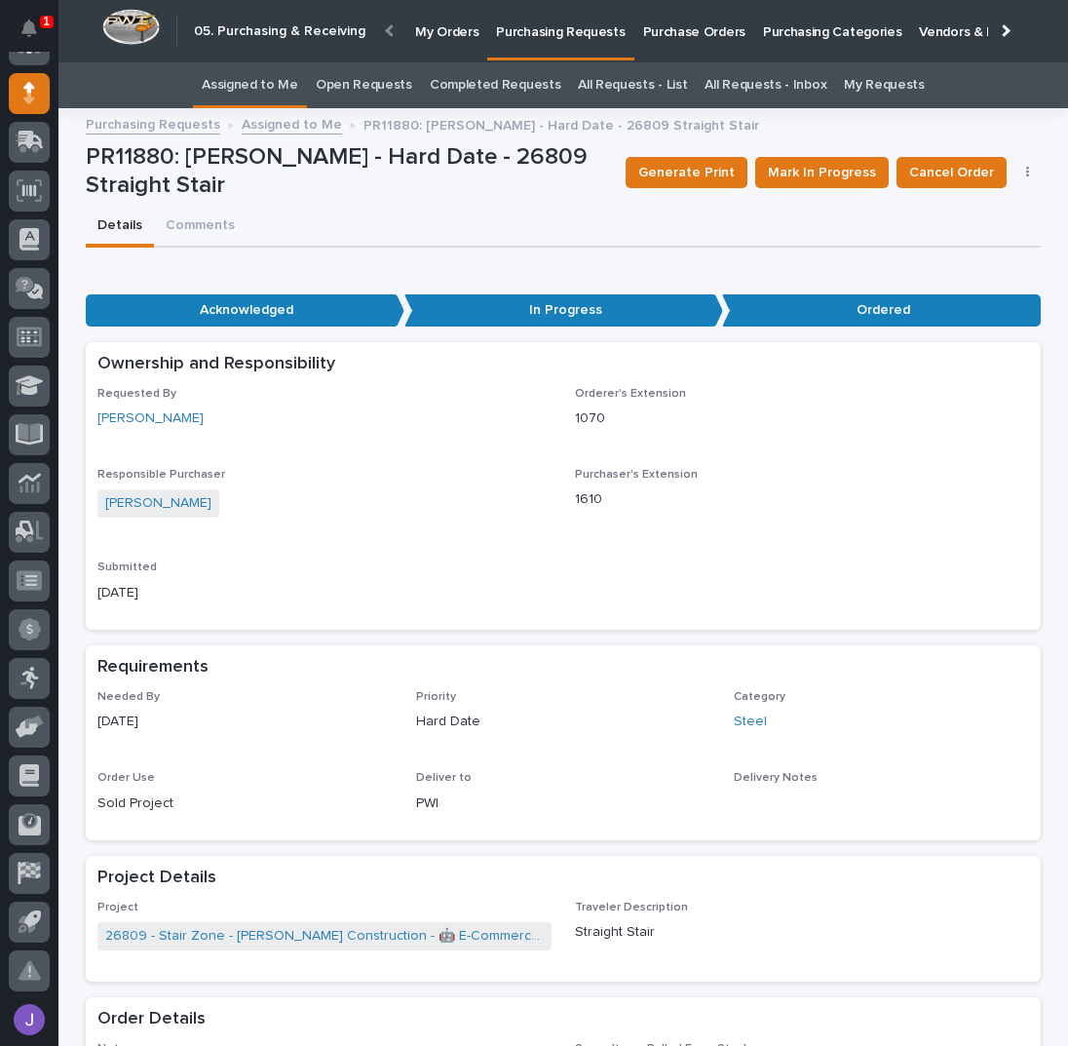
click at [263, 74] on link "Assigned to Me" at bounding box center [250, 85] width 96 height 46
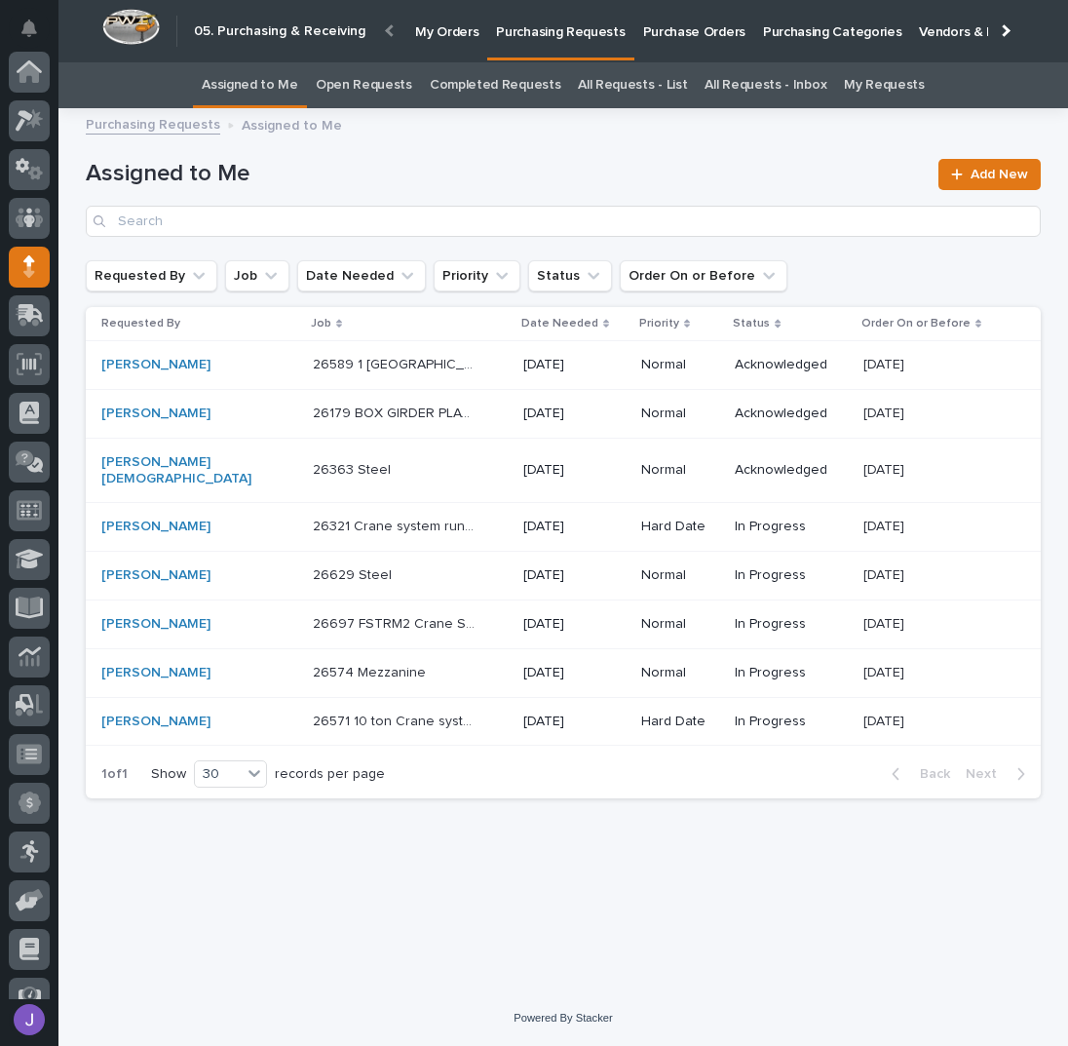
scroll to position [173, 0]
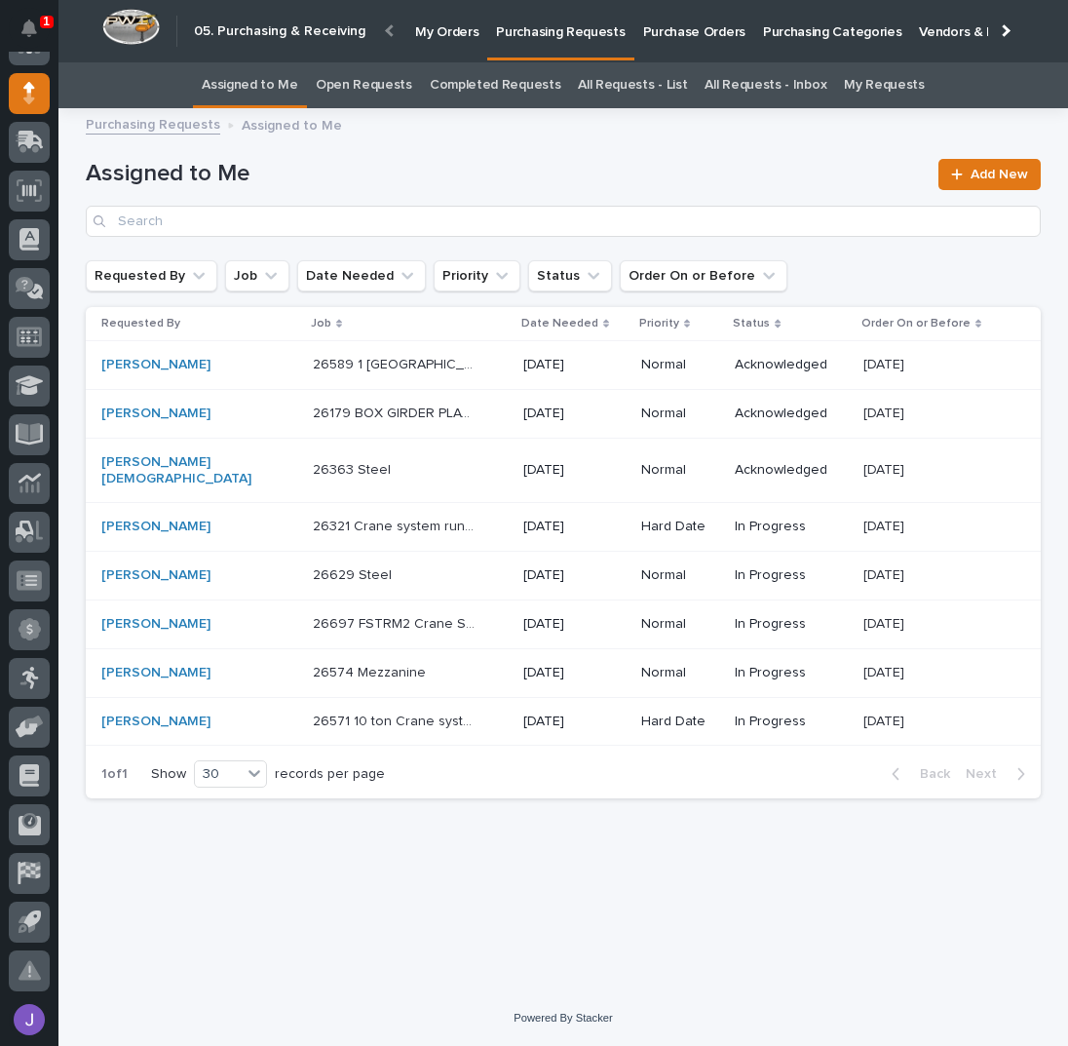
click at [424, 420] on p "26179 BOX GIRDER PLATES" at bounding box center [396, 411] width 167 height 20
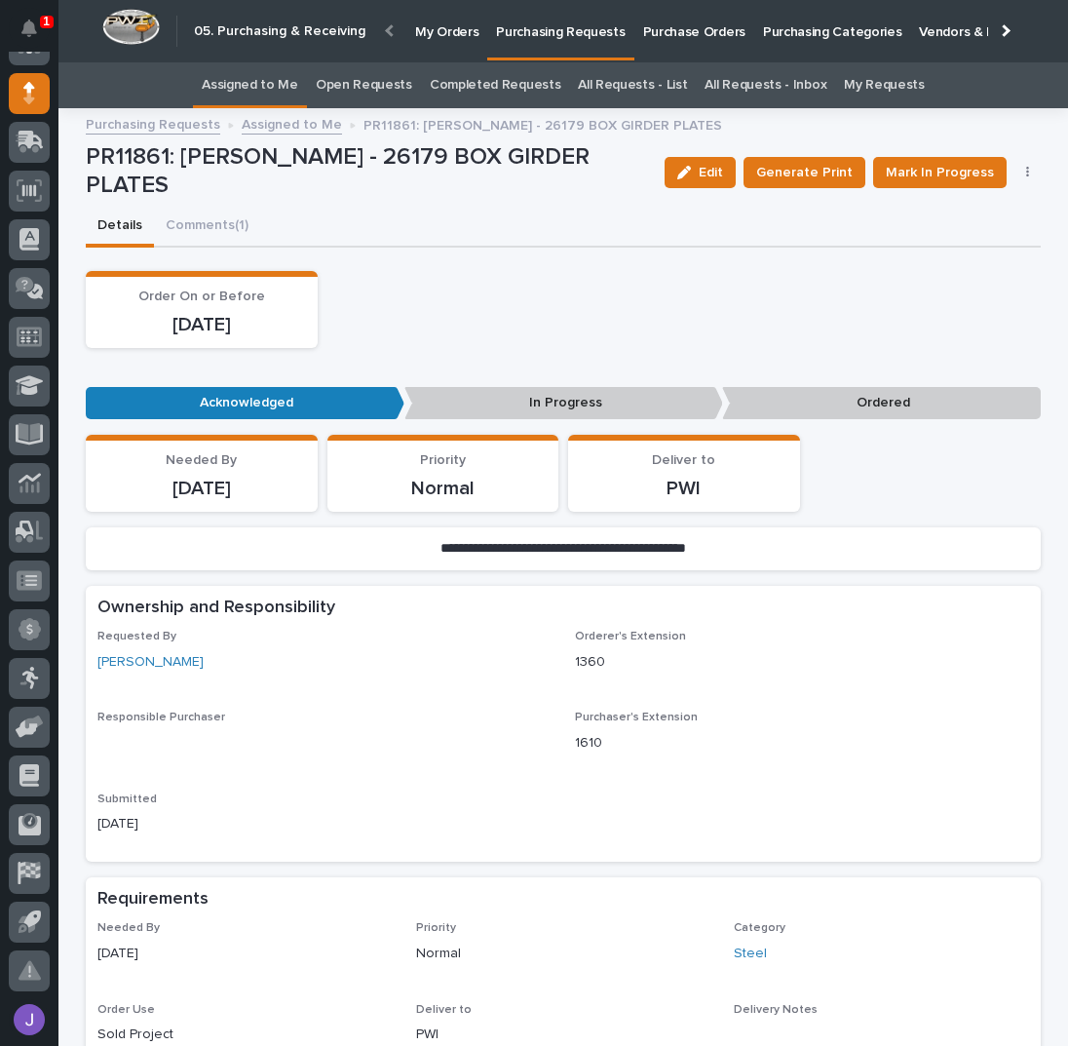
scroll to position [656, 0]
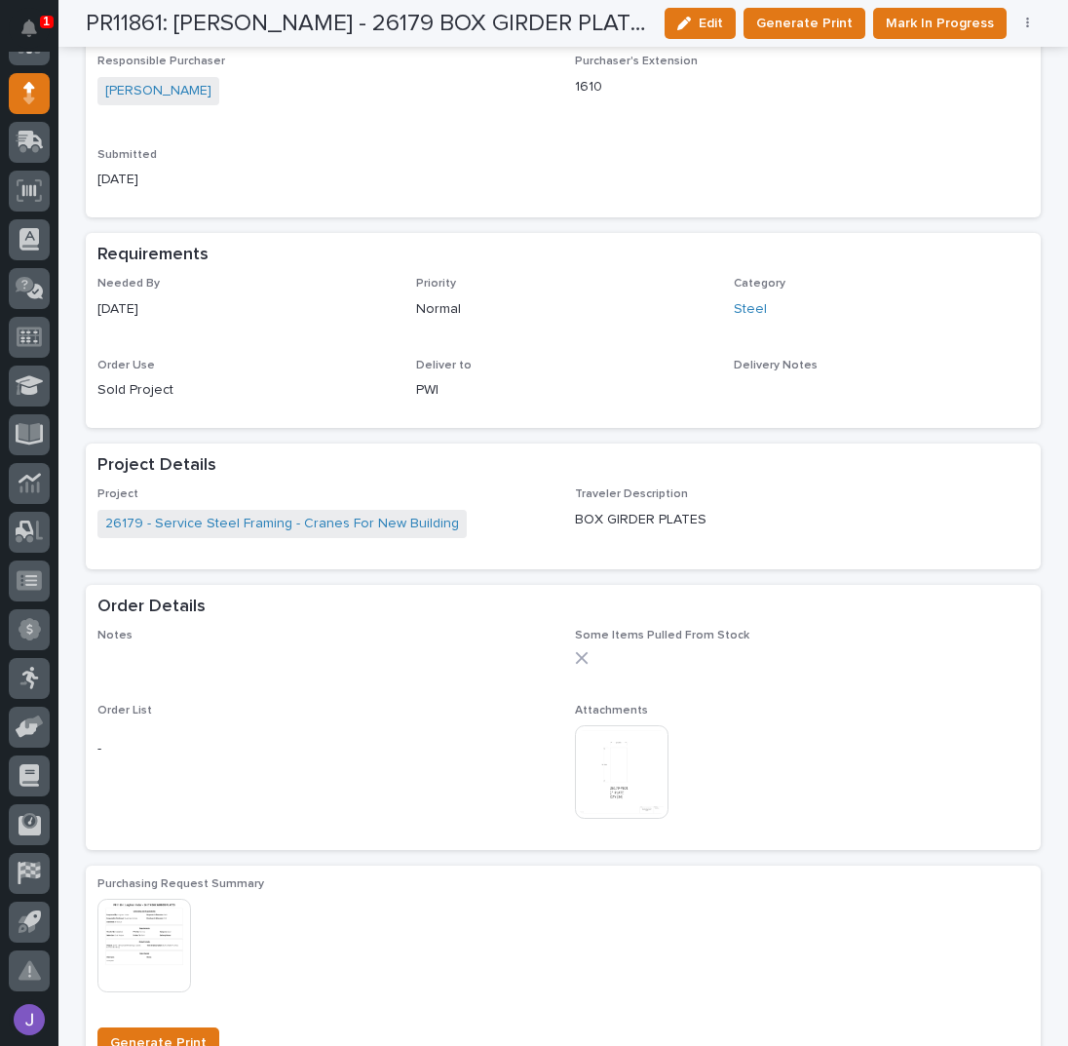
click at [626, 777] on img at bounding box center [622, 772] width 94 height 94
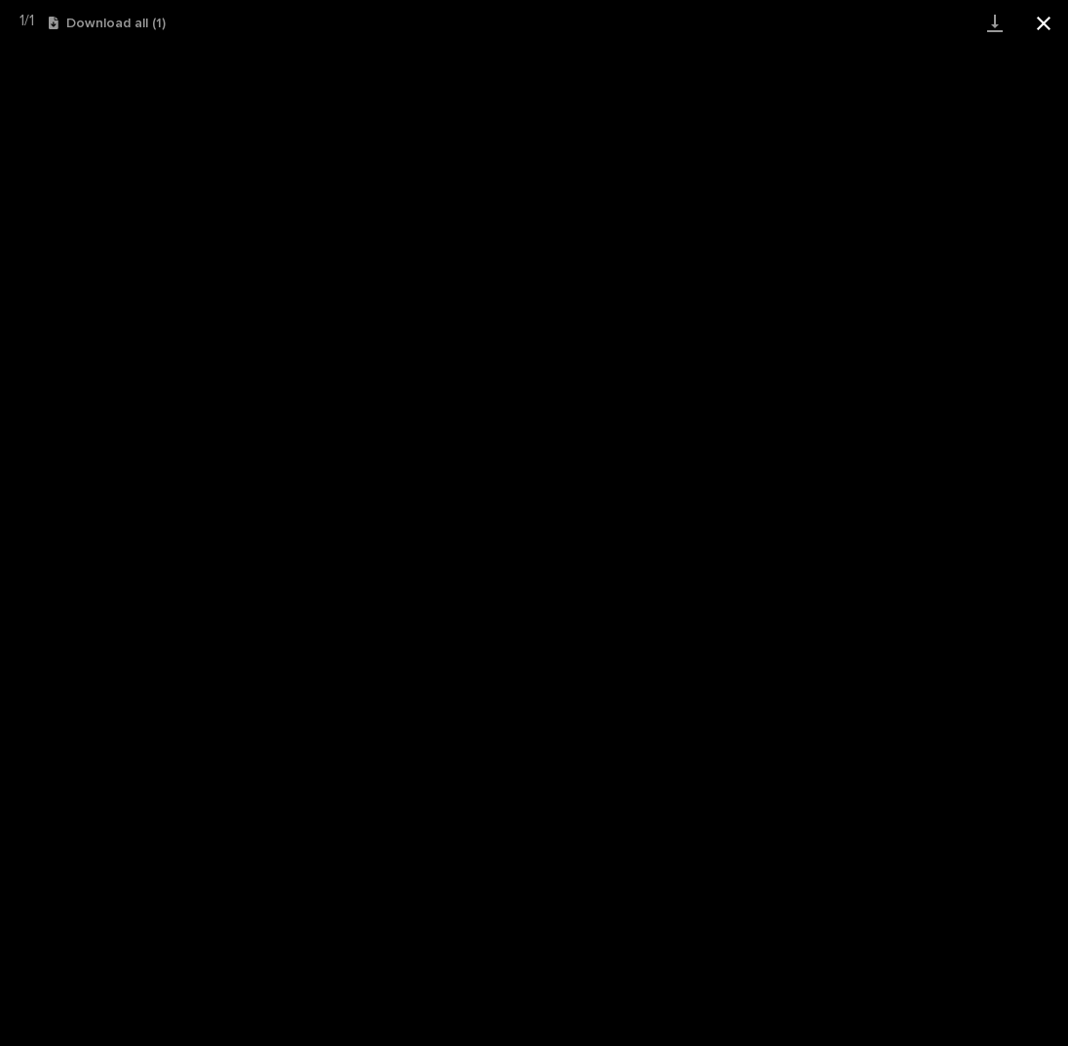
click at [1043, 29] on button "Close gallery" at bounding box center [1043, 23] width 49 height 46
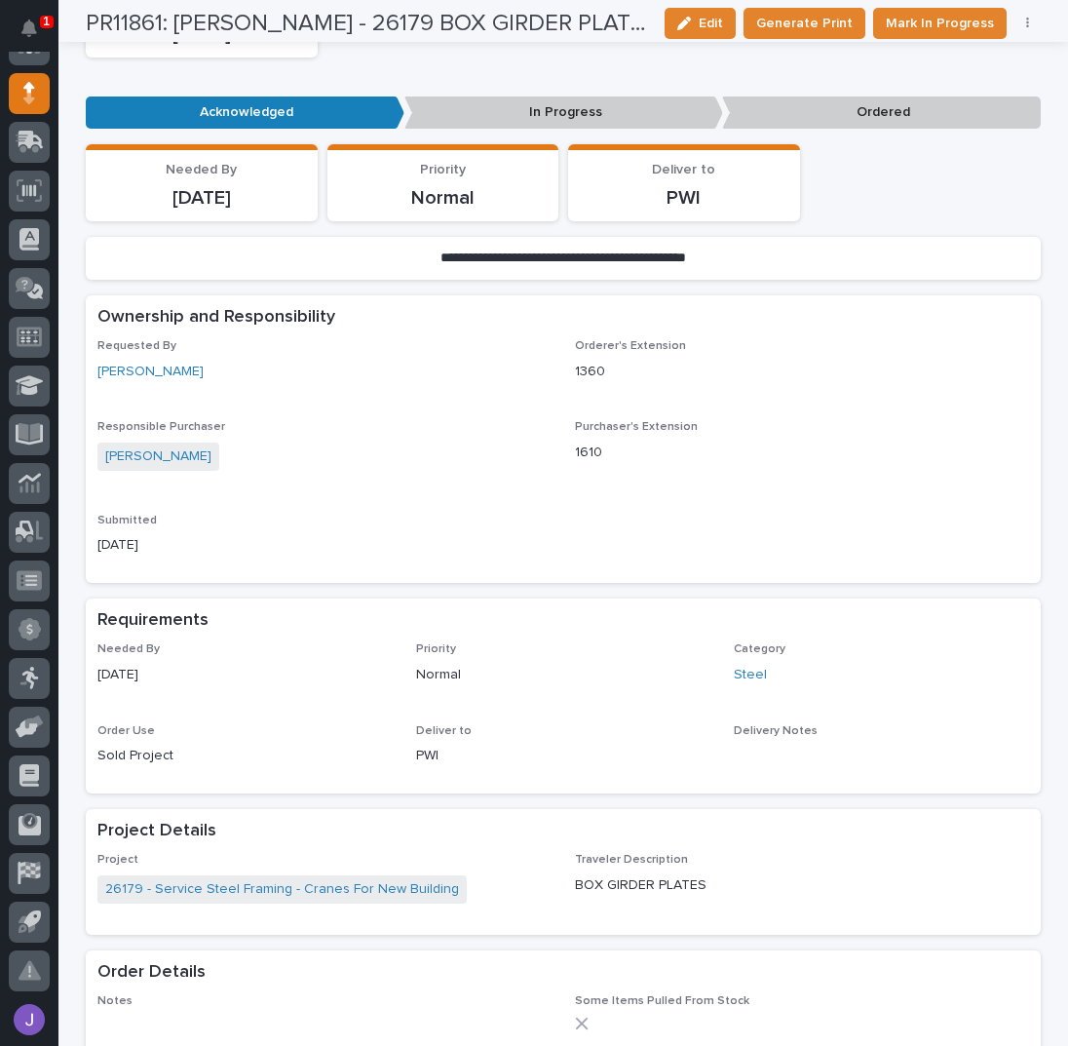
scroll to position [0, 0]
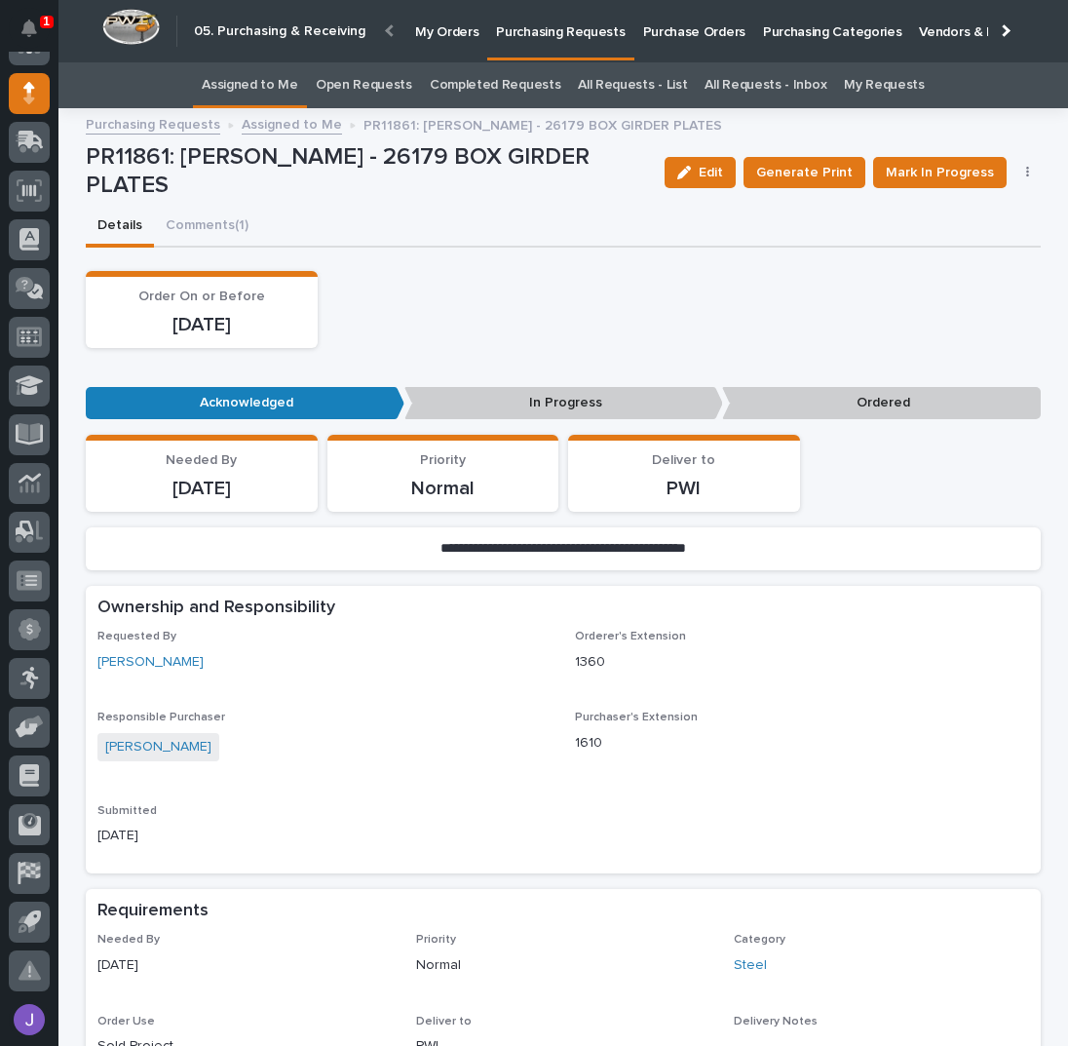
click at [694, 160] on button "Edit" at bounding box center [700, 172] width 71 height 31
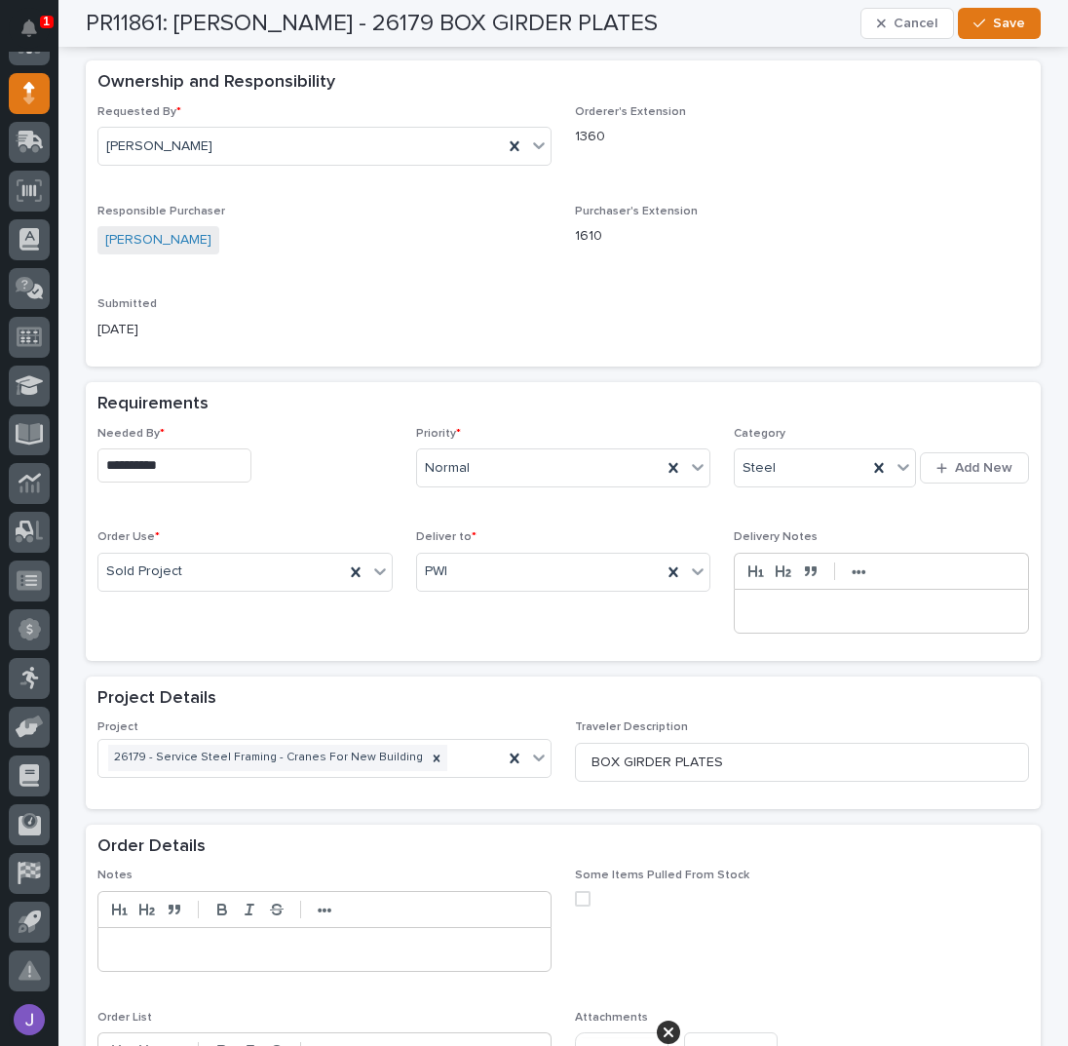
scroll to position [909, 0]
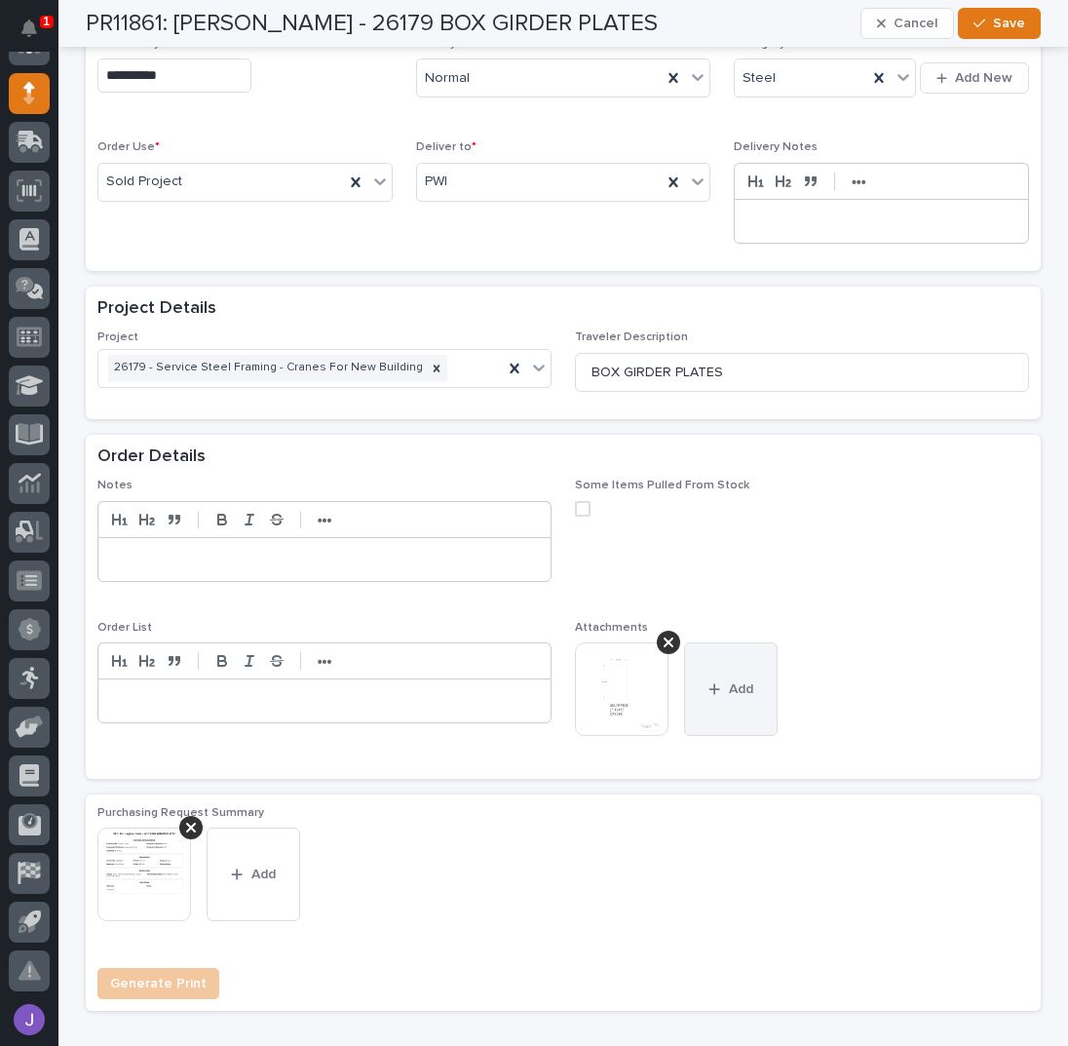
click at [729, 682] on span "Add" at bounding box center [741, 689] width 24 height 14
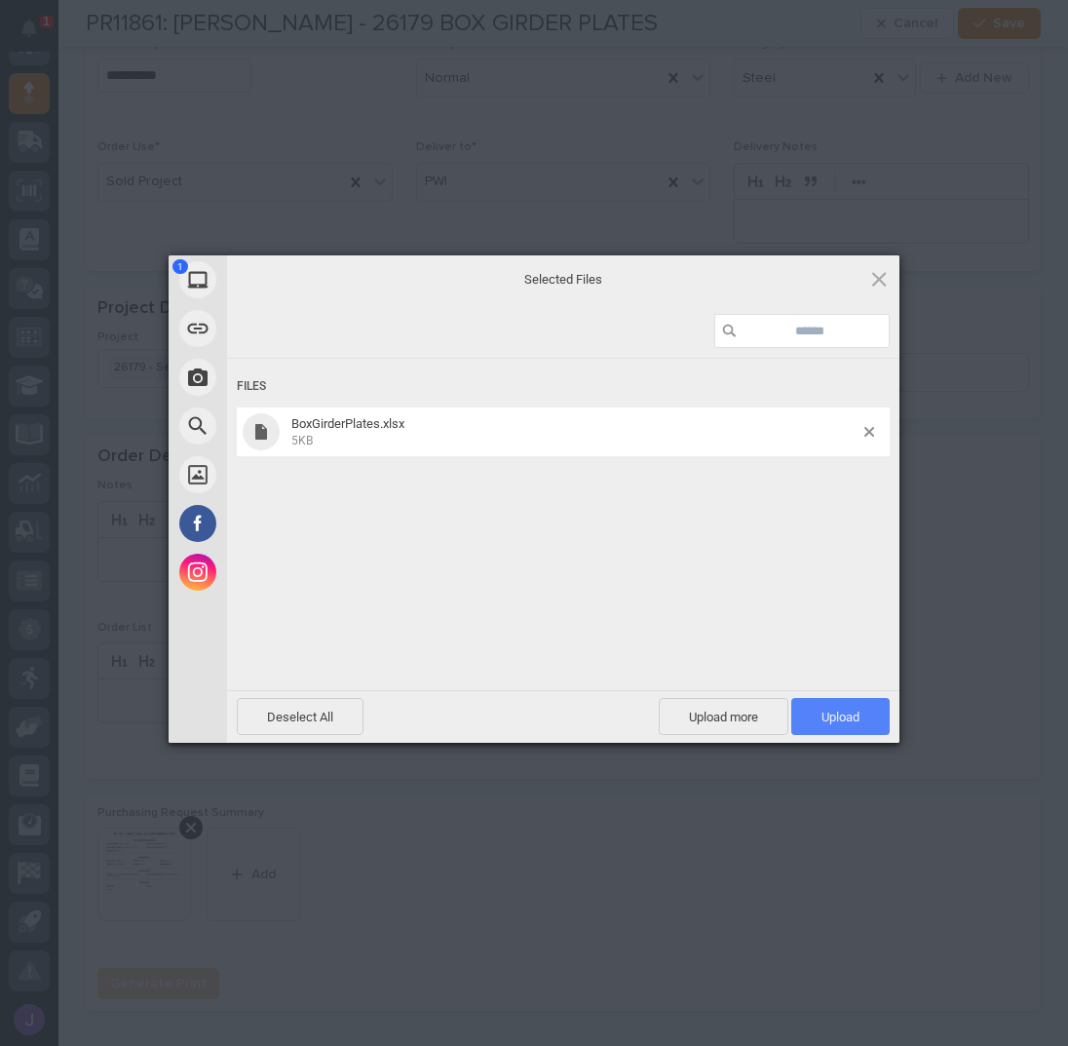
click at [855, 716] on span "Upload 1" at bounding box center [840, 716] width 38 height 15
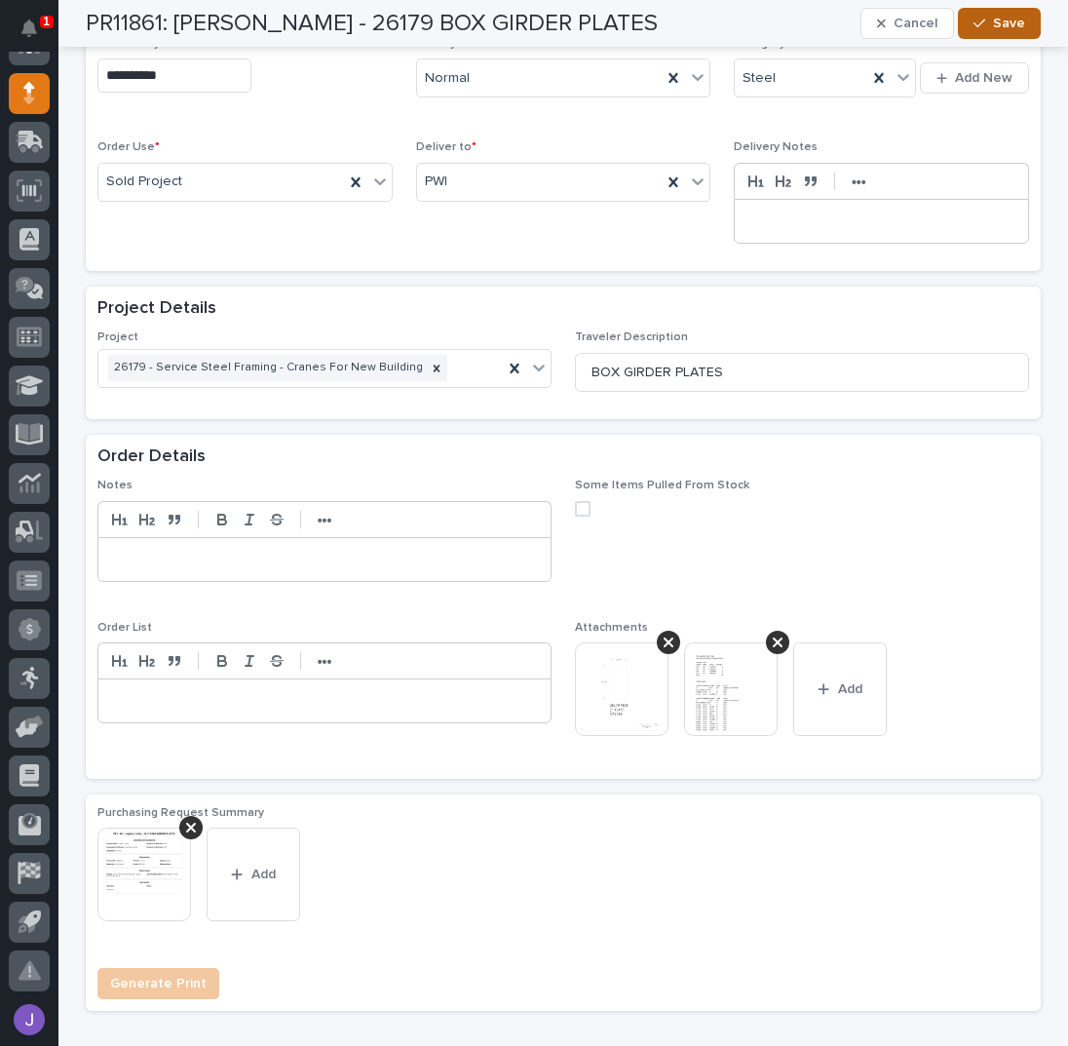
click at [999, 13] on button "Save" at bounding box center [999, 23] width 83 height 31
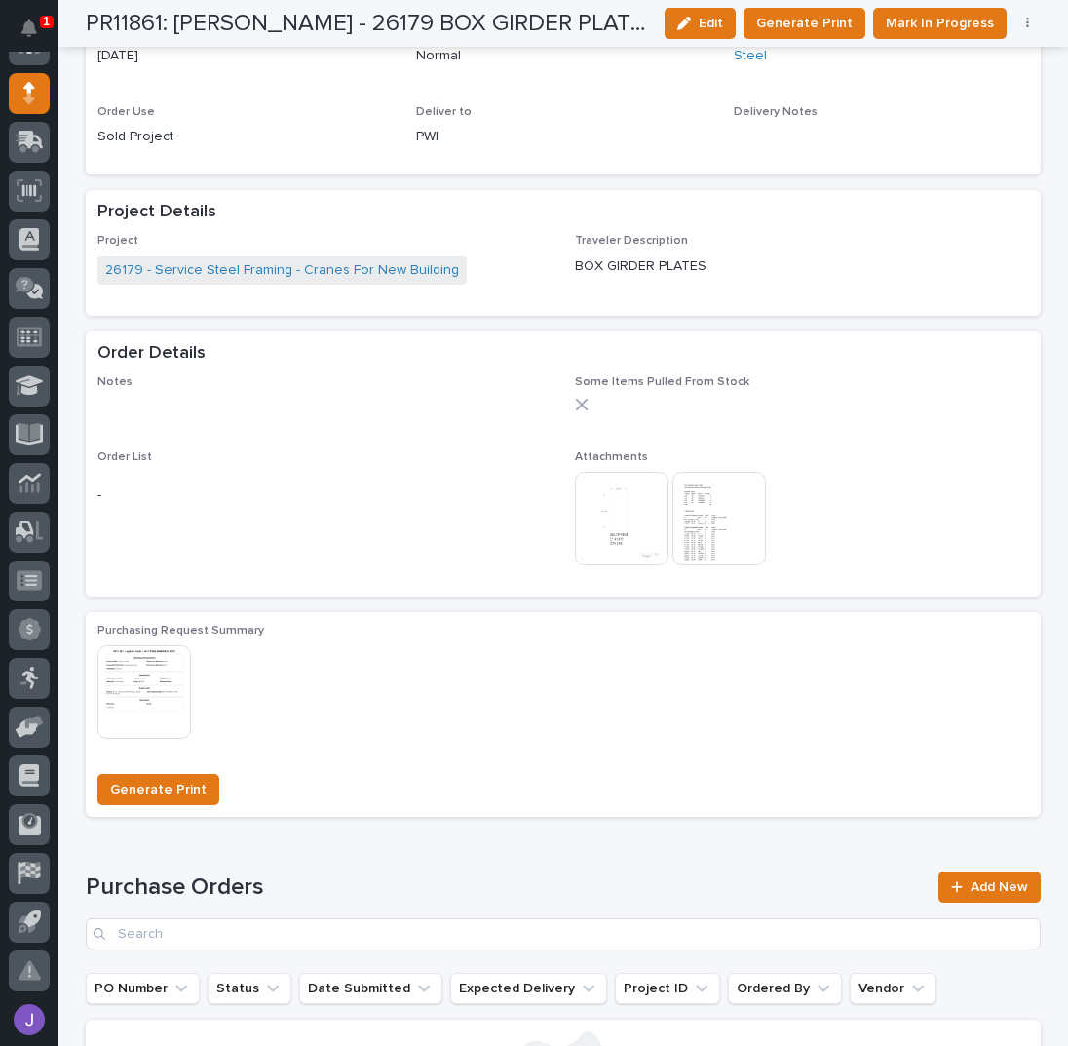
scroll to position [812, 0]
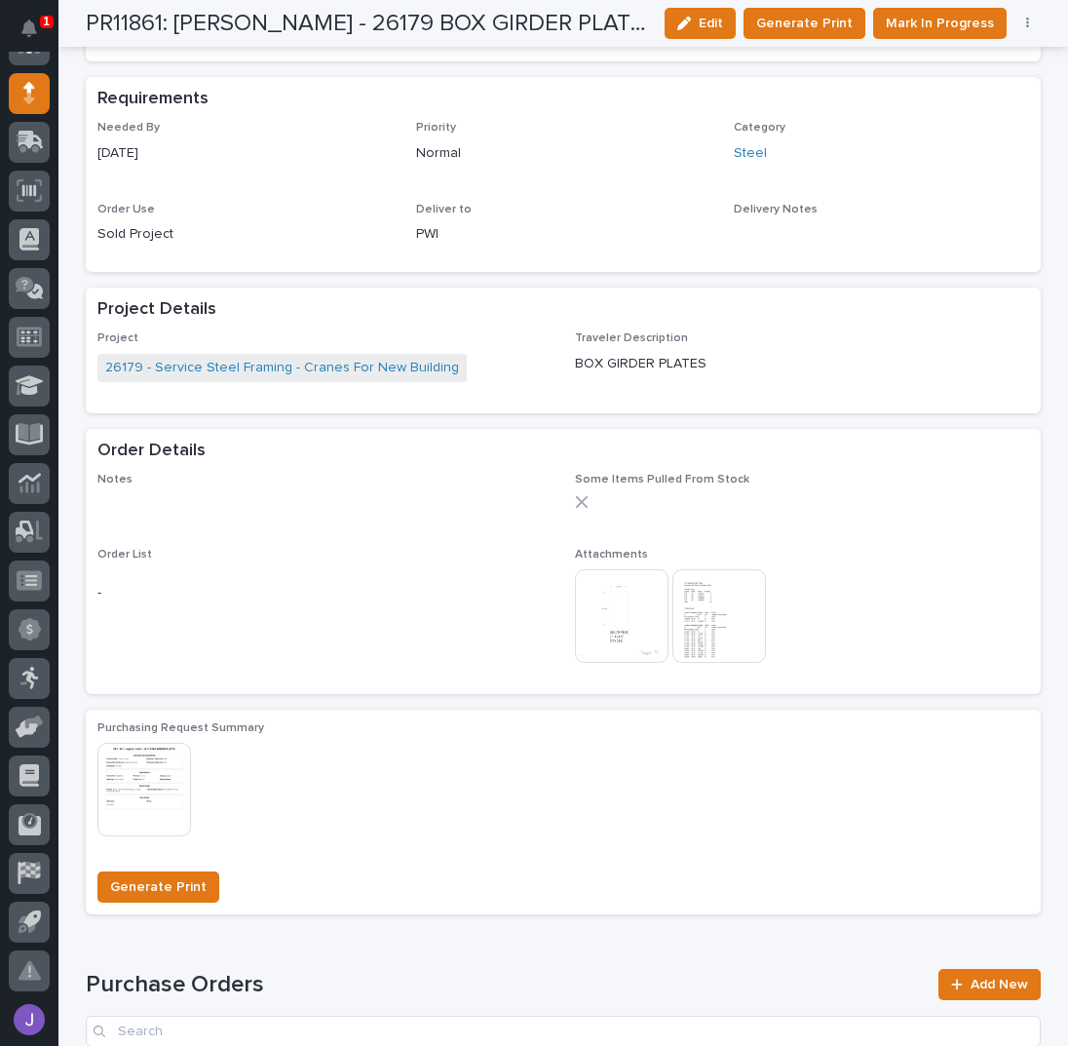
click at [706, 627] on img at bounding box center [719, 616] width 94 height 94
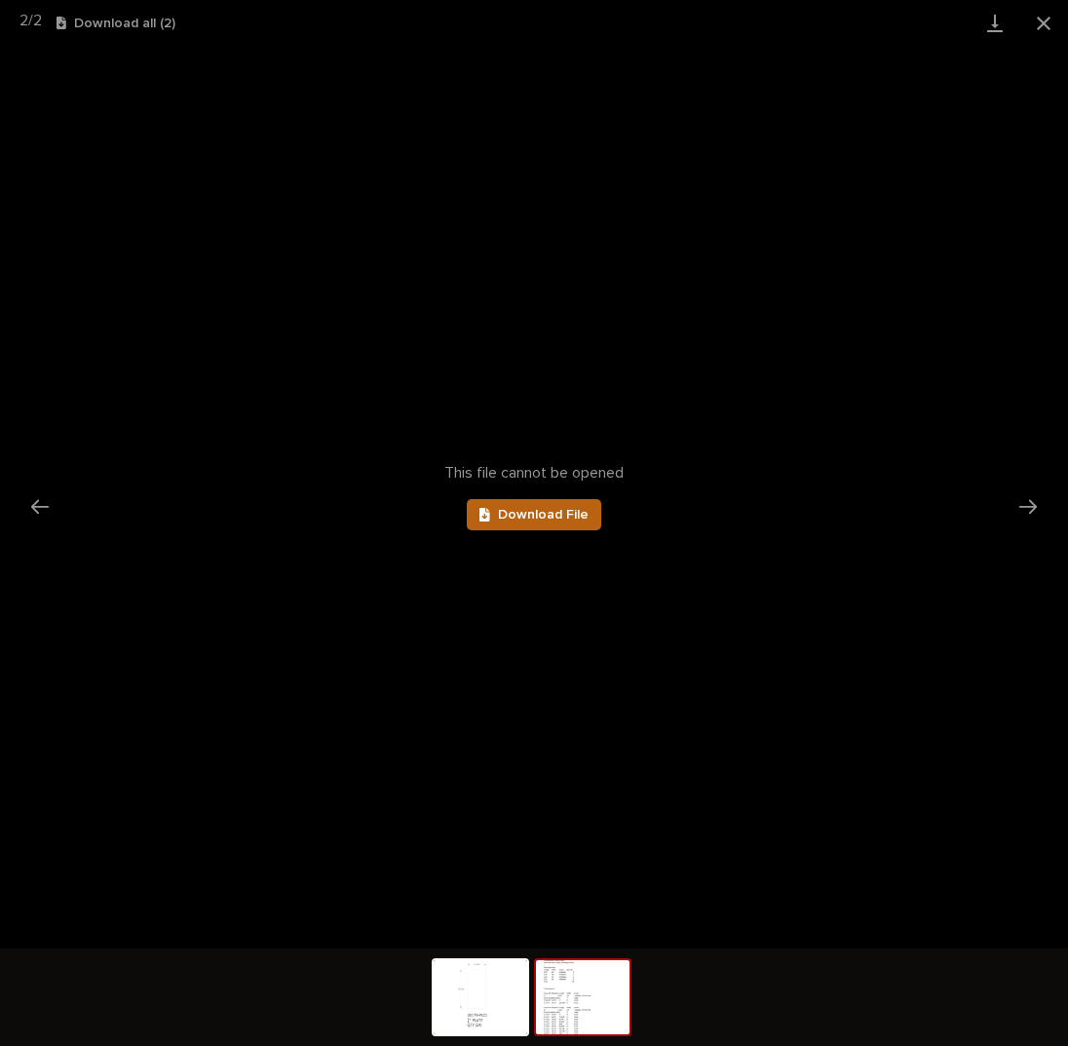
click at [562, 513] on span "Download File" at bounding box center [543, 515] width 91 height 14
click at [1046, 25] on button "Close gallery" at bounding box center [1043, 23] width 49 height 46
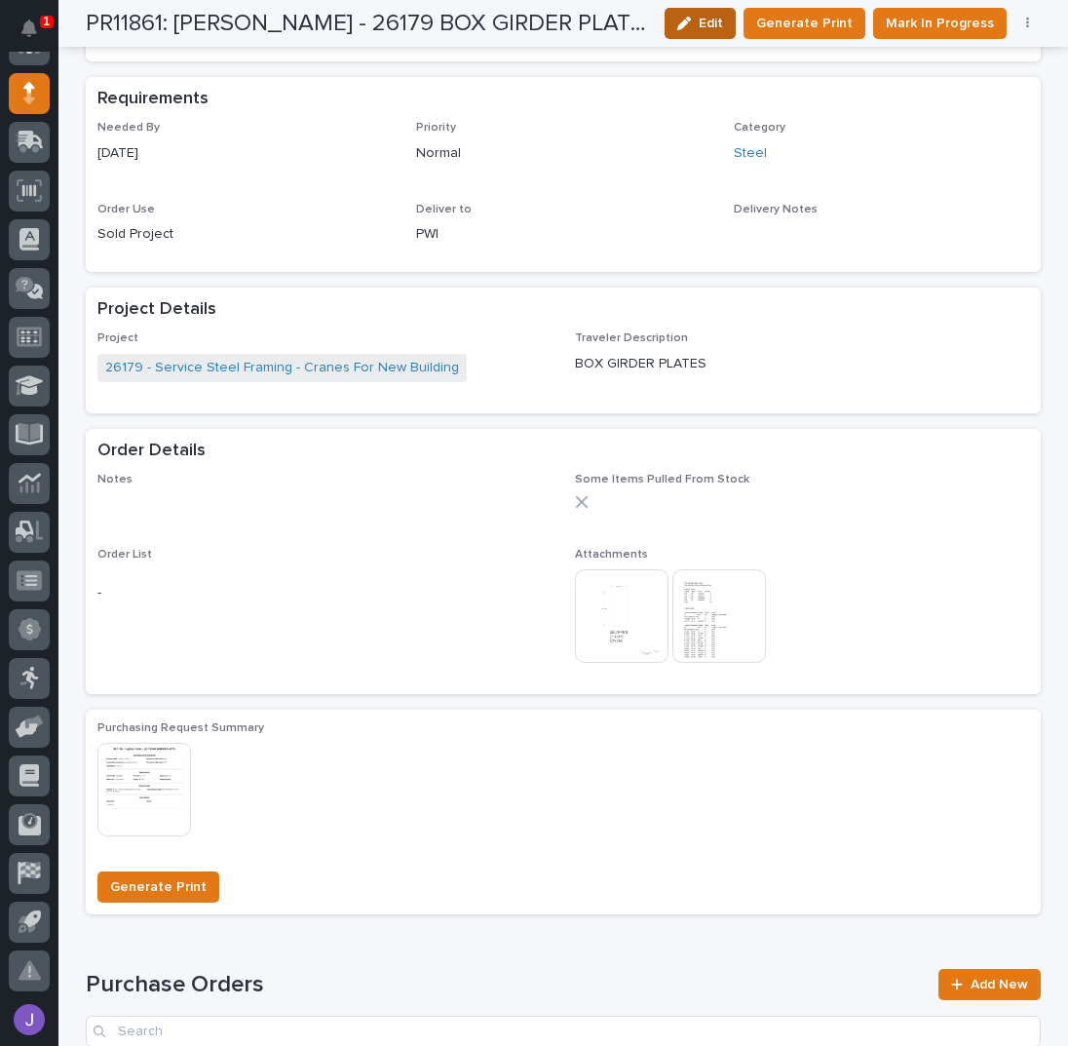
click at [733, 21] on button "Edit" at bounding box center [700, 23] width 71 height 31
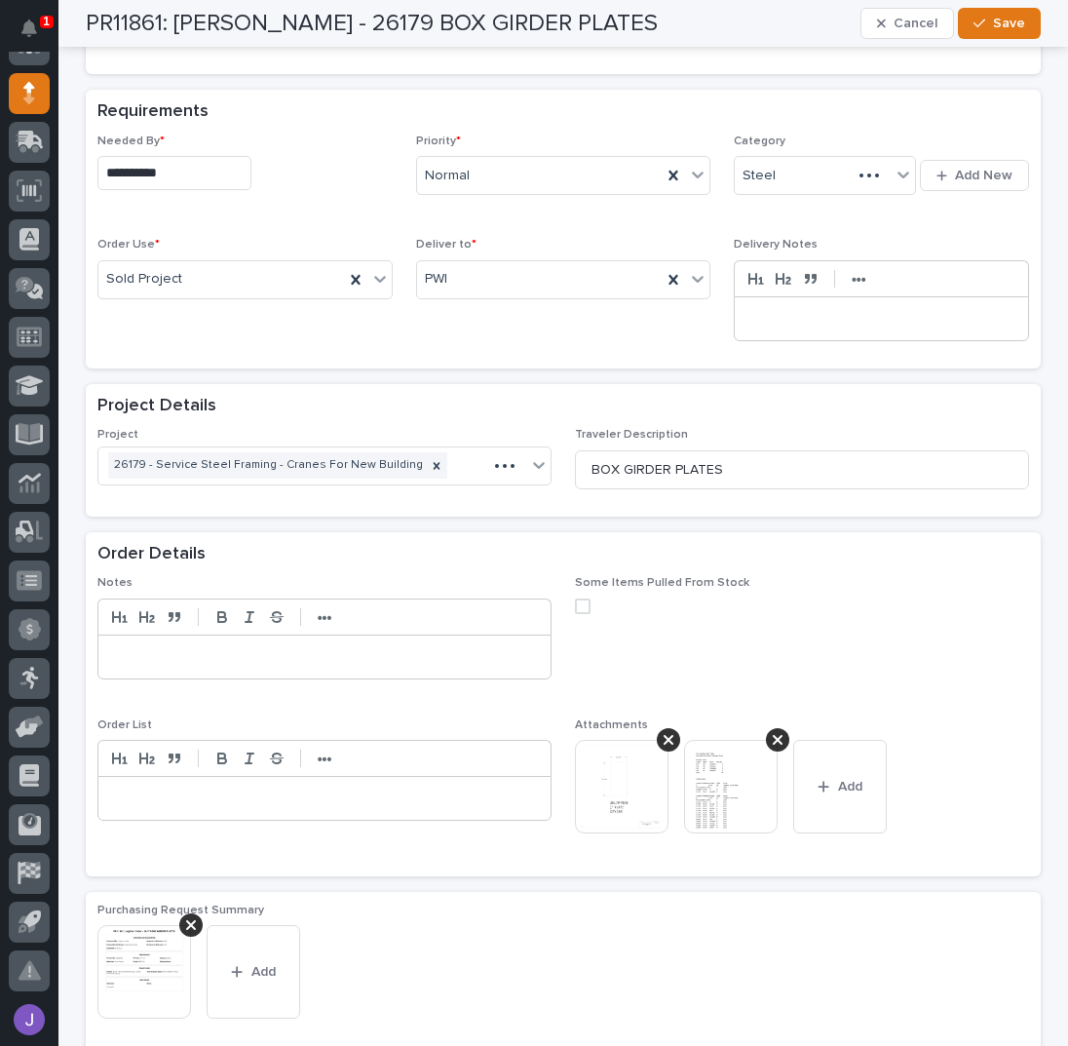
scroll to position [909, 0]
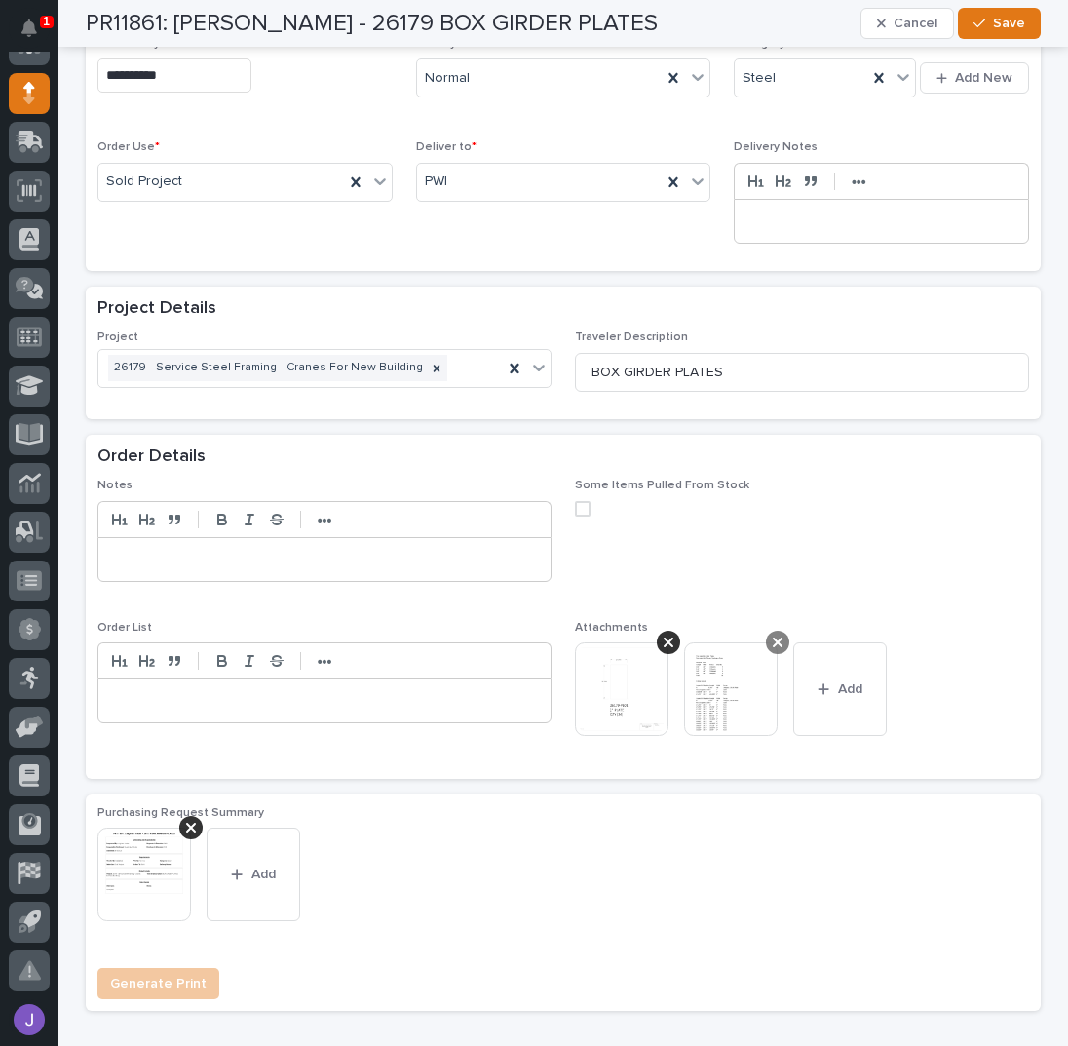
click at [773, 638] on icon at bounding box center [778, 642] width 10 height 16
click at [729, 670] on button "Add" at bounding box center [731, 689] width 94 height 94
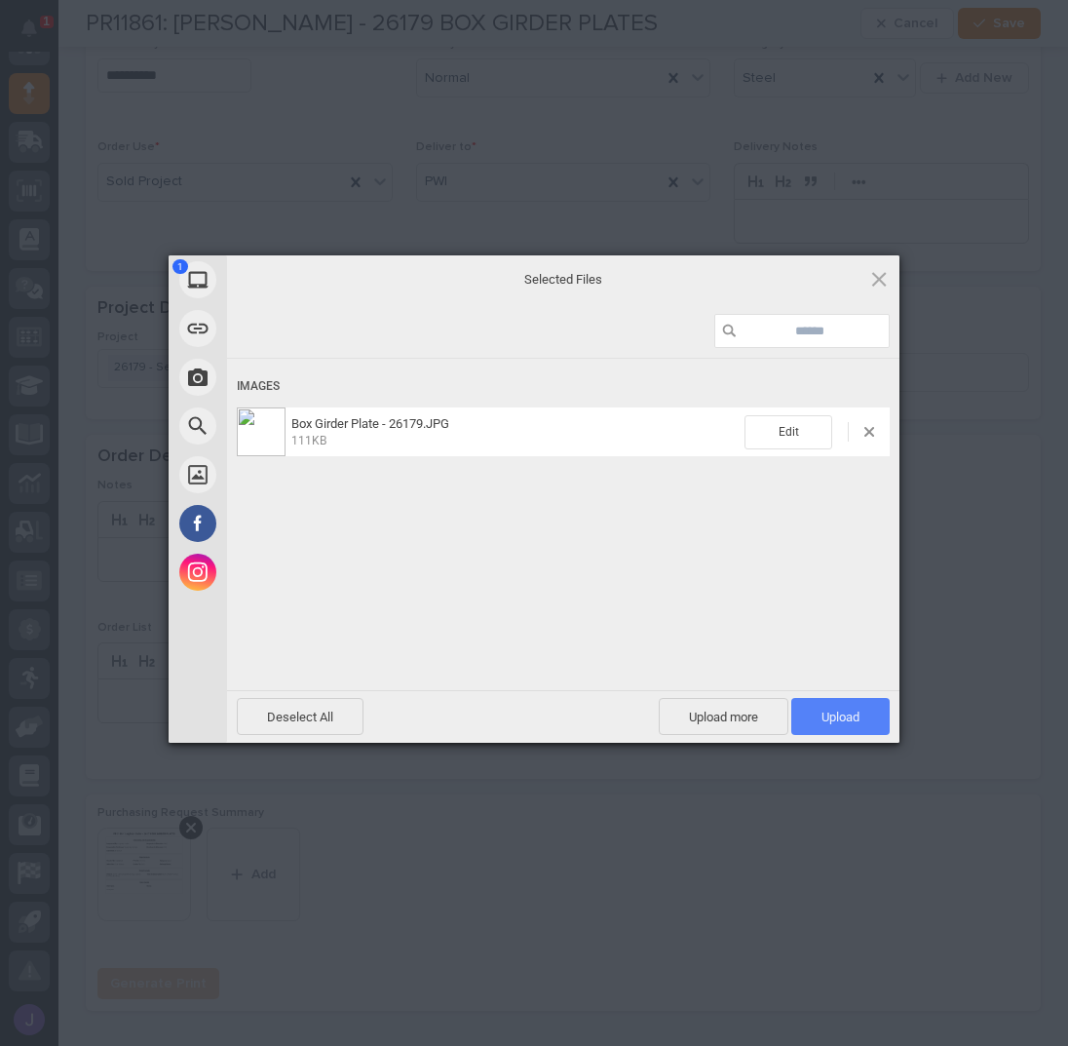
click at [831, 705] on span "Upload 1" at bounding box center [840, 716] width 98 height 37
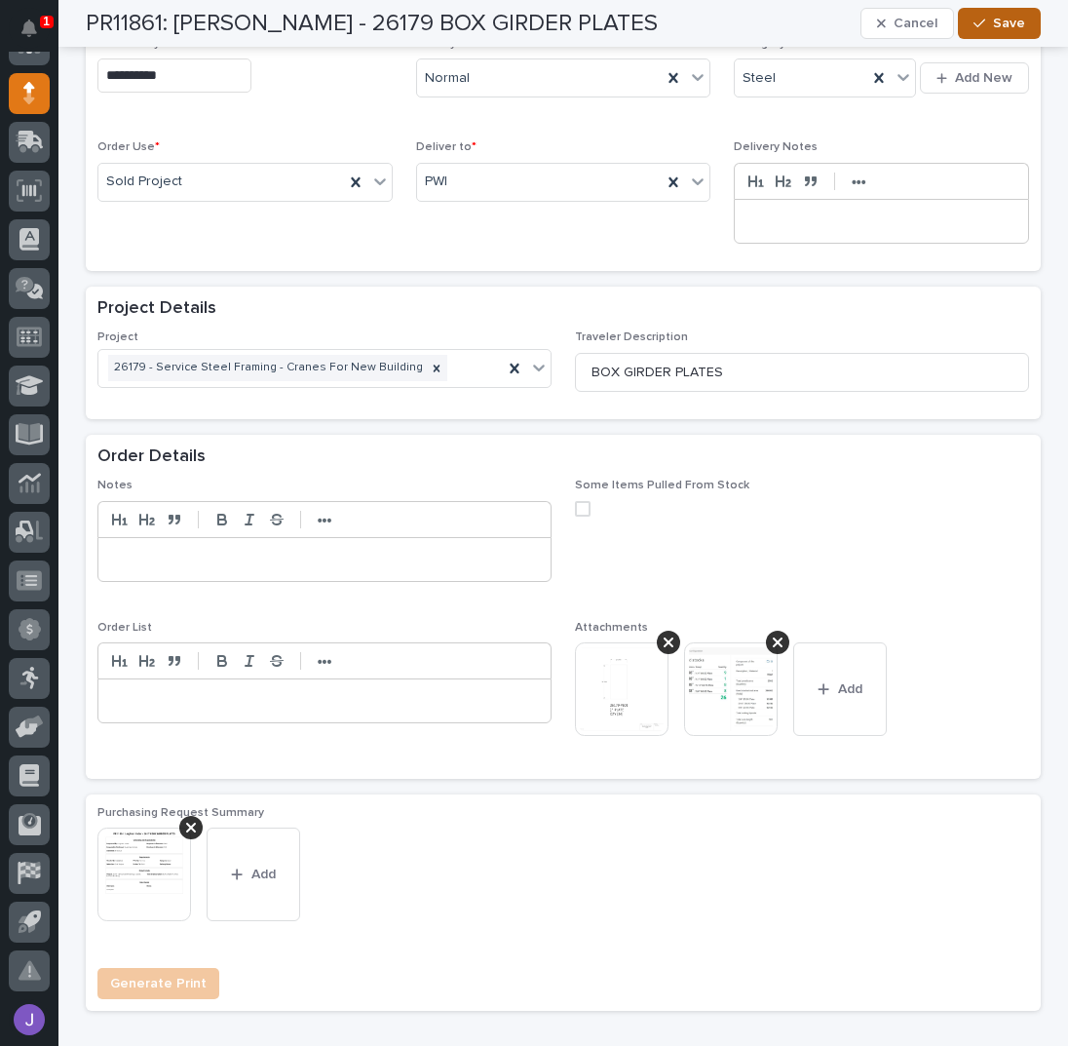
click at [982, 19] on div "button" at bounding box center [982, 24] width 19 height 14
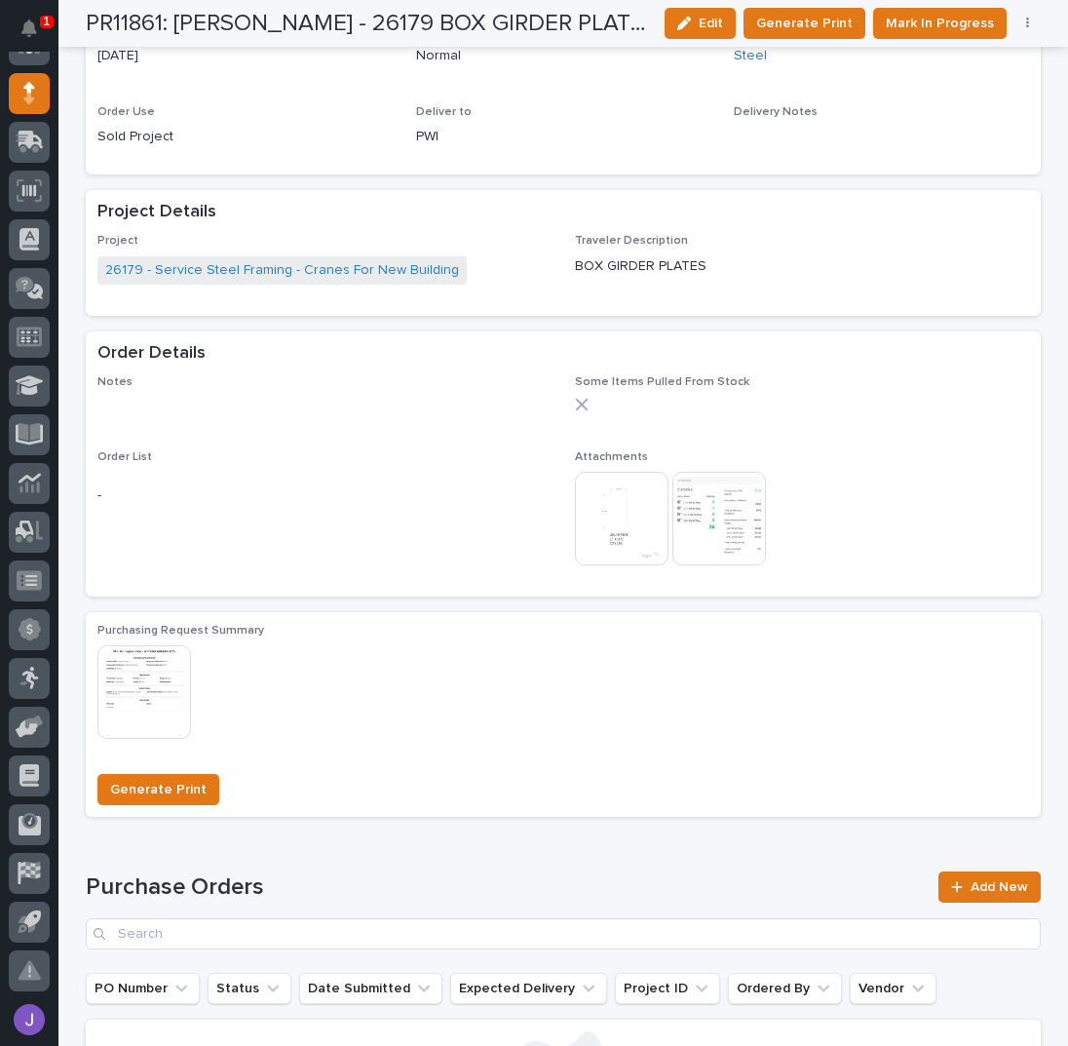
scroll to position [812, 0]
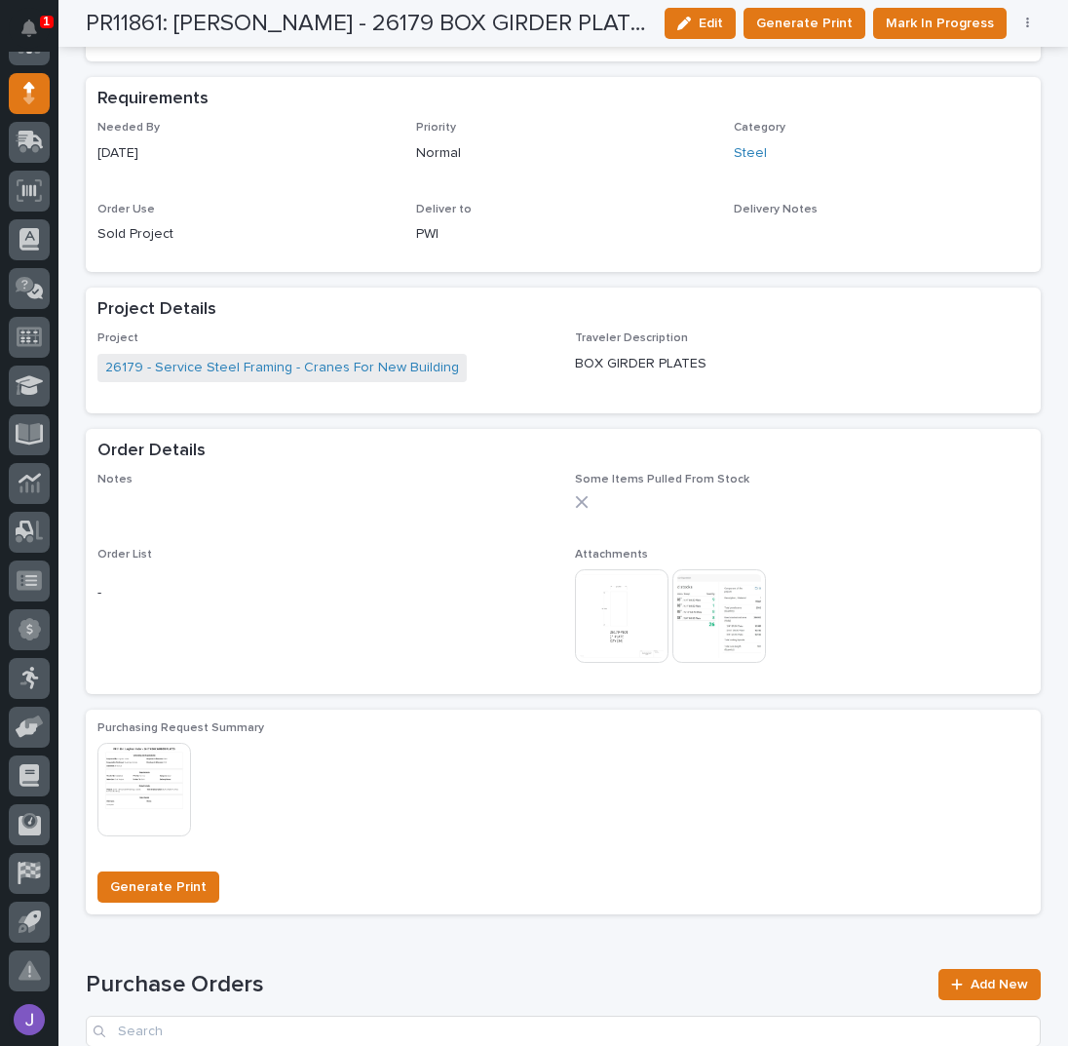
click at [723, 592] on img at bounding box center [719, 616] width 94 height 94
